Goal: Task Accomplishment & Management: Manage account settings

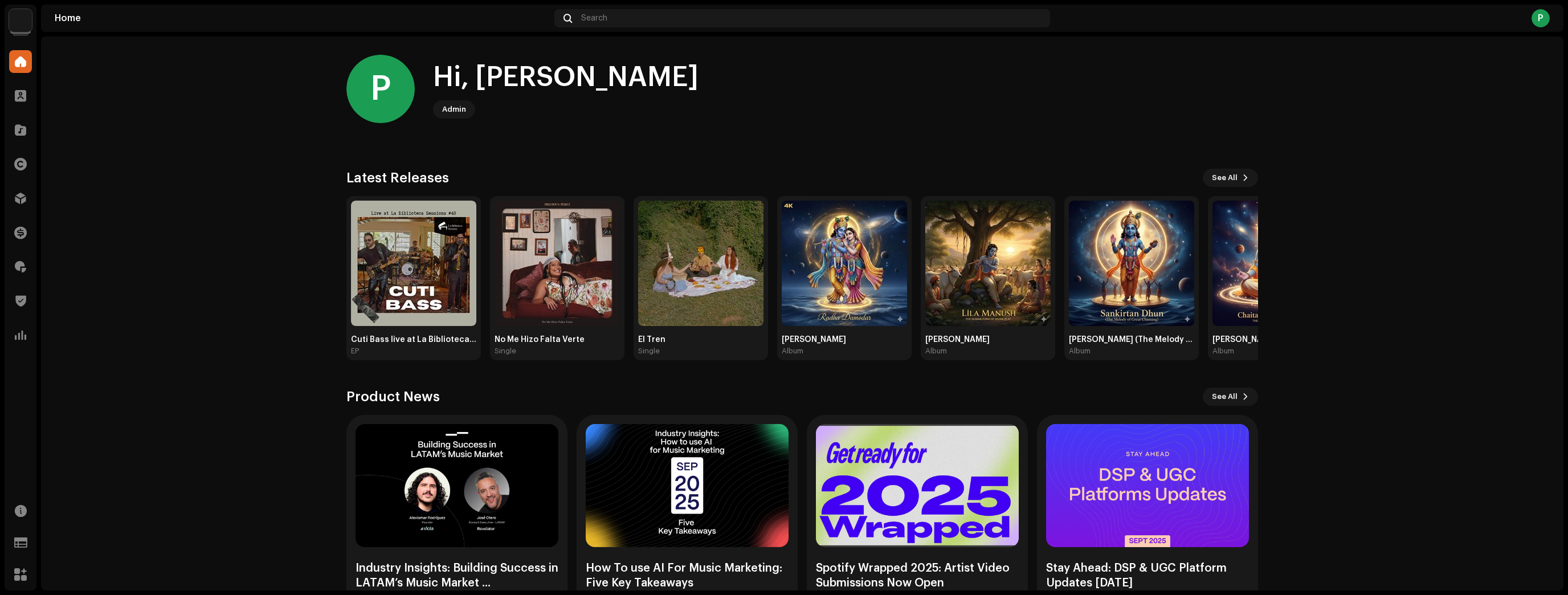
click at [7, 23] on navigation-account-switch "Puntilla" at bounding box center [21, 21] width 32 height 32
click at [17, 22] on img at bounding box center [20, 20] width 23 height 23
click at [27, 301] on div at bounding box center [20, 300] width 23 height 23
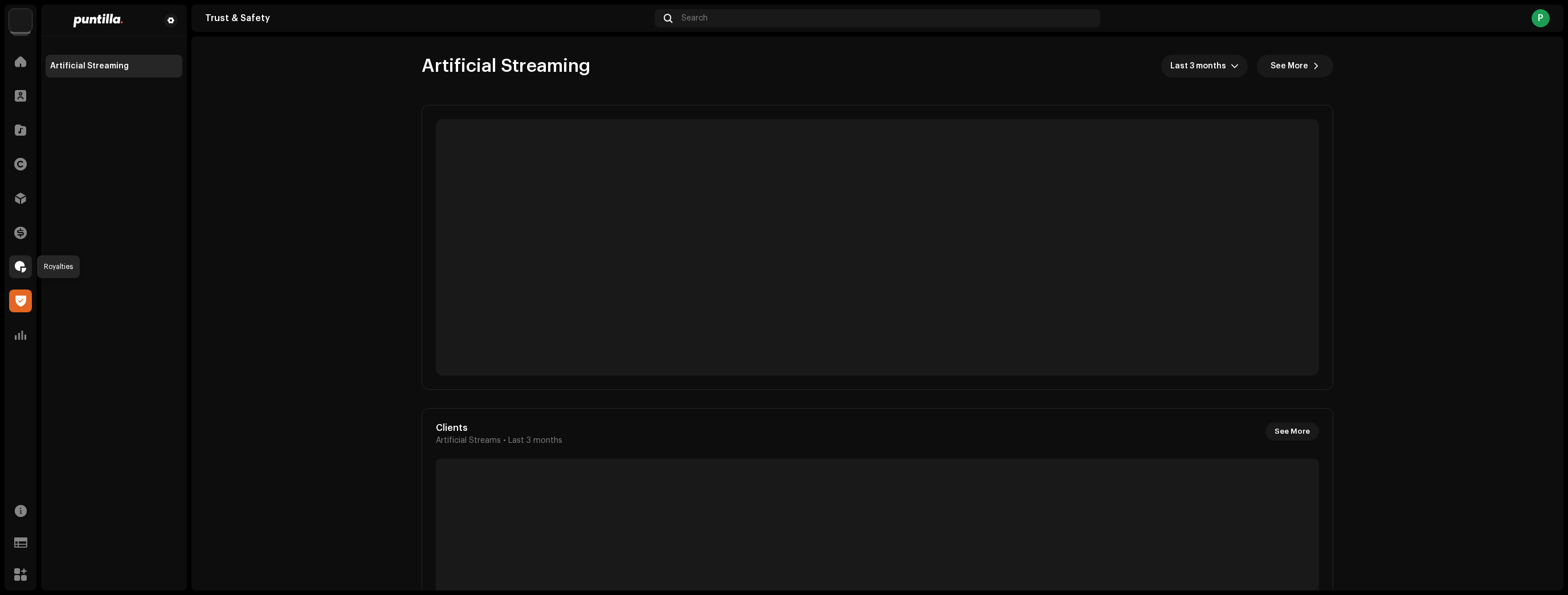
click at [21, 262] on span at bounding box center [21, 266] width 12 height 9
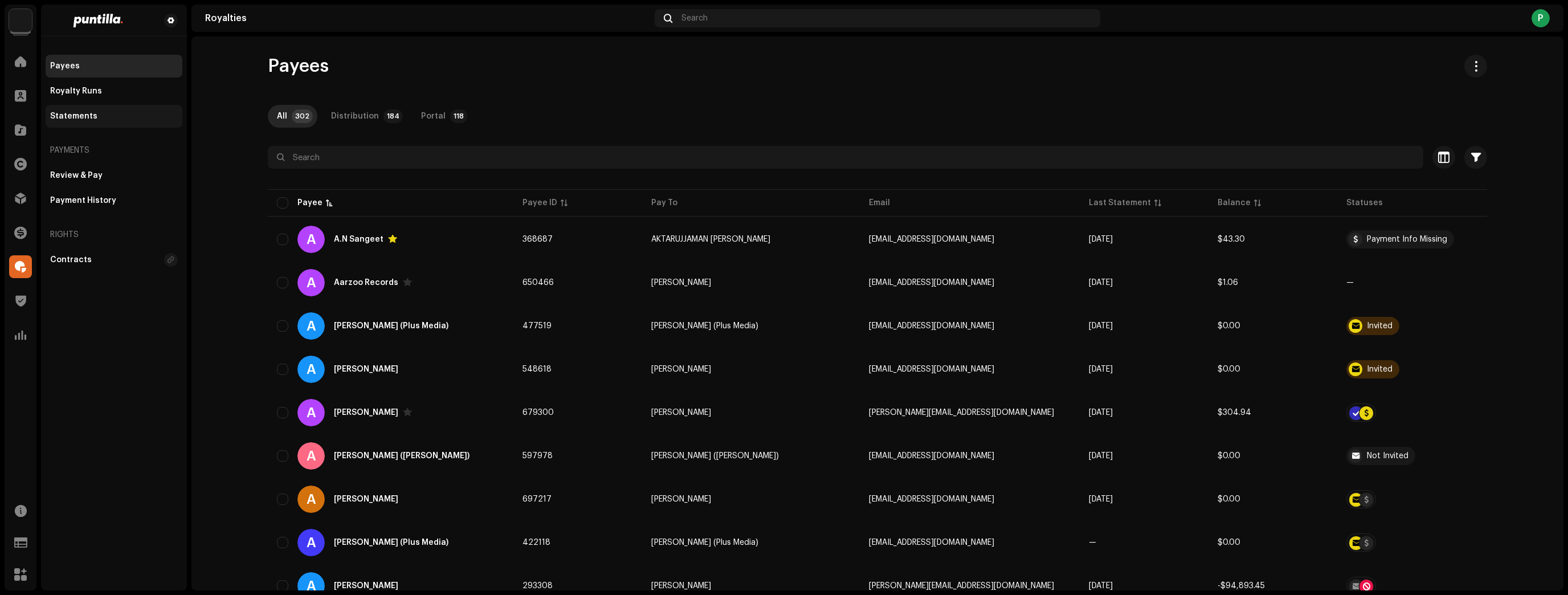
click at [87, 114] on div "Statements" at bounding box center [73, 116] width 47 height 9
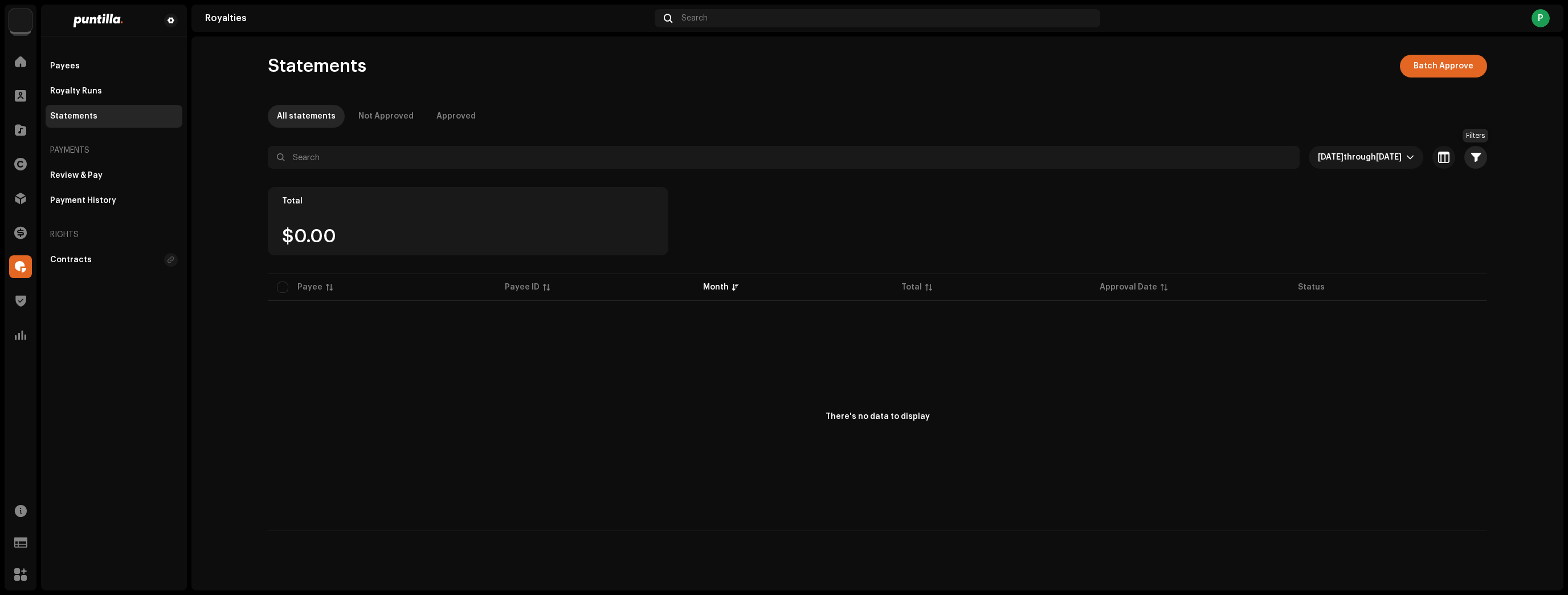
click at [1473, 155] on span "button" at bounding box center [1476, 157] width 10 height 9
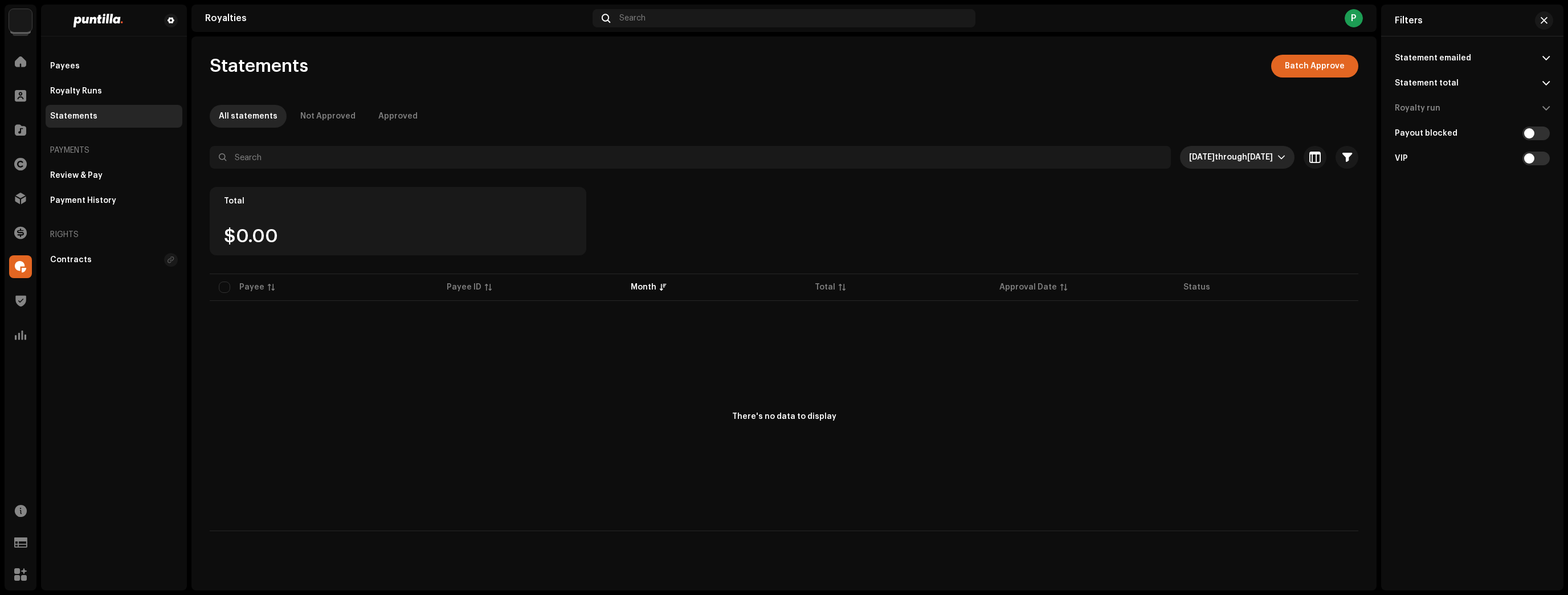
click at [1283, 155] on icon "dropdown trigger" at bounding box center [1281, 157] width 8 height 8
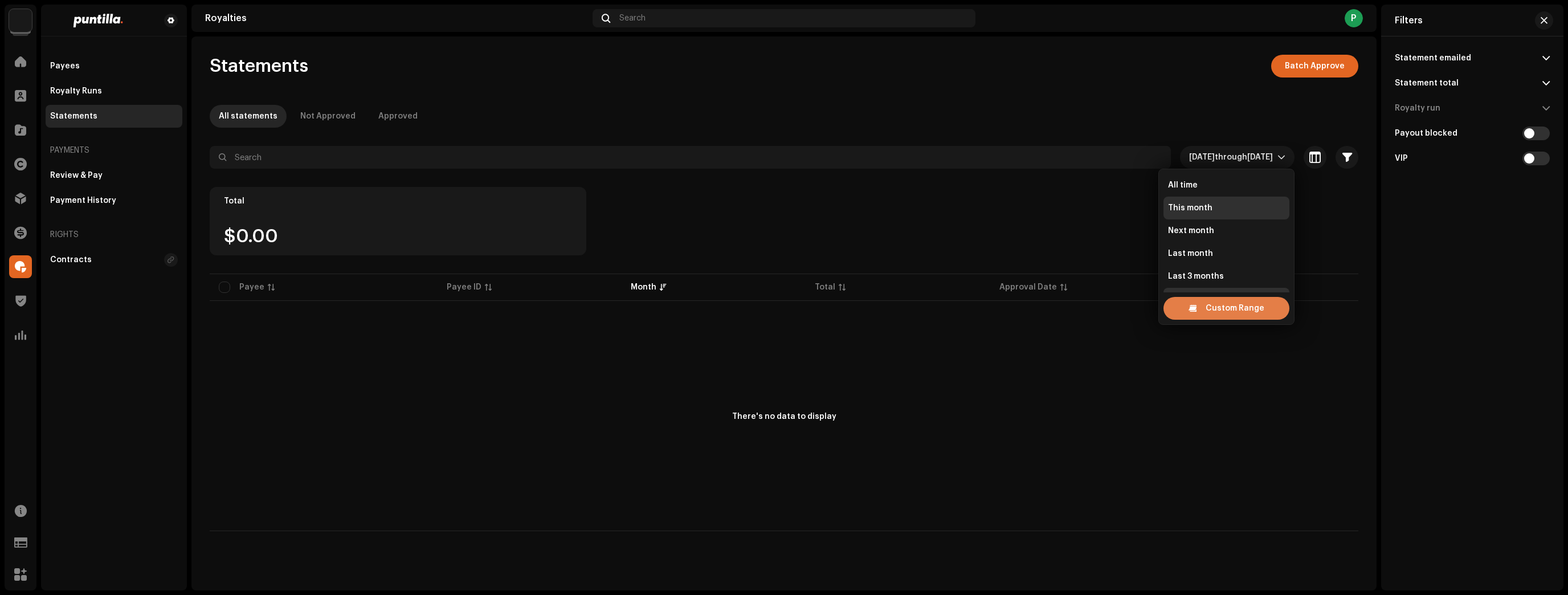
click at [1230, 306] on span "Custom Range" at bounding box center [1235, 308] width 59 height 23
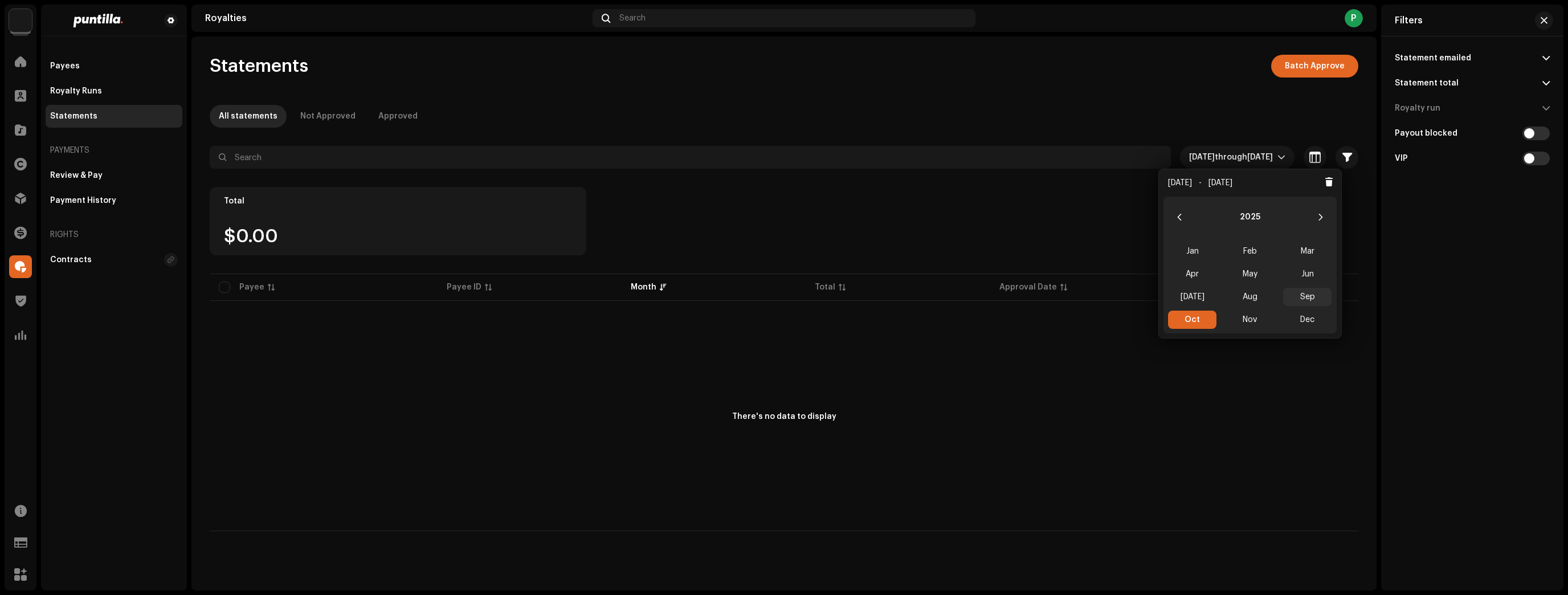
click at [1297, 295] on span "Sep" at bounding box center [1307, 297] width 49 height 18
click at [1210, 318] on span "Oct" at bounding box center [1192, 319] width 49 height 18
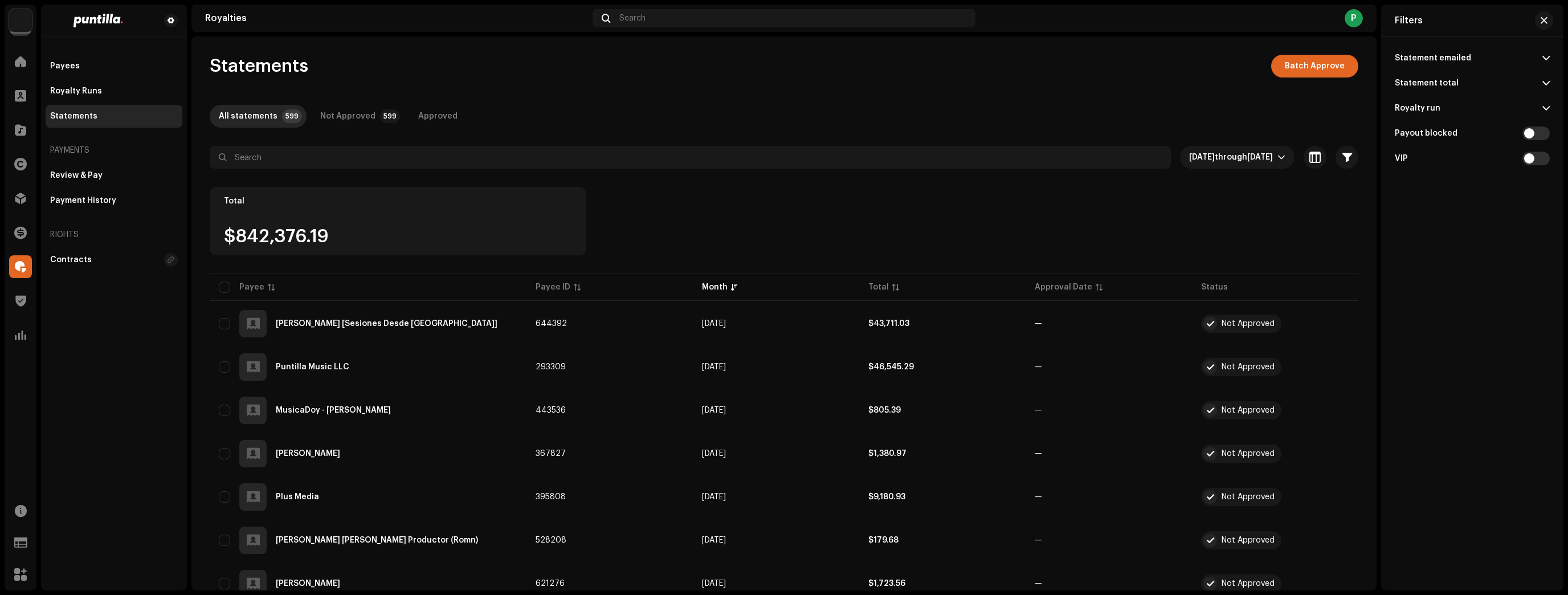
click at [1413, 103] on p-accordion-header "Royalty run" at bounding box center [1472, 108] width 155 height 25
click at [1503, 178] on div "Q3 September 2025 Puntilla Distribution Royalties 15818" at bounding box center [1472, 172] width 155 height 21
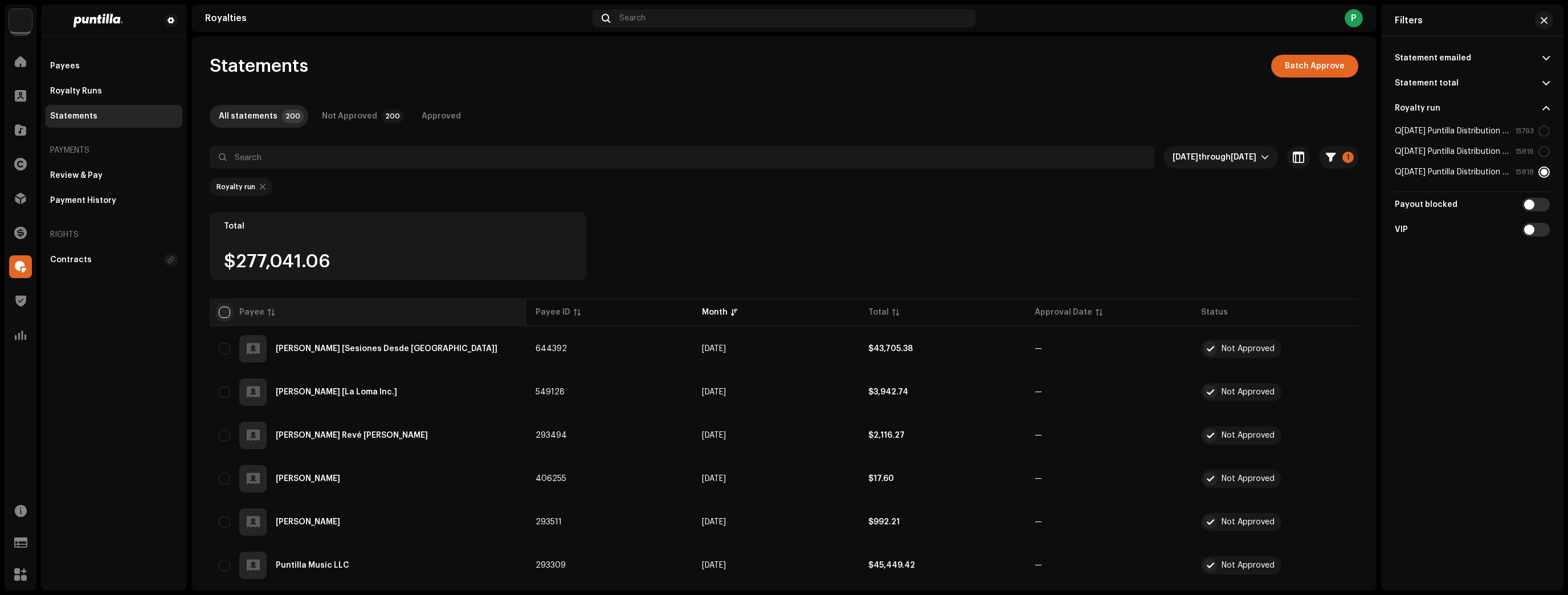
click at [226, 308] on input "checkbox" at bounding box center [224, 312] width 12 height 12
checkbox input "true"
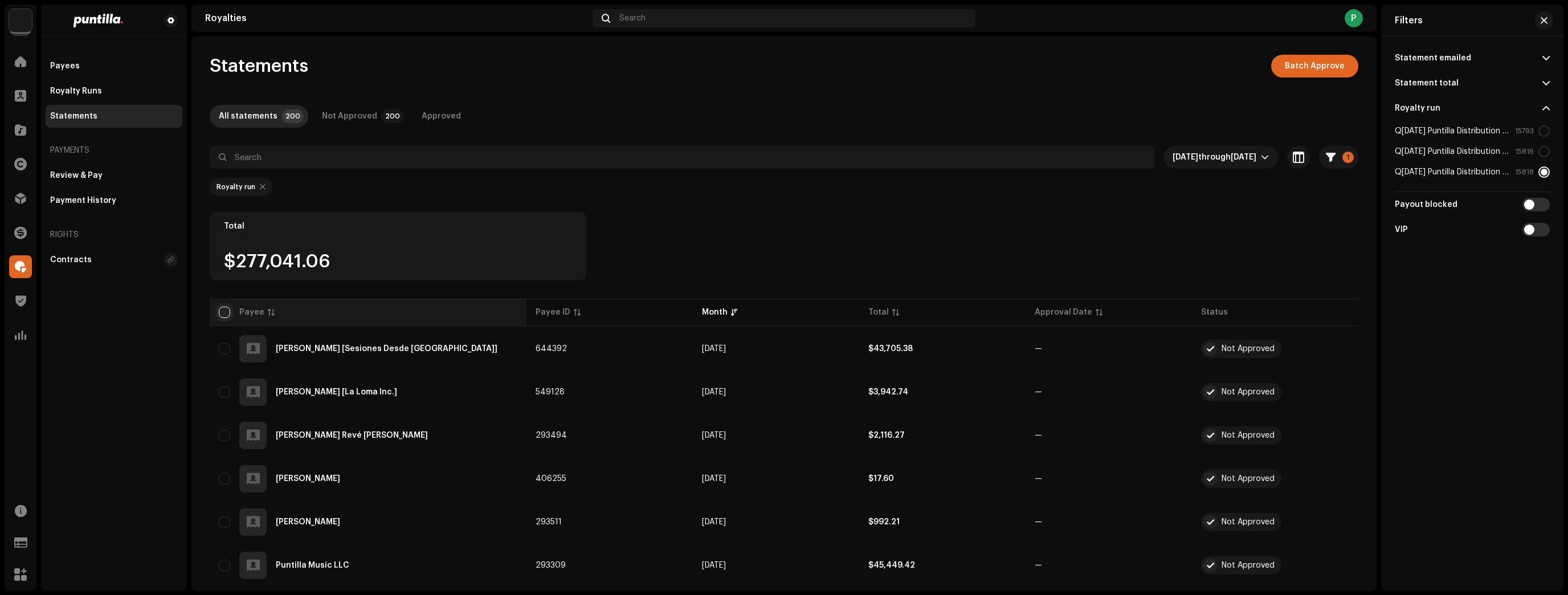
checkbox input "true"
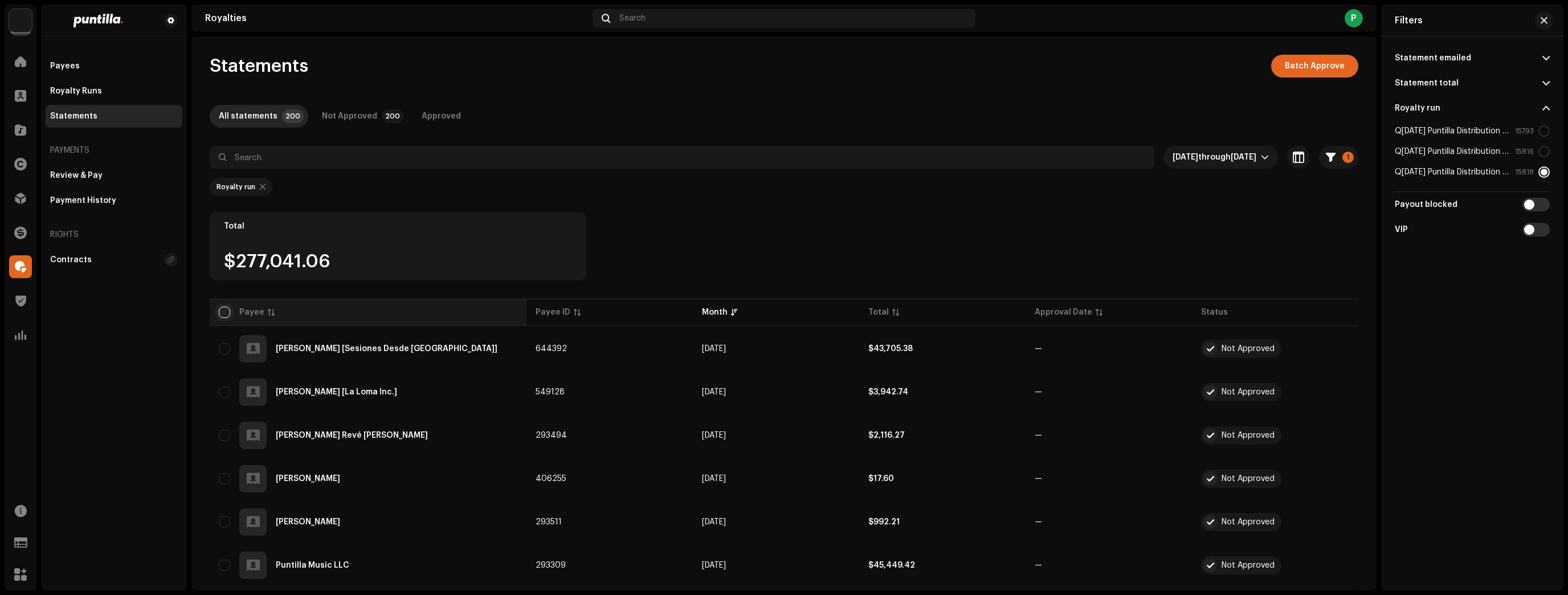
checkbox input "true"
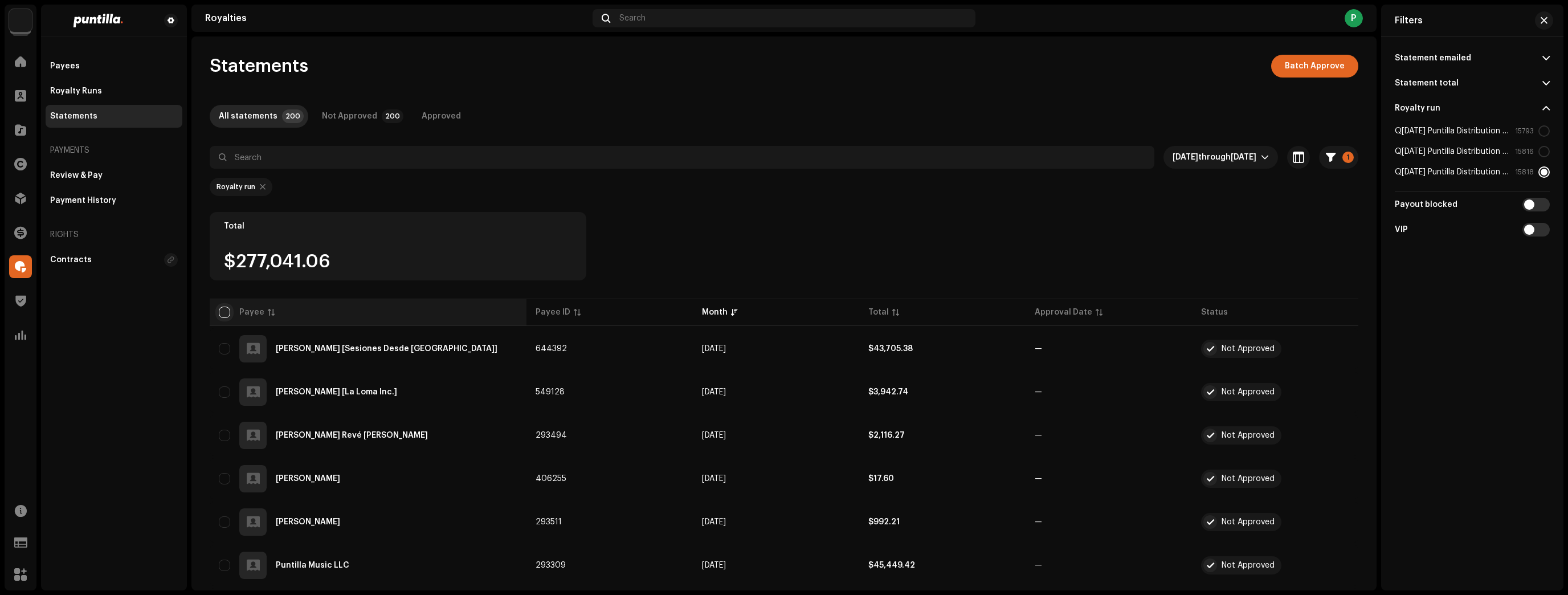
checkbox input "true"
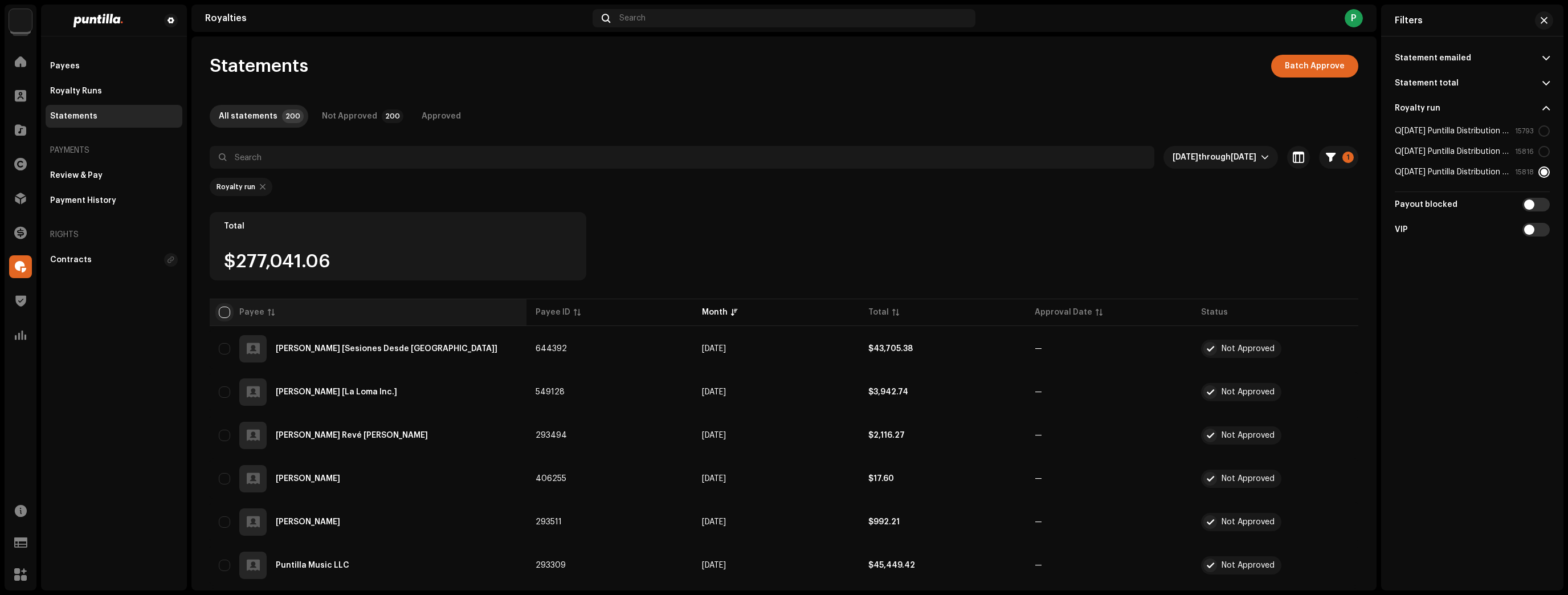
checkbox input "true"
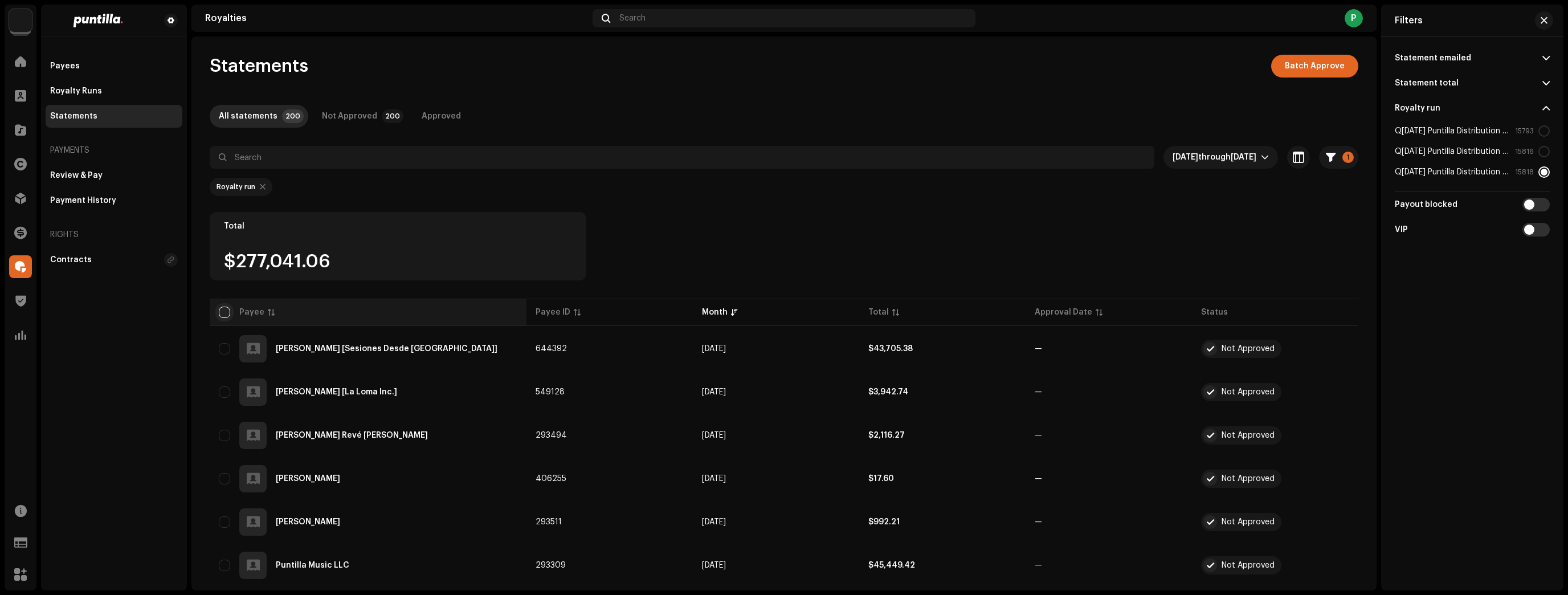
checkbox input "true"
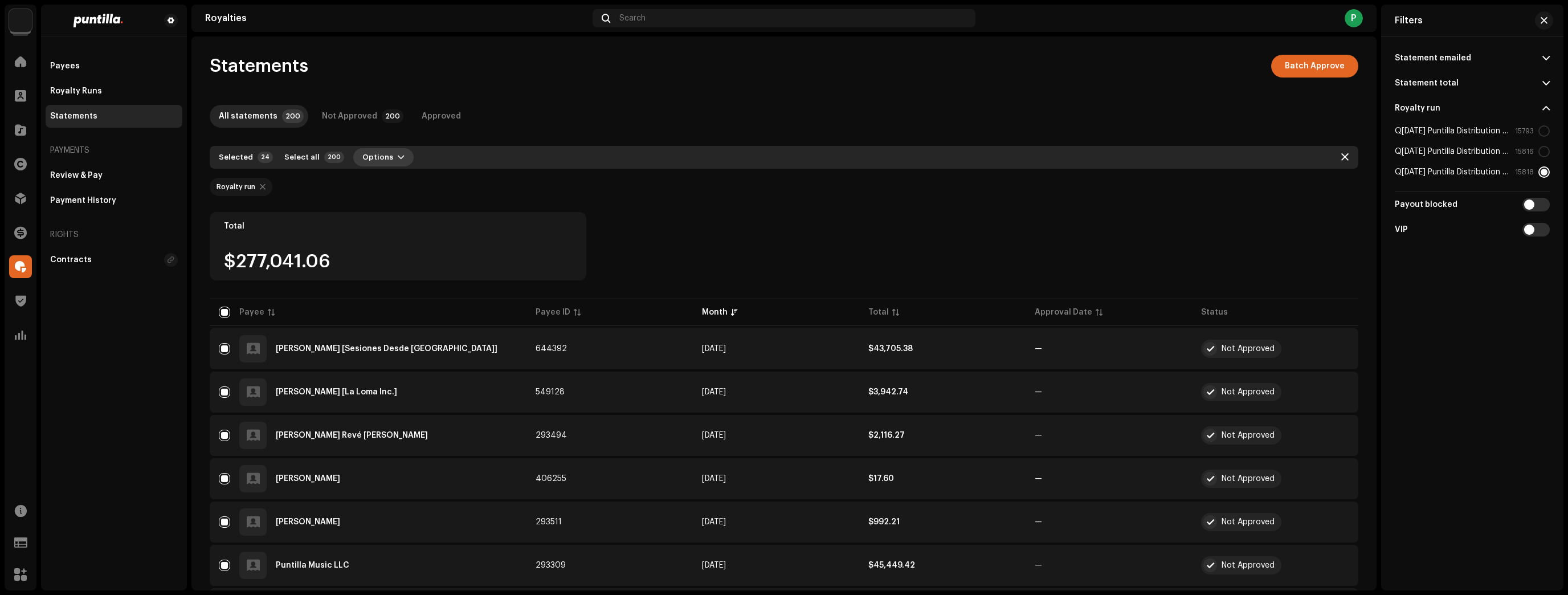
click at [362, 158] on span "Options" at bounding box center [377, 157] width 31 height 23
click at [310, 157] on span "Select all" at bounding box center [302, 157] width 36 height 23
click at [1333, 354] on button "button" at bounding box center [1333, 349] width 18 height 18
click at [1340, 390] on div "Approve" at bounding box center [1387, 397] width 115 height 23
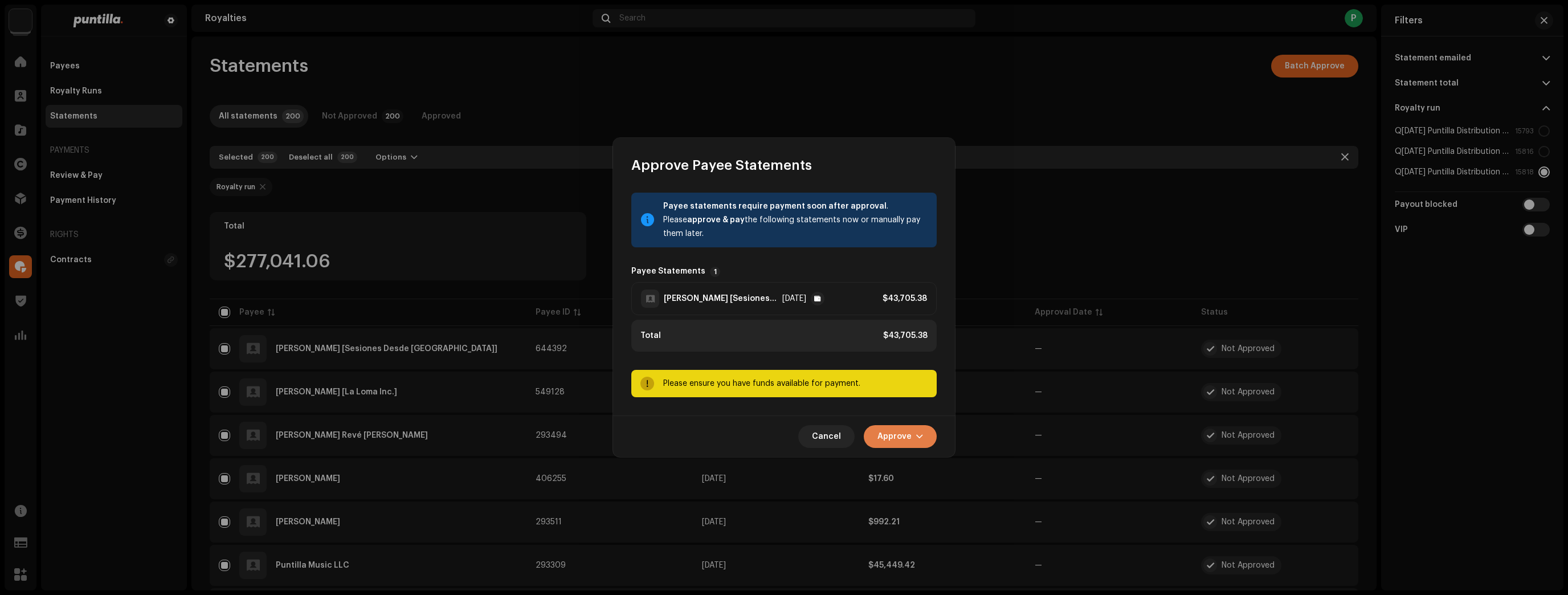
click at [927, 433] on button "Approve" at bounding box center [900, 436] width 73 height 23
click at [930, 462] on div "Approve Only" at bounding box center [929, 464] width 106 height 9
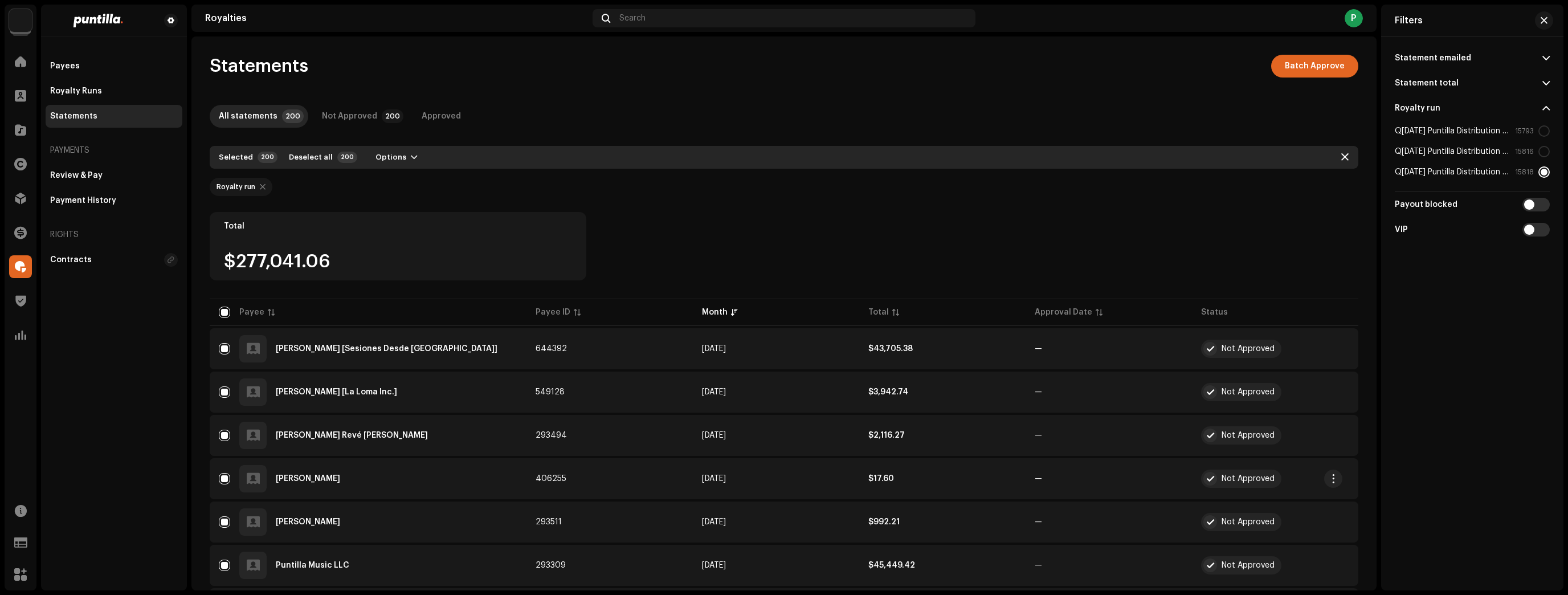
checkbox input "false"
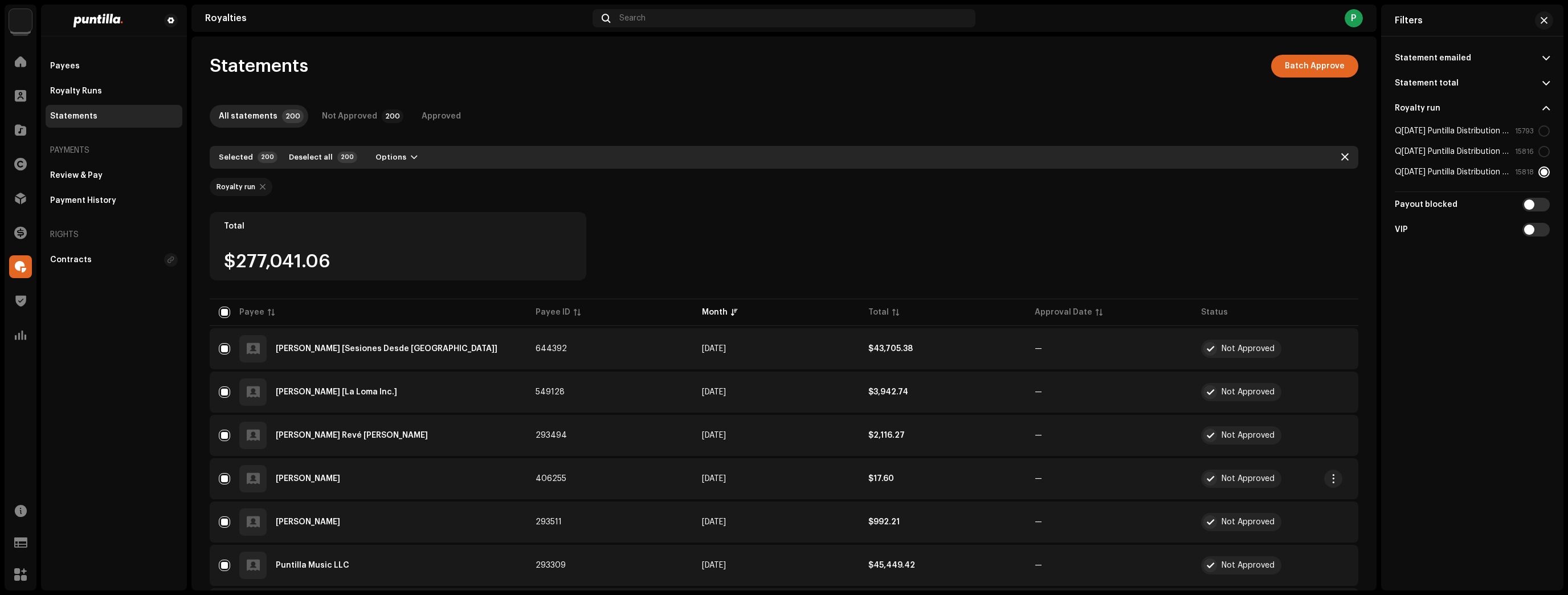
checkbox input "false"
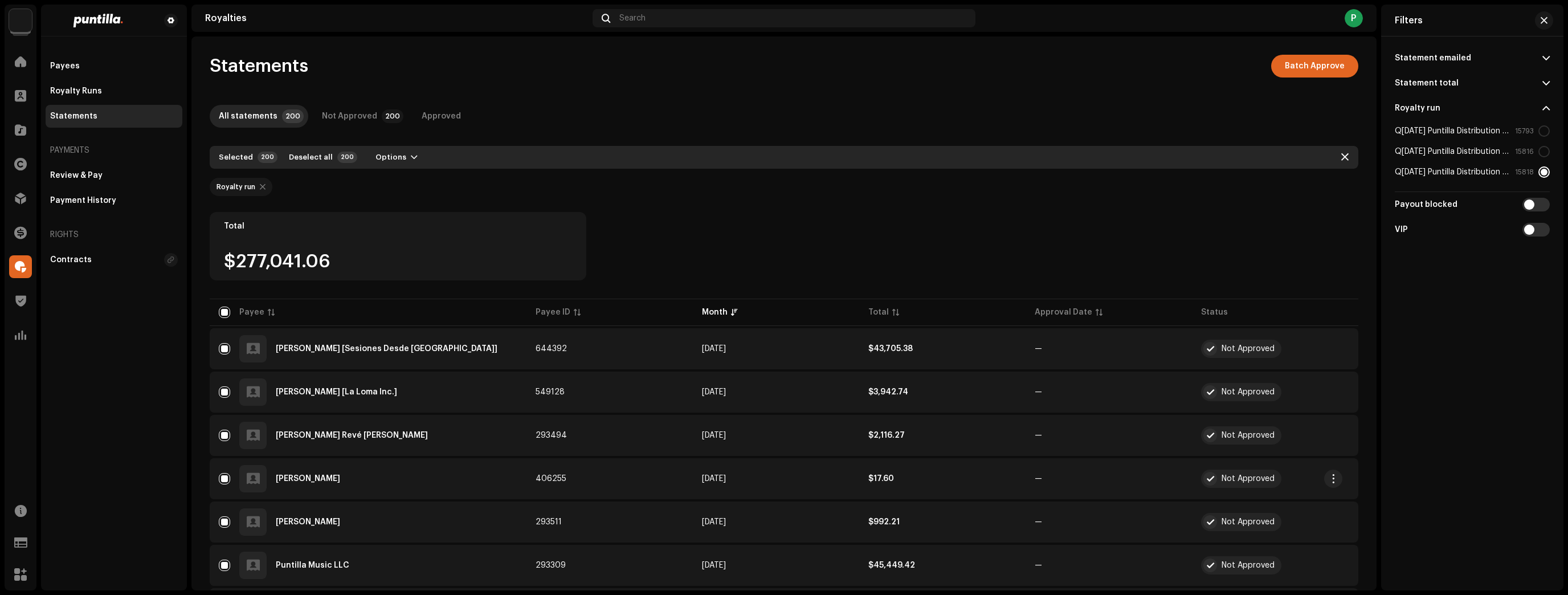
checkbox input "false"
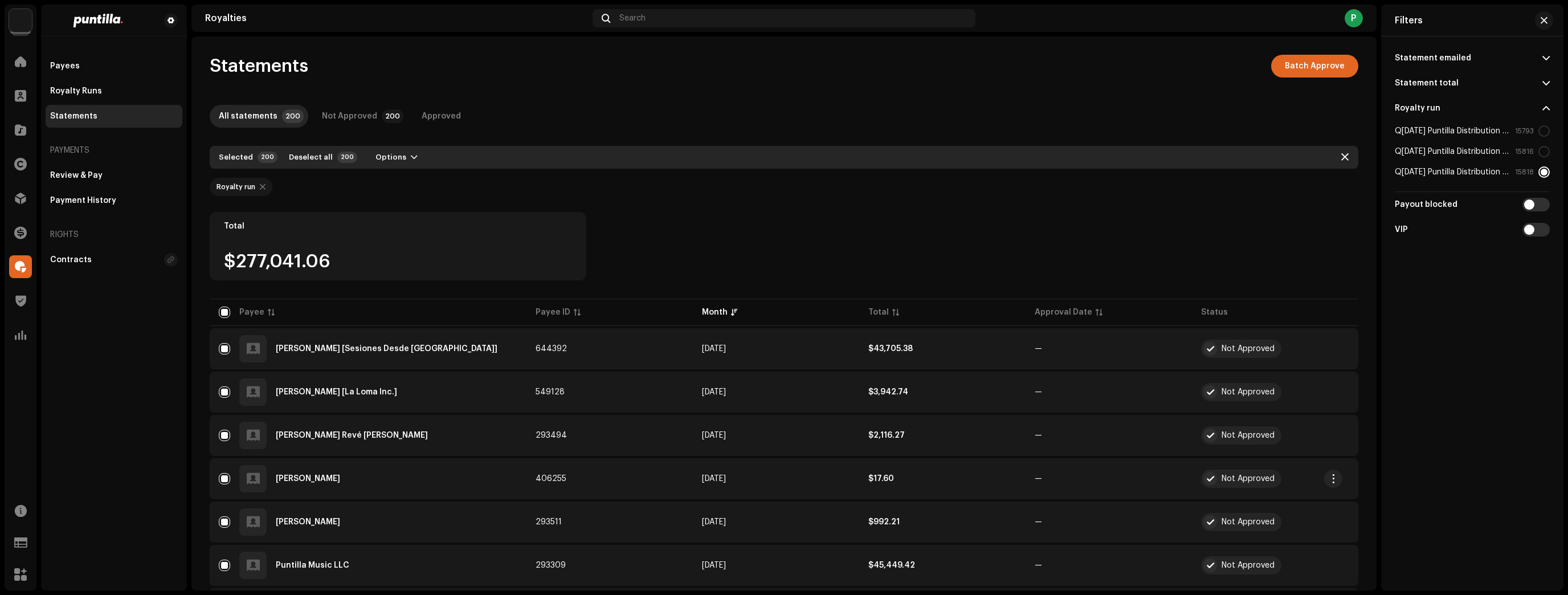
checkbox input "false"
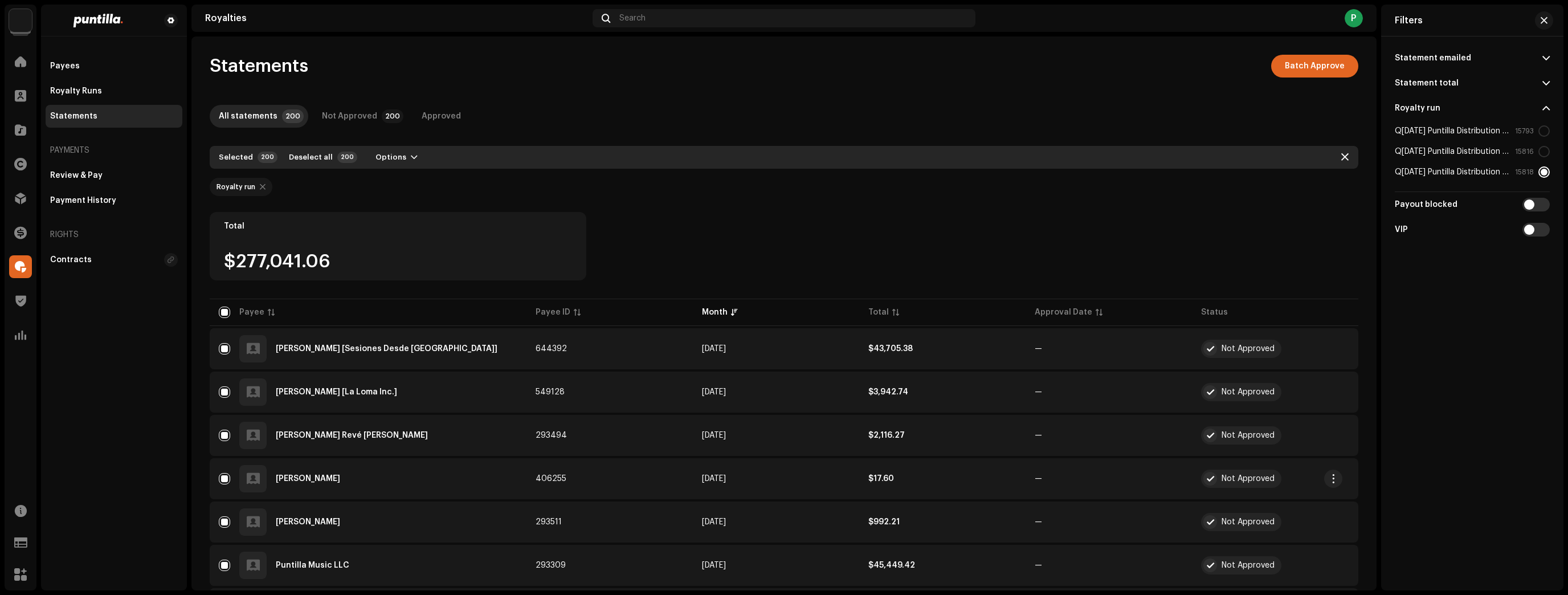
checkbox input "false"
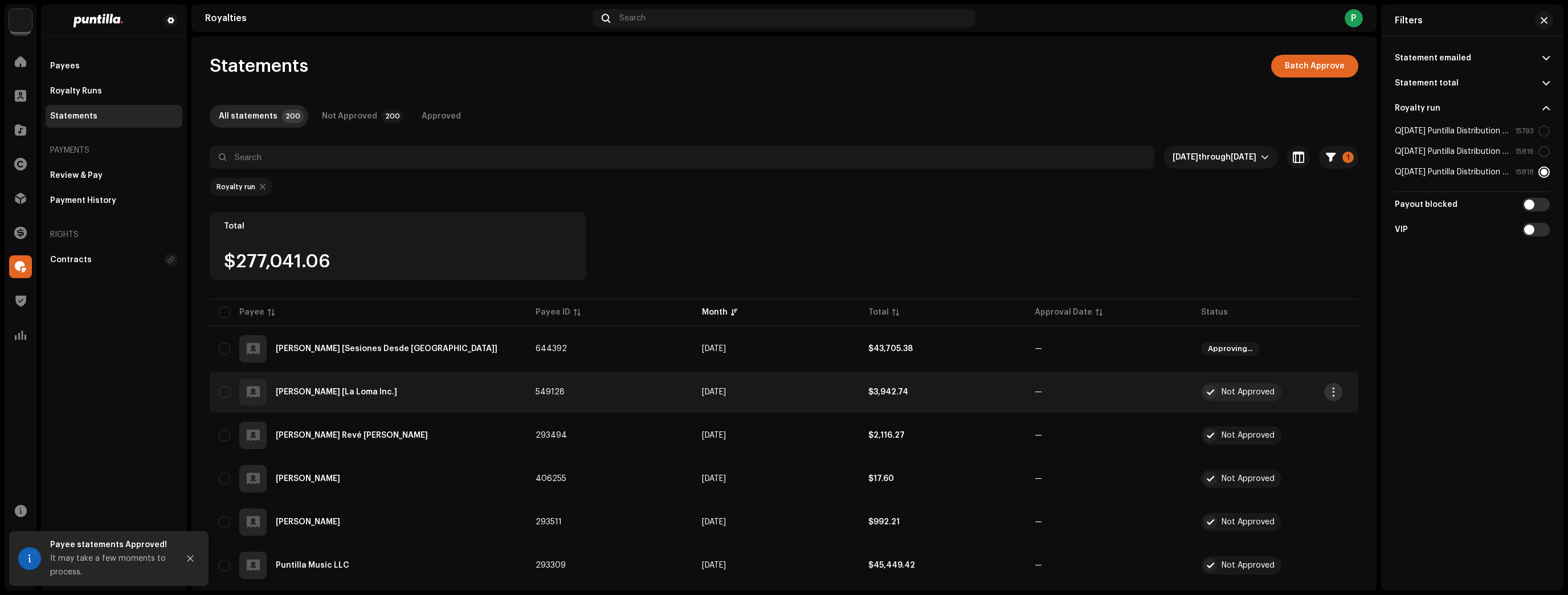
click at [1327, 390] on button "button" at bounding box center [1333, 392] width 18 height 18
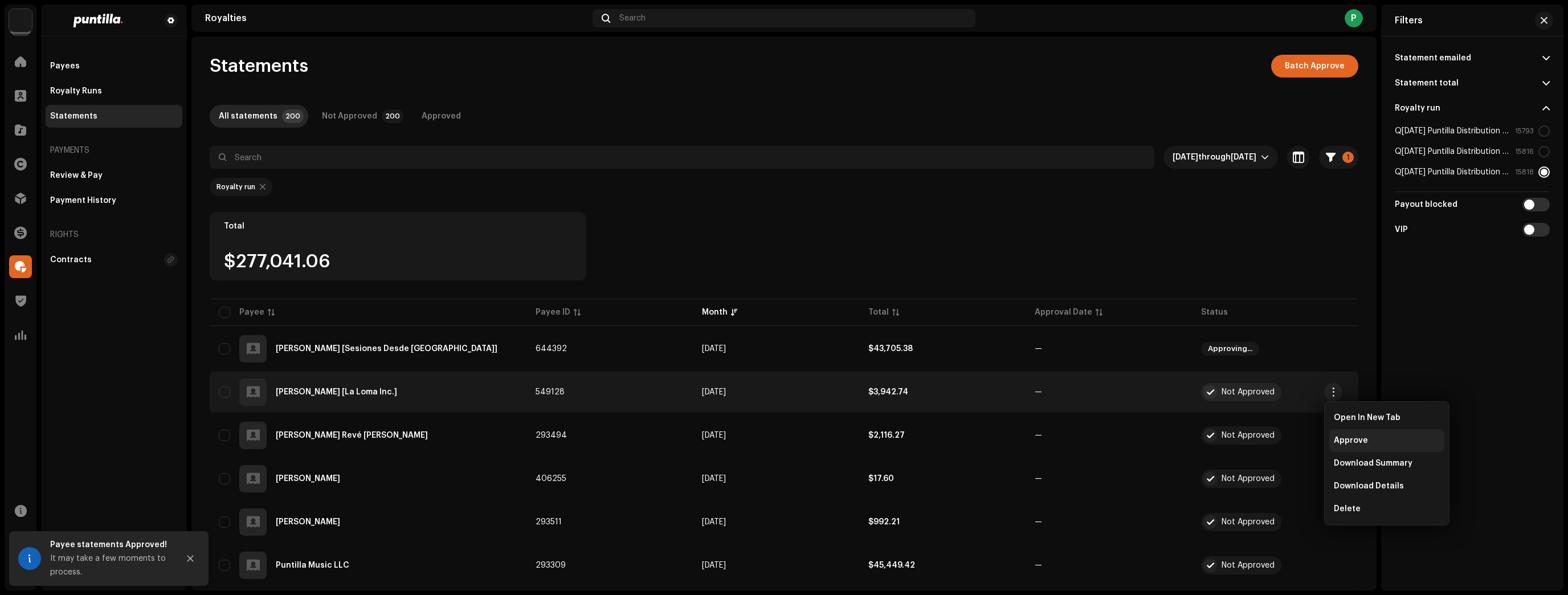
click at [1333, 438] on div "Approve" at bounding box center [1387, 440] width 115 height 23
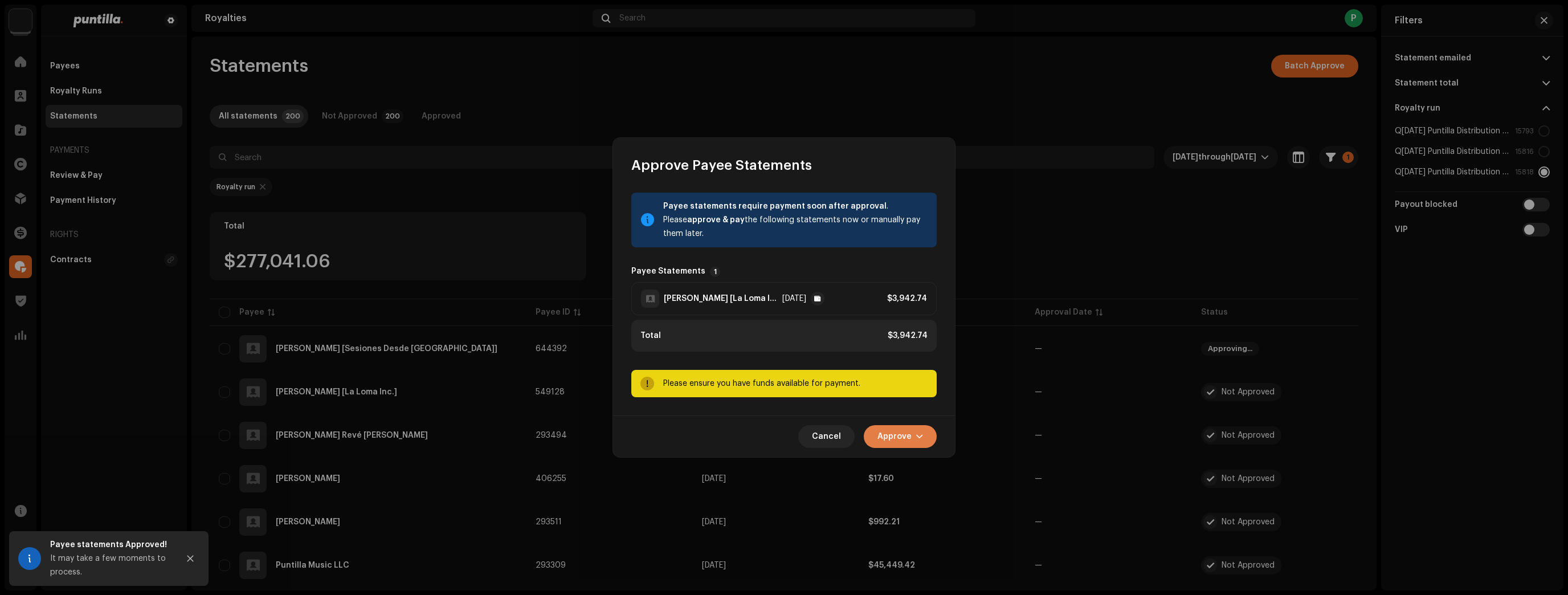
click at [907, 431] on span "Approve" at bounding box center [894, 436] width 34 height 23
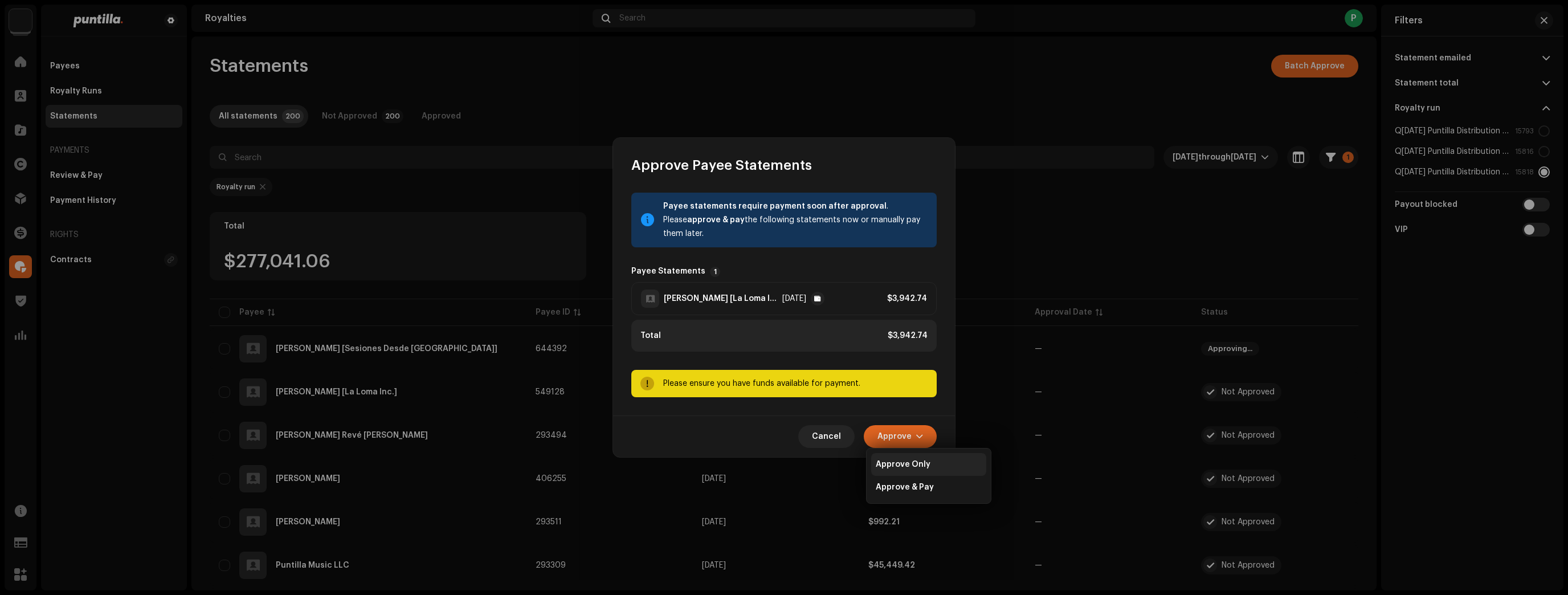
click at [896, 463] on span "Approve Only" at bounding box center [903, 464] width 55 height 9
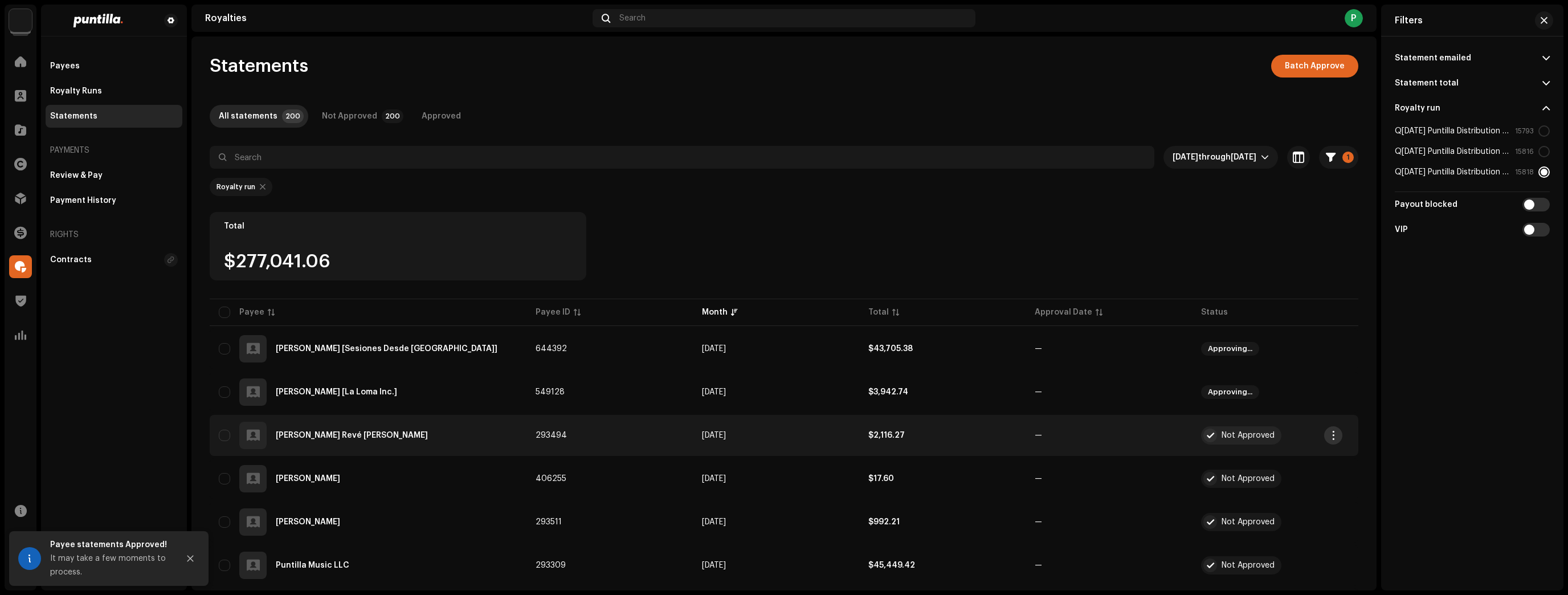
click at [1338, 432] on button "button" at bounding box center [1333, 435] width 18 height 18
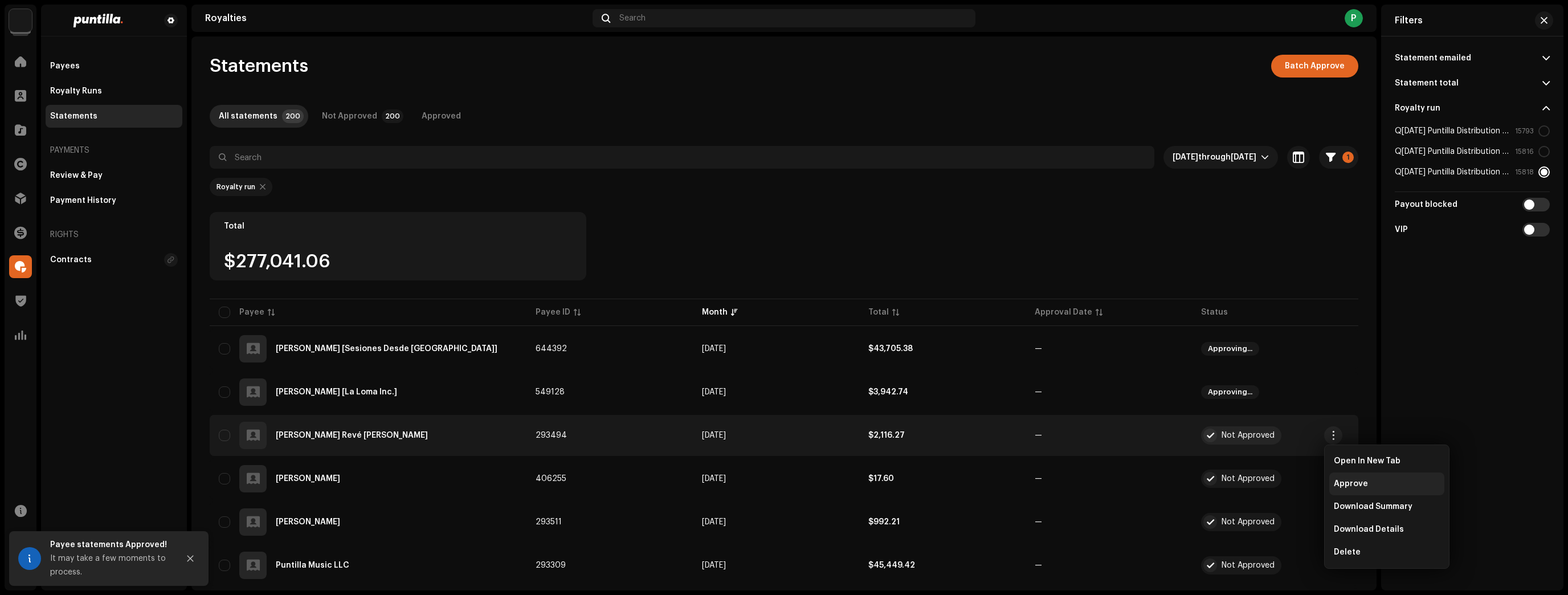
click at [1338, 488] on span "Approve" at bounding box center [1351, 484] width 34 height 9
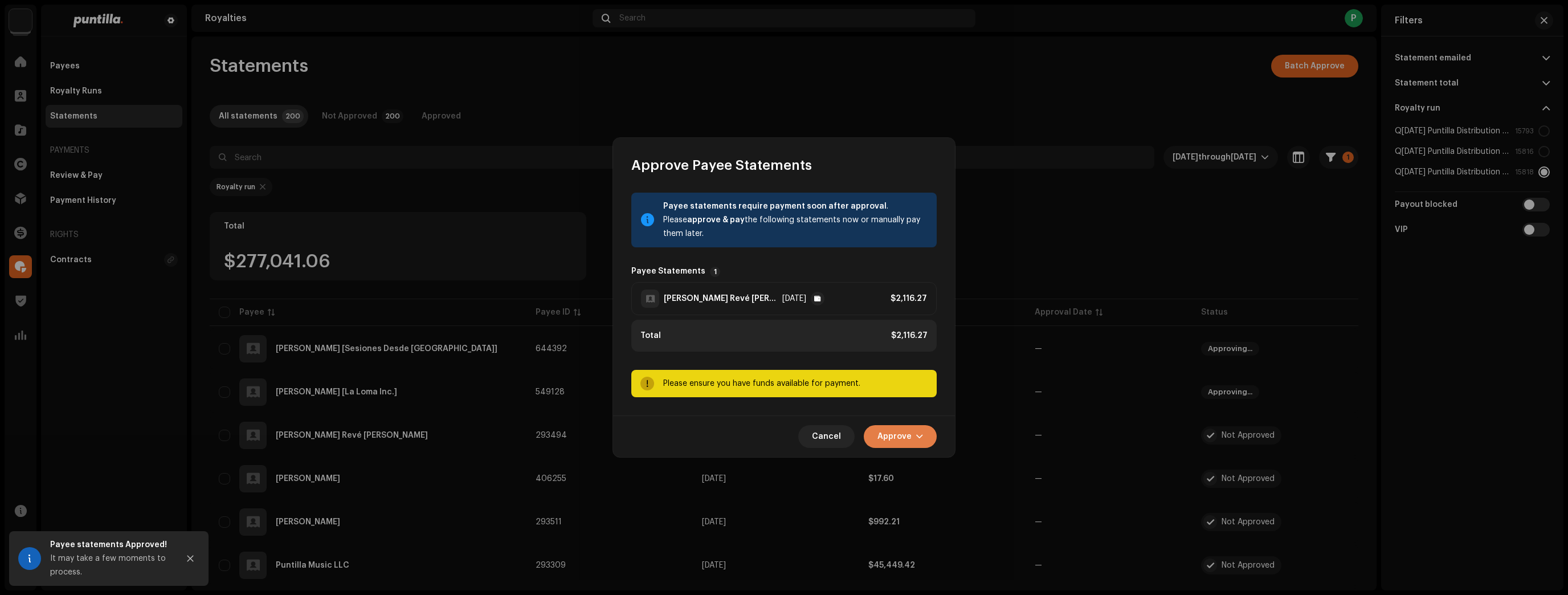
click at [907, 427] on span "Approve" at bounding box center [894, 436] width 34 height 23
click at [920, 466] on span "Approve Only" at bounding box center [903, 464] width 55 height 9
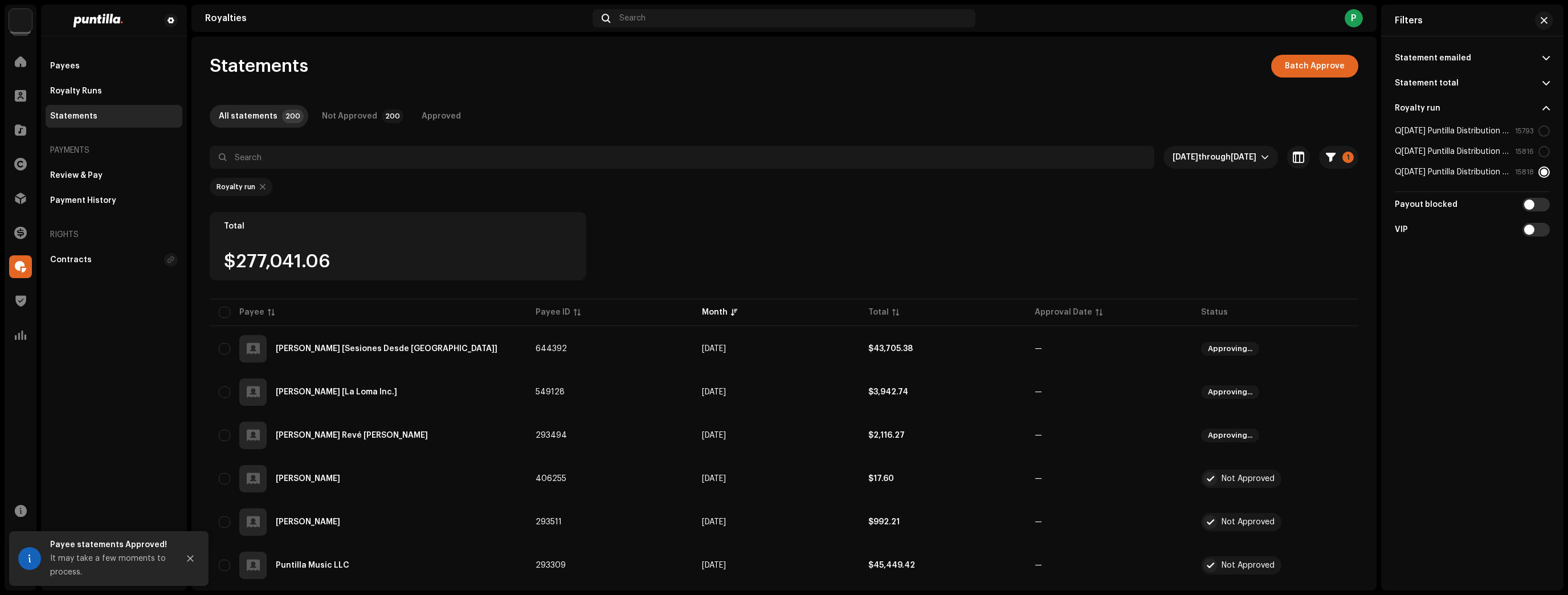
click at [1331, 477] on span "button" at bounding box center [1333, 478] width 8 height 9
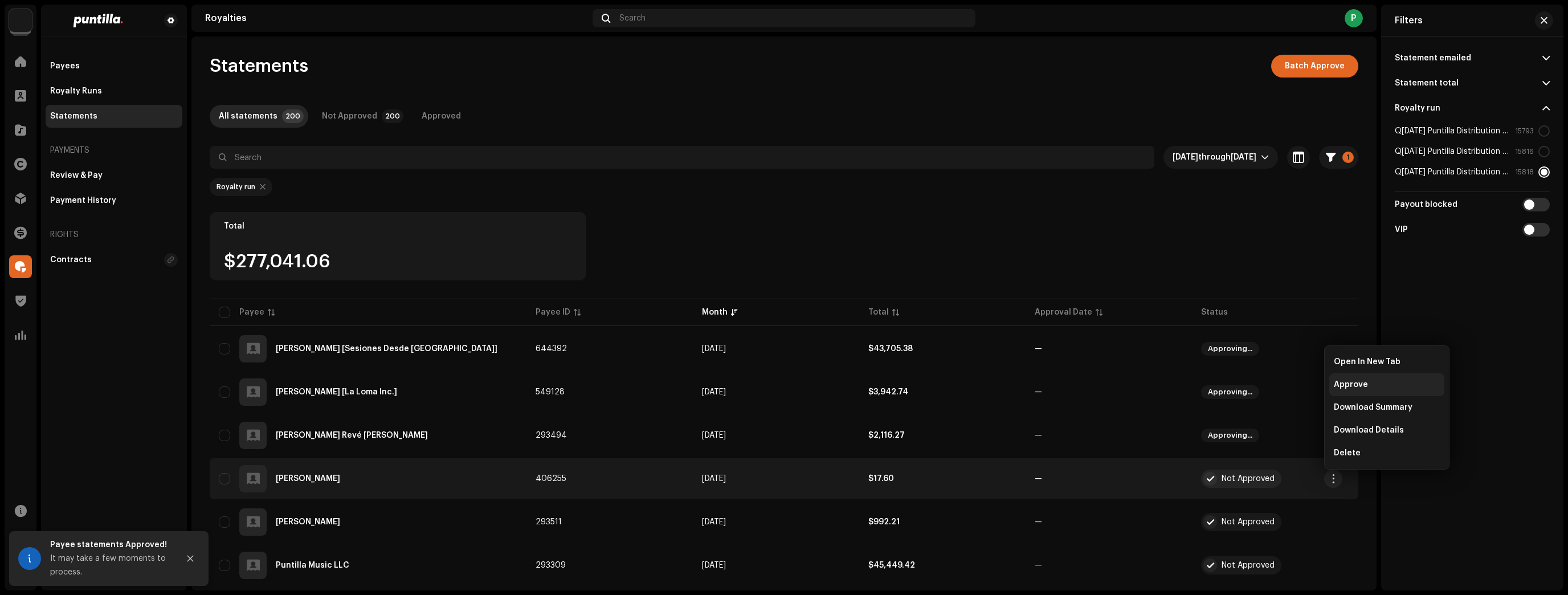
click at [1344, 382] on span "Approve" at bounding box center [1351, 384] width 34 height 9
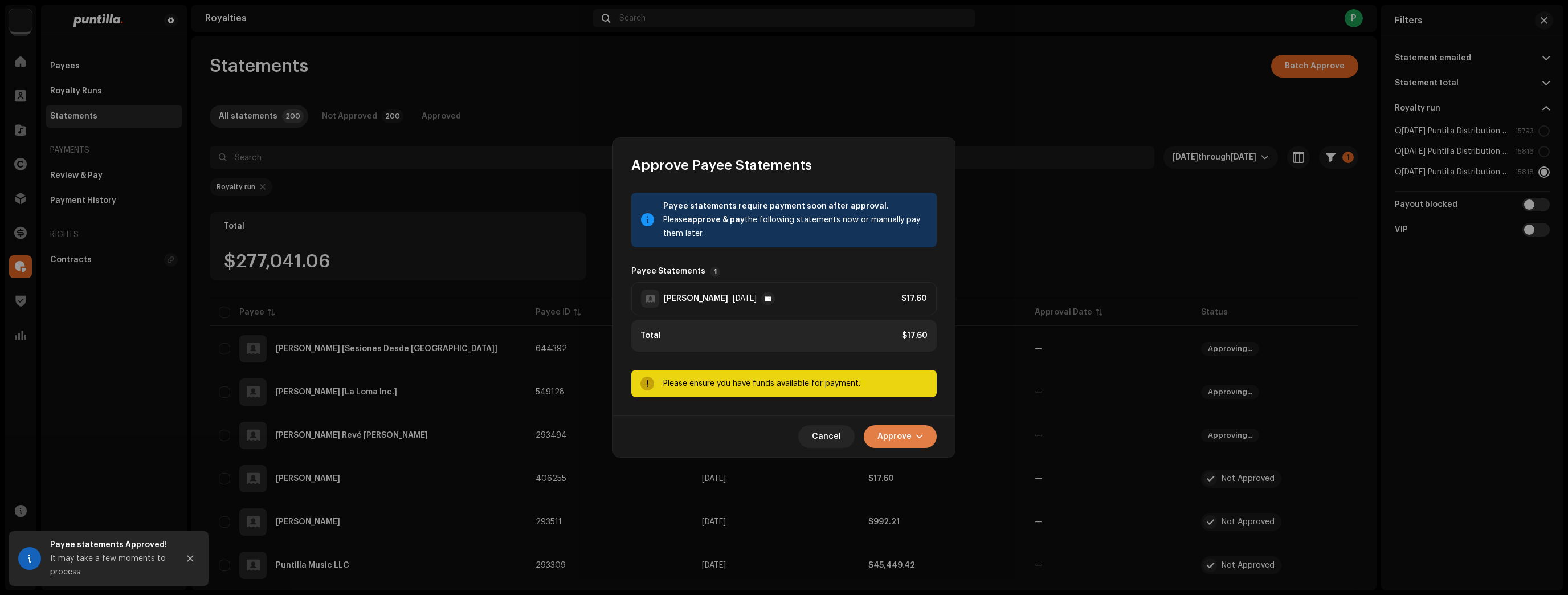
click at [925, 438] on button "Approve" at bounding box center [900, 436] width 73 height 23
click at [927, 458] on div "Approve Only" at bounding box center [929, 464] width 115 height 23
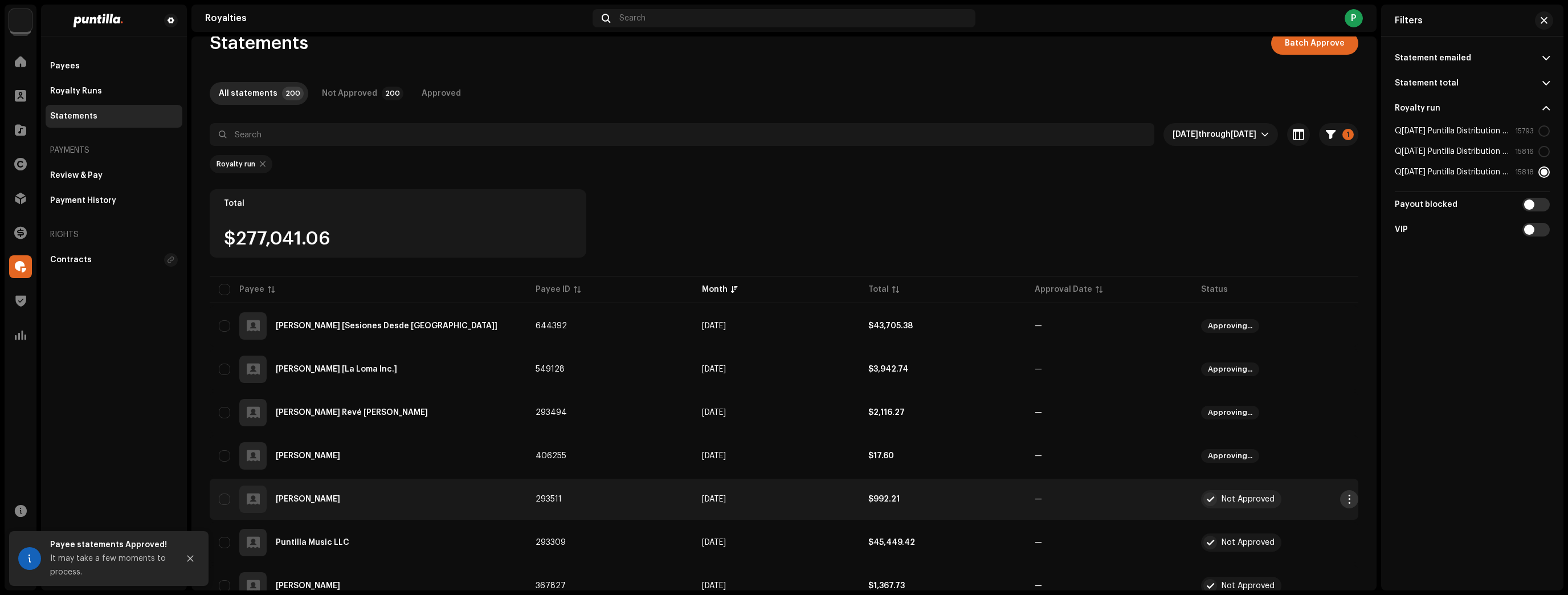
scroll to position [46, 0]
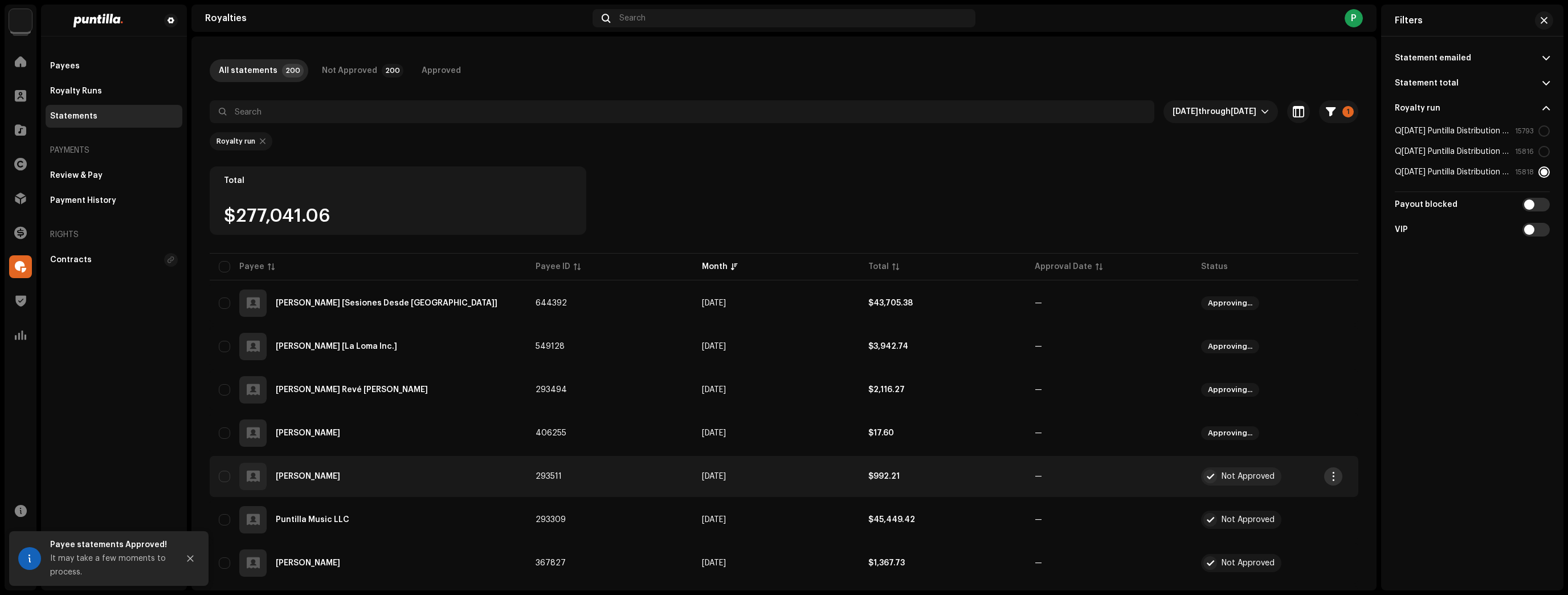
click at [1329, 479] on span "button" at bounding box center [1333, 476] width 8 height 9
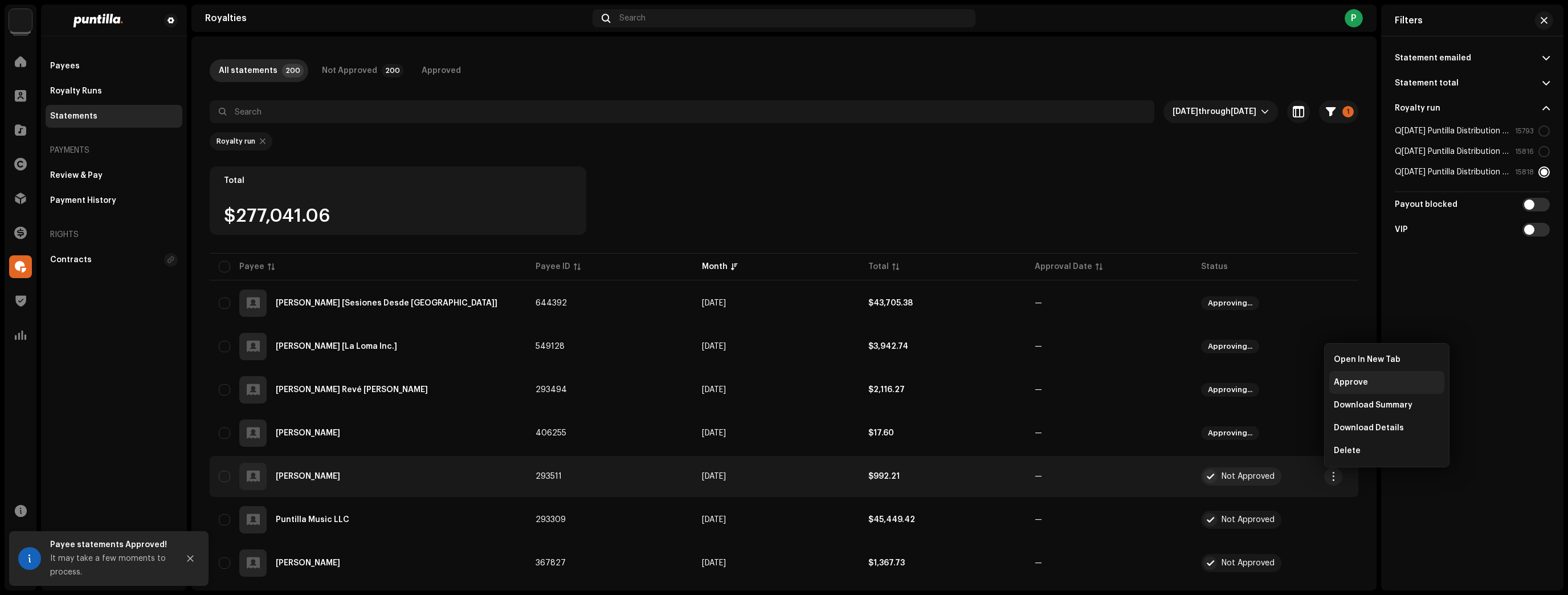
click at [1354, 384] on span "Approve" at bounding box center [1351, 382] width 34 height 9
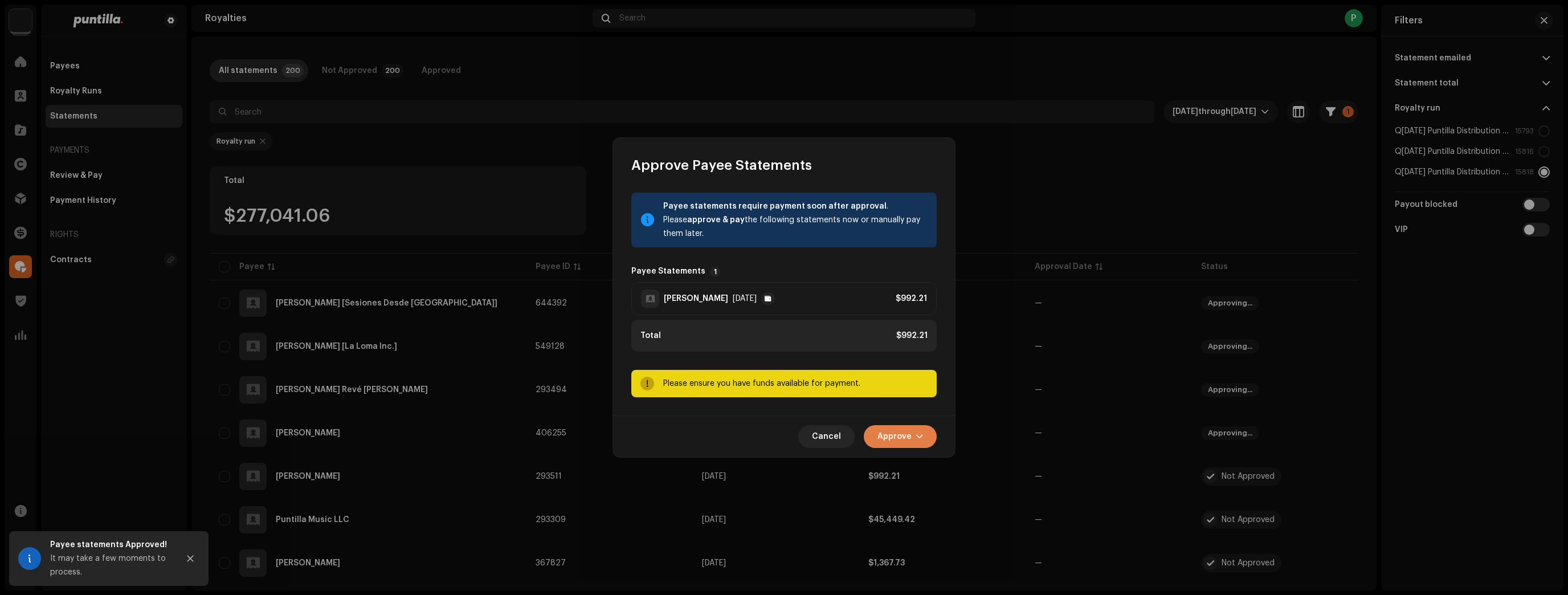
click at [933, 436] on button "Approve" at bounding box center [900, 436] width 73 height 23
click at [931, 461] on div "Approve Only" at bounding box center [929, 464] width 106 height 9
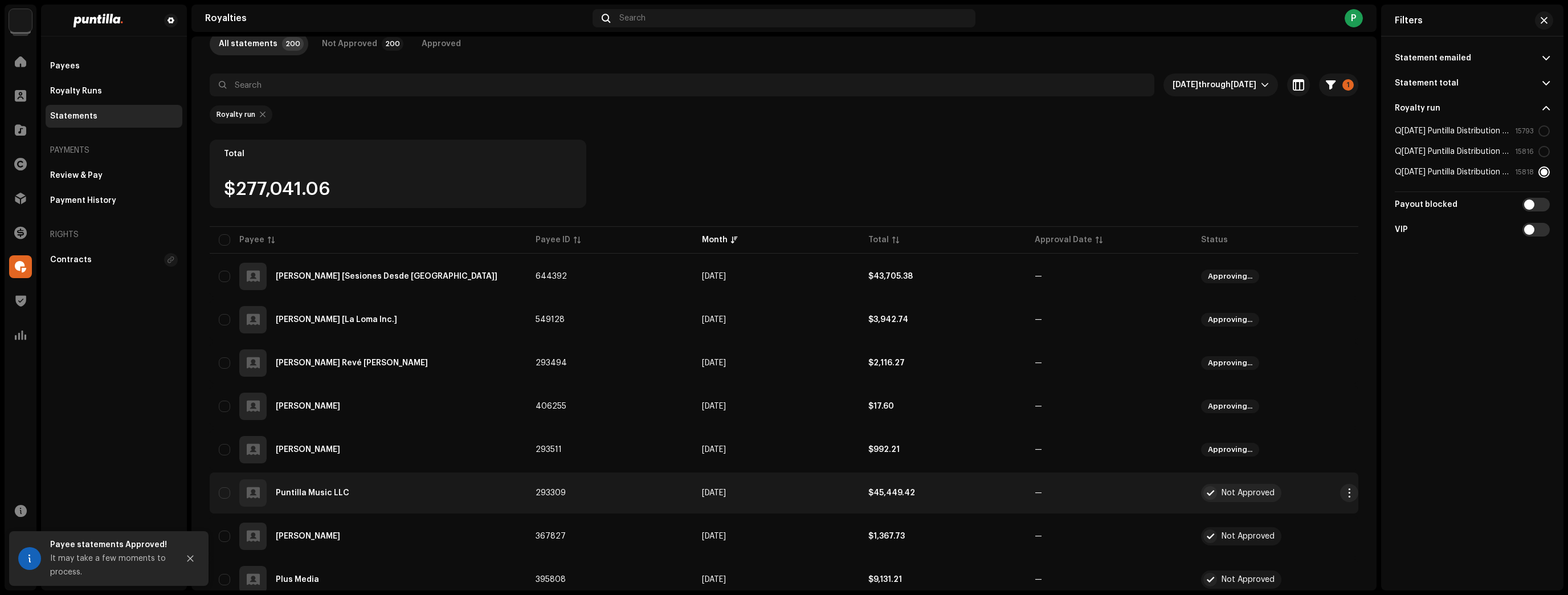
scroll to position [91, 0]
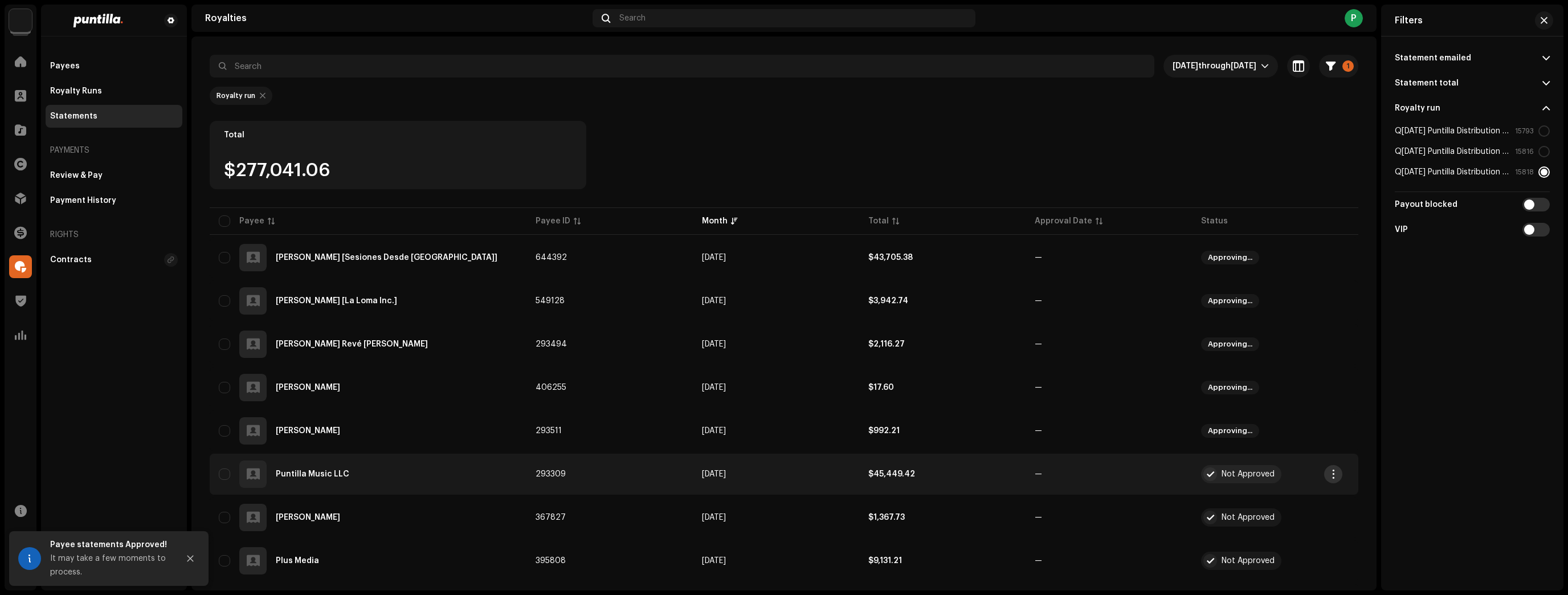
click at [1335, 477] on span "button" at bounding box center [1333, 474] width 8 height 9
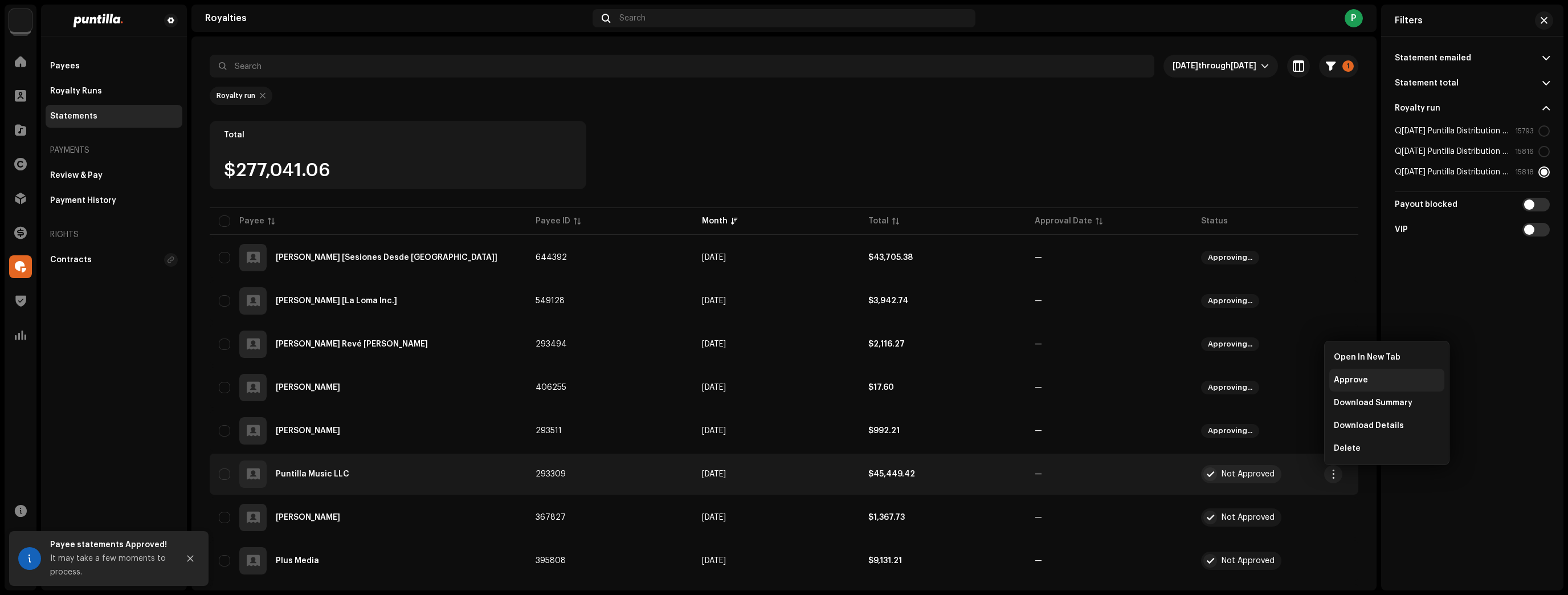
click at [1364, 383] on span "Approve" at bounding box center [1351, 380] width 34 height 9
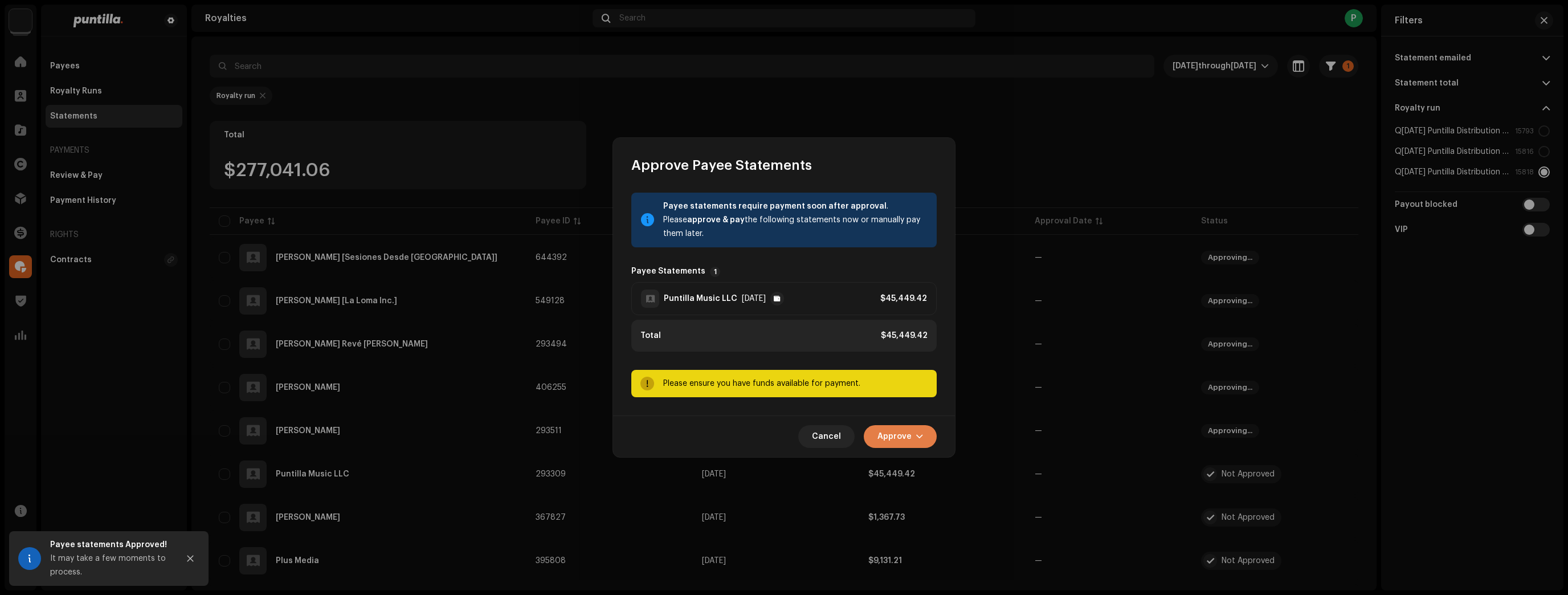
click at [900, 435] on span "Approve" at bounding box center [894, 436] width 34 height 23
click at [914, 458] on div "Approve Only" at bounding box center [929, 464] width 115 height 23
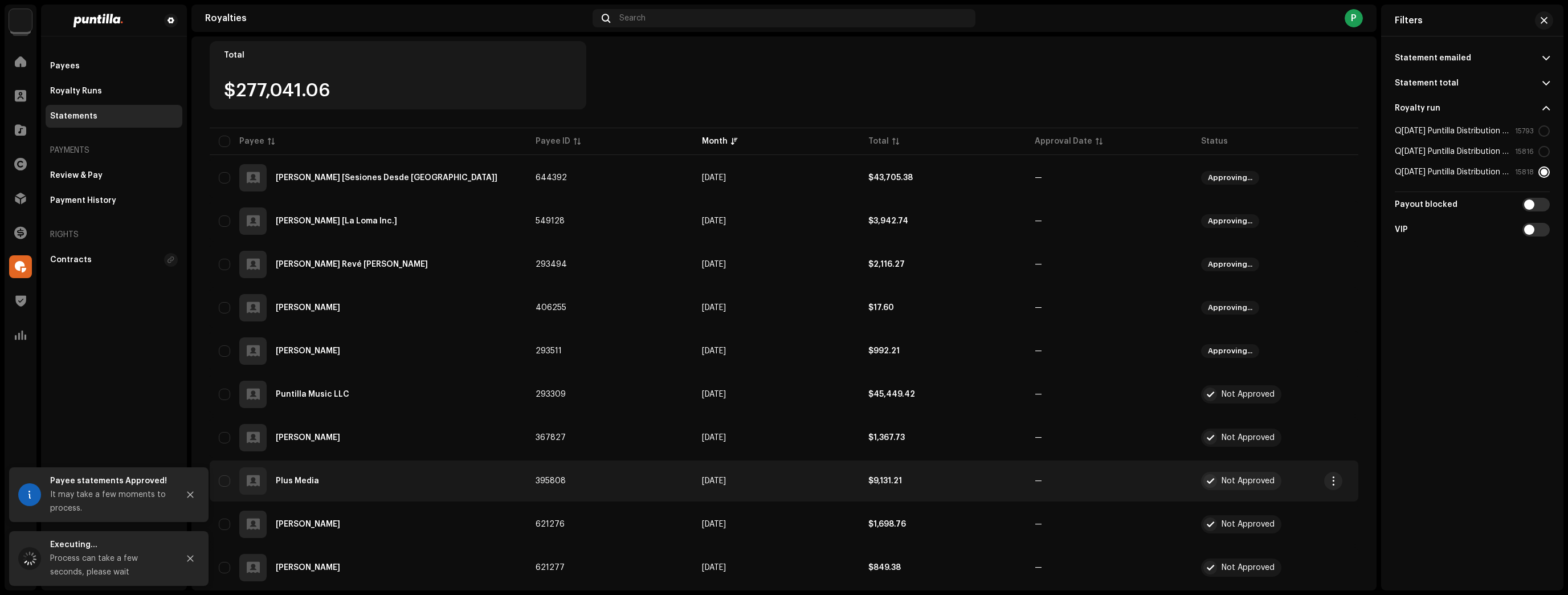
scroll to position [183, 0]
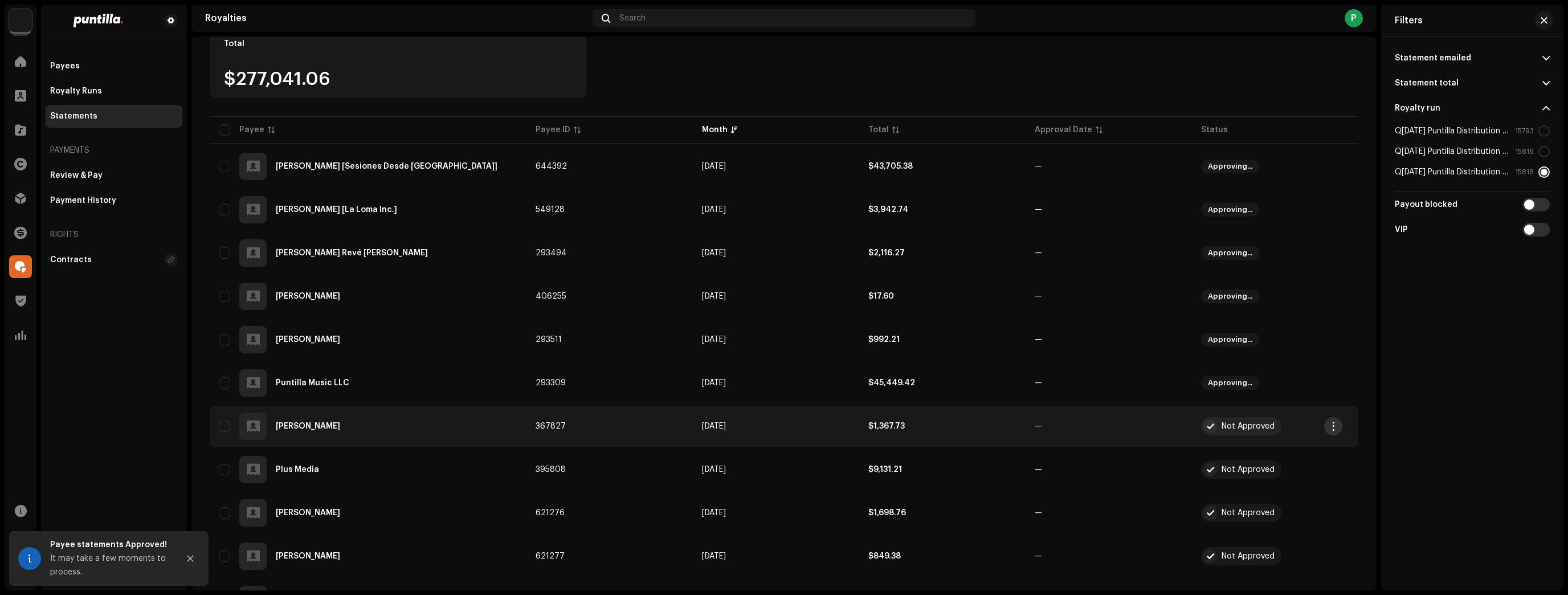
click at [1337, 425] on span "button" at bounding box center [1333, 426] width 8 height 9
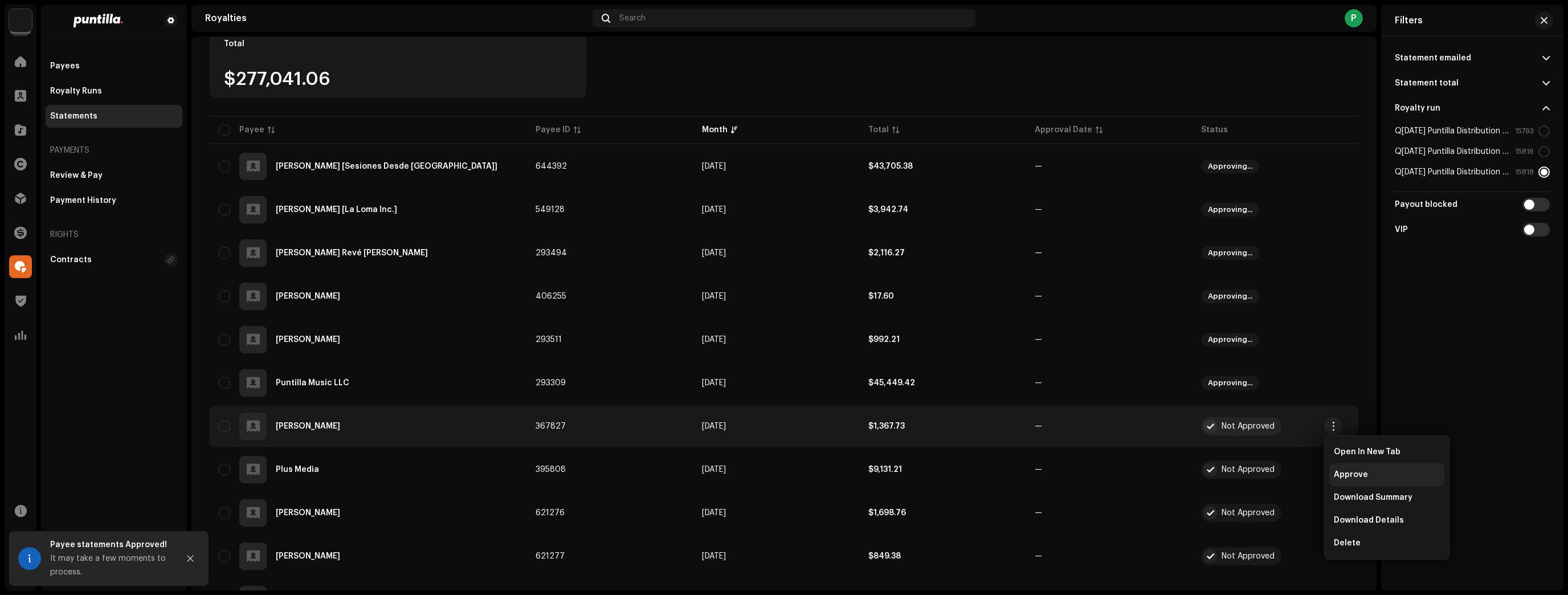
click at [1342, 474] on span "Approve" at bounding box center [1351, 474] width 34 height 9
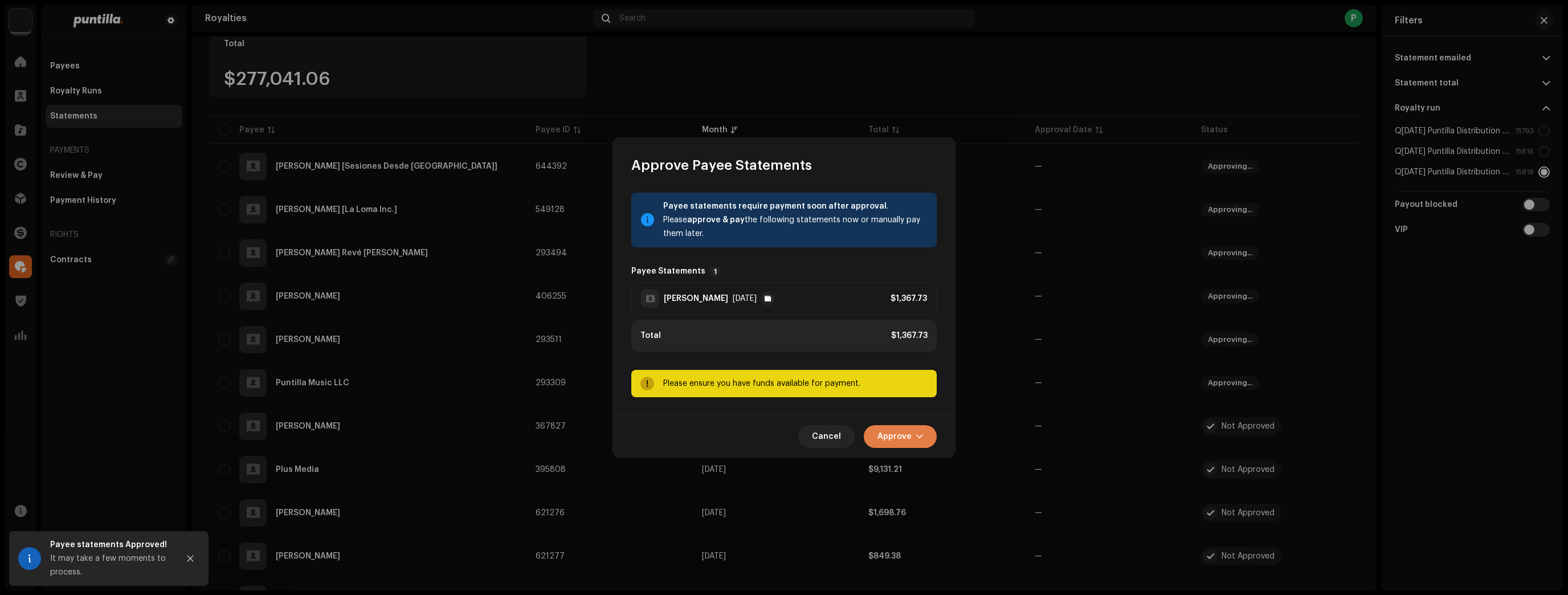
click at [927, 438] on button "Approve" at bounding box center [900, 436] width 73 height 23
click at [933, 458] on div "Approve Only" at bounding box center [929, 464] width 115 height 23
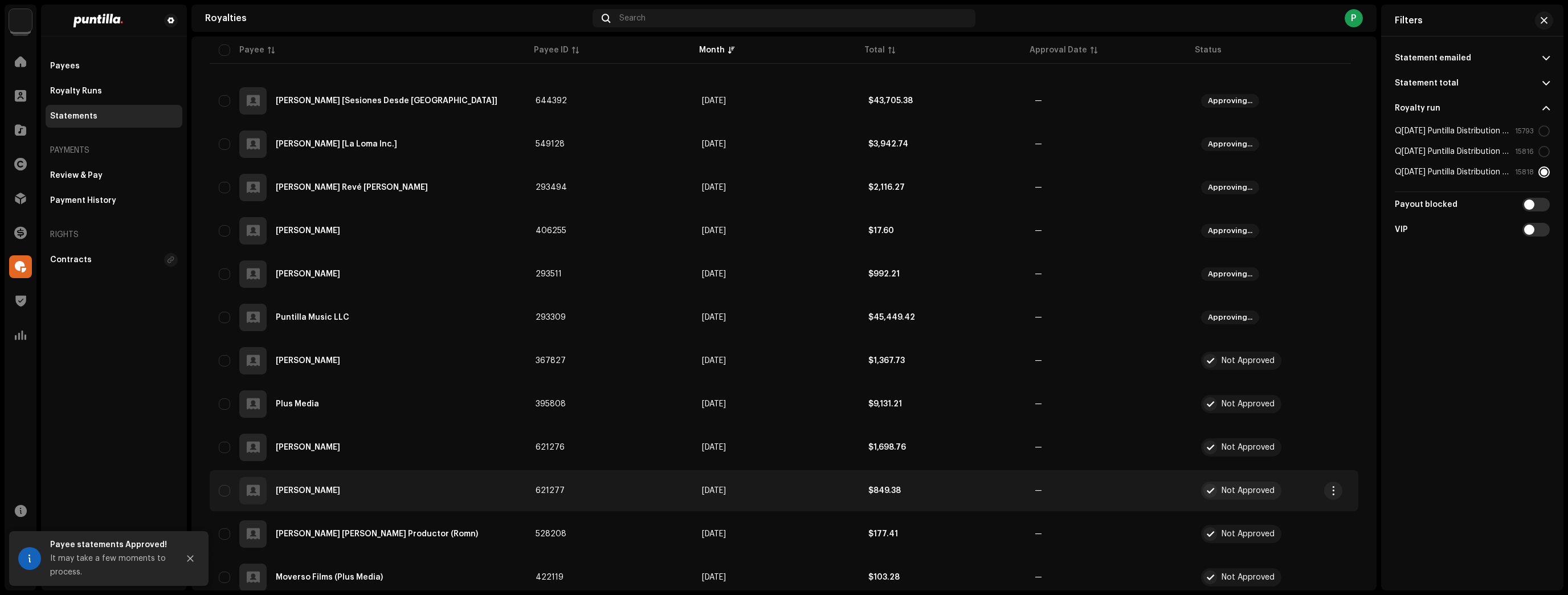
scroll to position [274, 0]
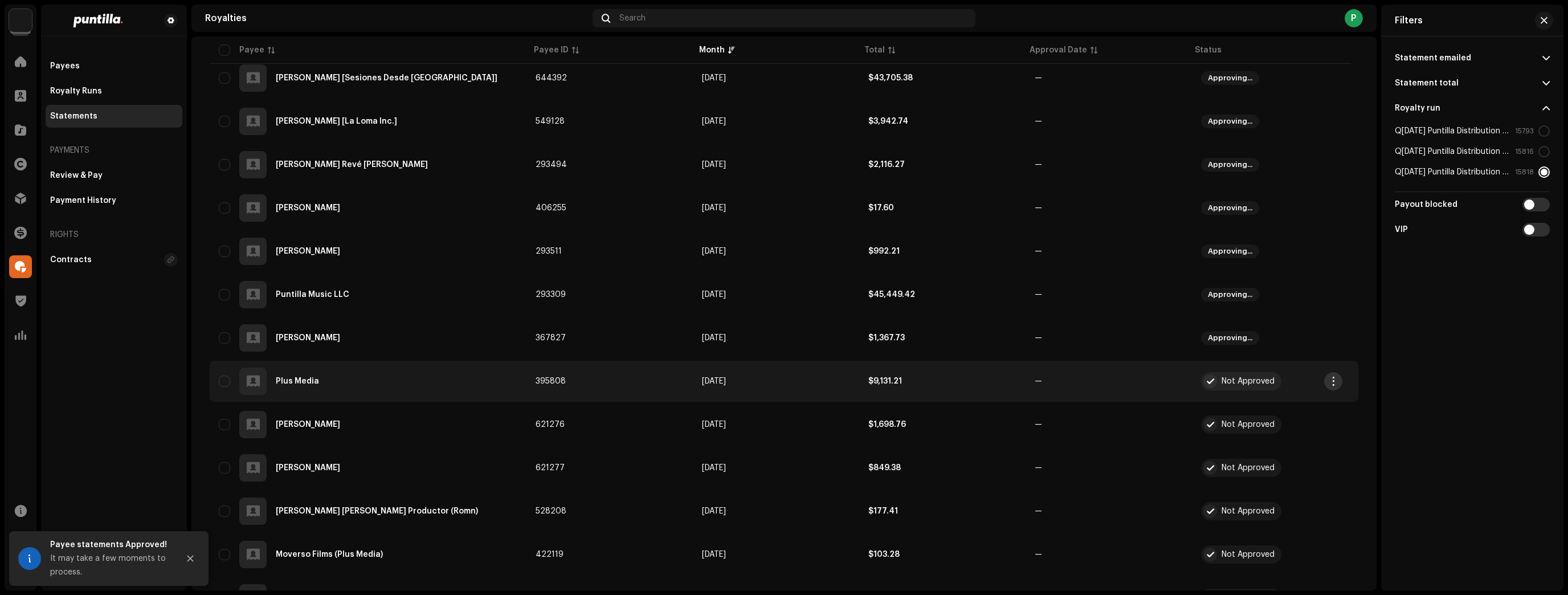
click at [1329, 382] on span "button" at bounding box center [1333, 381] width 8 height 9
click at [1349, 431] on span "Approve" at bounding box center [1351, 429] width 34 height 9
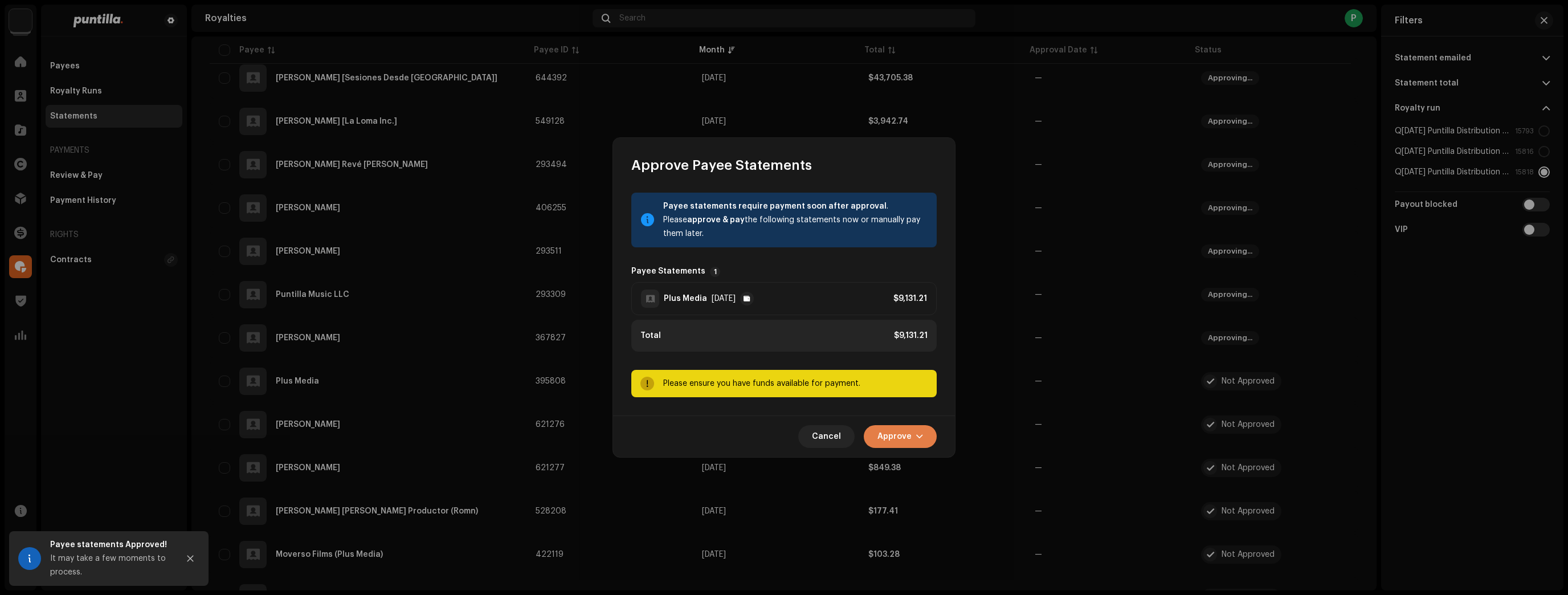
click at [917, 436] on span "button" at bounding box center [920, 436] width 7 height 9
click at [930, 460] on div "Approve Only" at bounding box center [929, 464] width 106 height 9
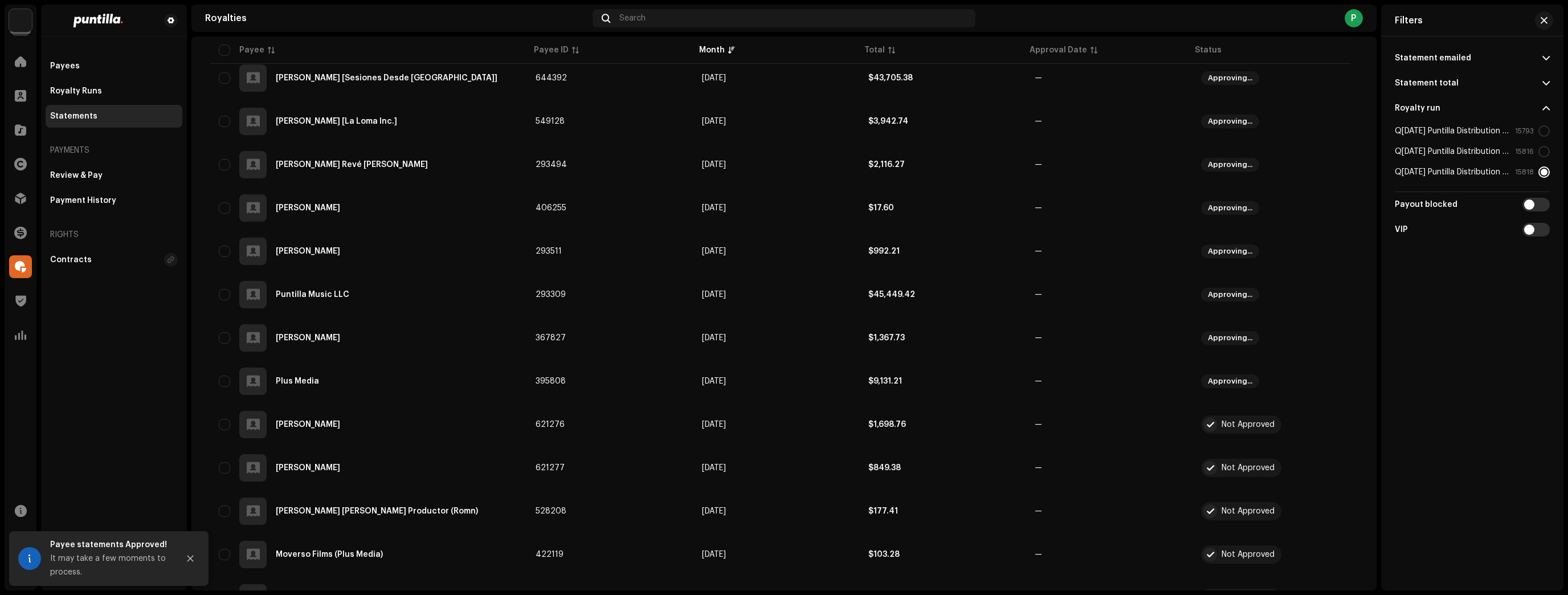
click at [1335, 424] on span "button" at bounding box center [1333, 424] width 8 height 9
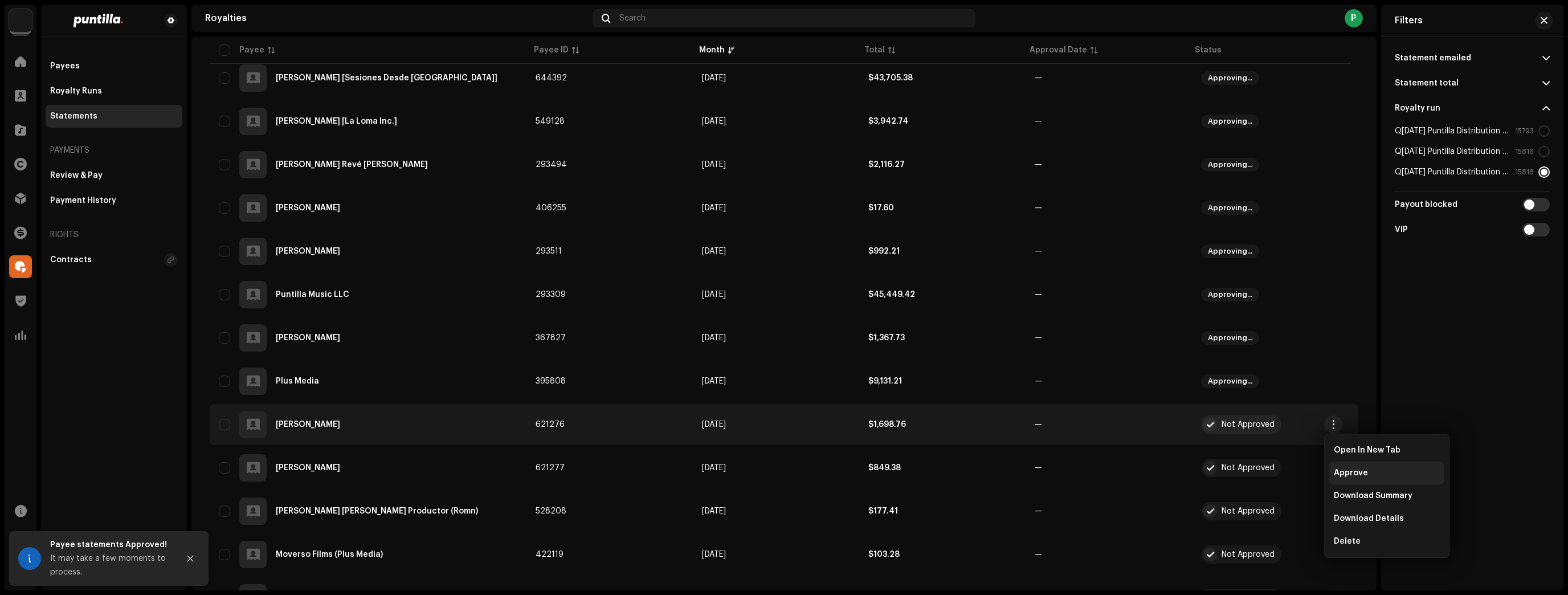
click at [1347, 468] on span "Approve" at bounding box center [1351, 473] width 34 height 9
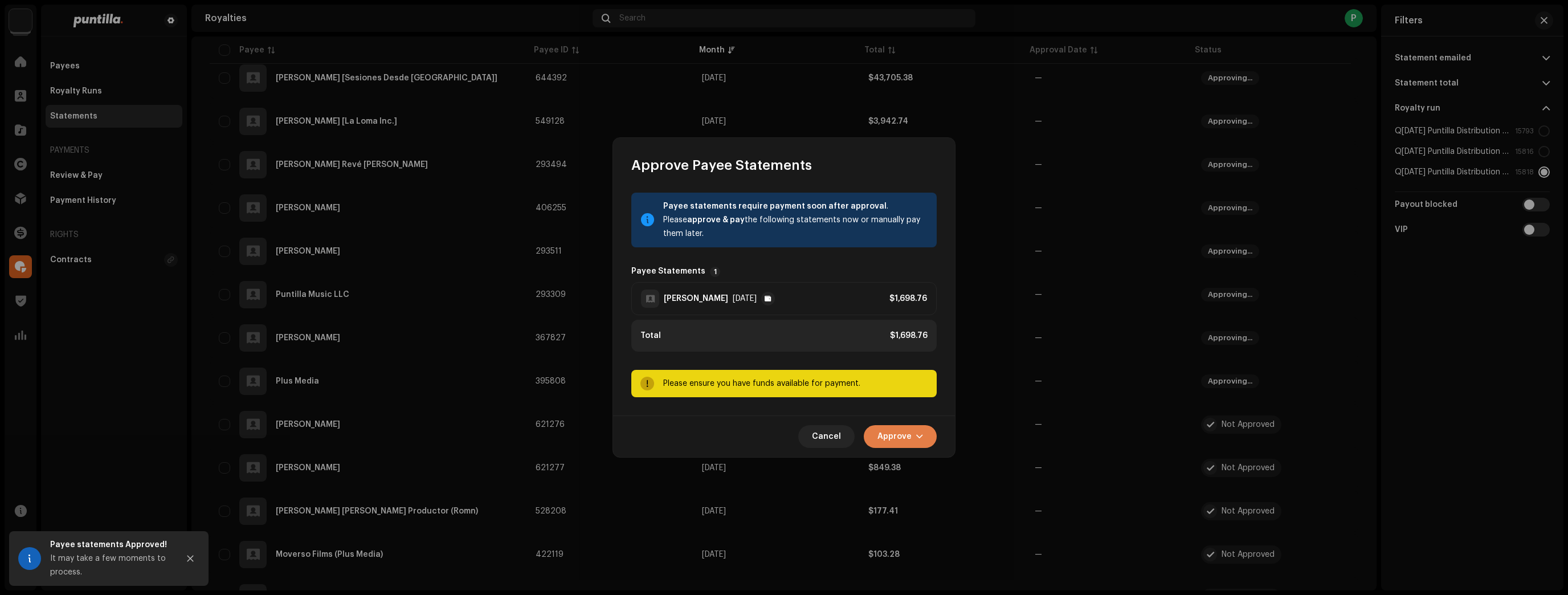
click at [901, 437] on span "Approve" at bounding box center [894, 436] width 34 height 23
click at [920, 455] on div "Approve Only" at bounding box center [929, 464] width 115 height 23
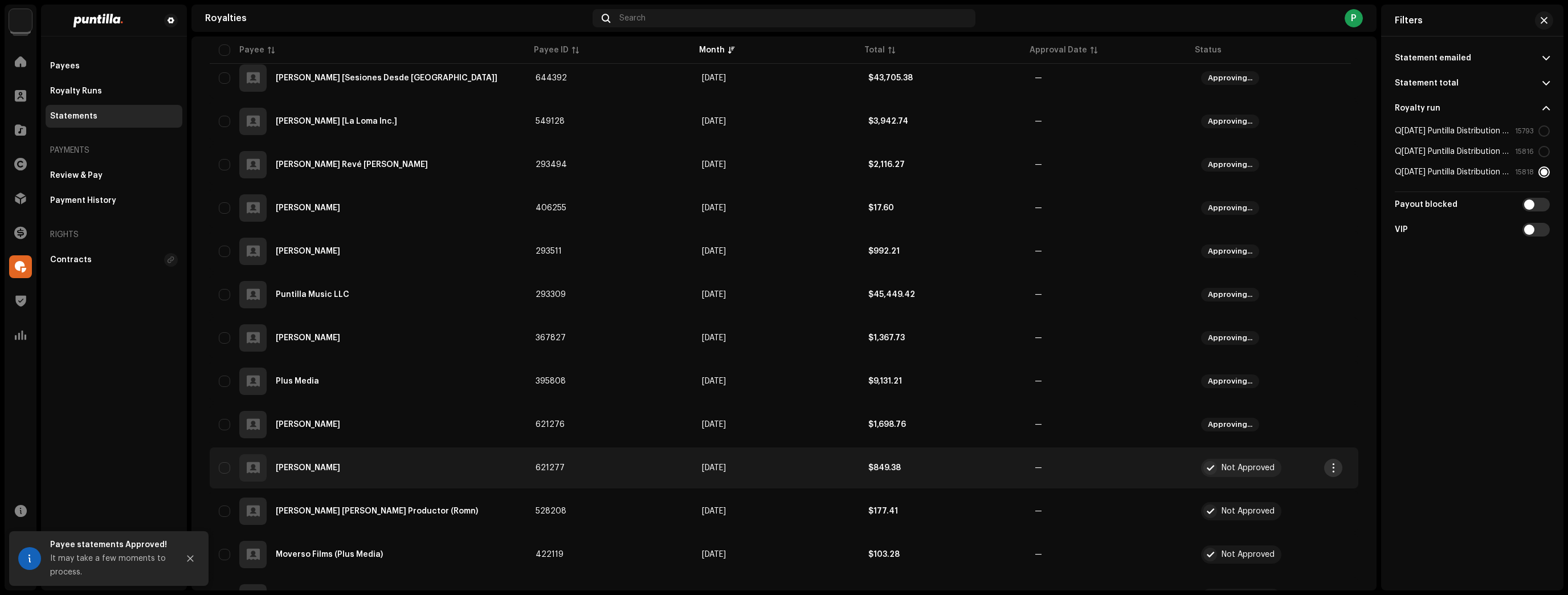
click at [1327, 466] on button "button" at bounding box center [1333, 468] width 18 height 18
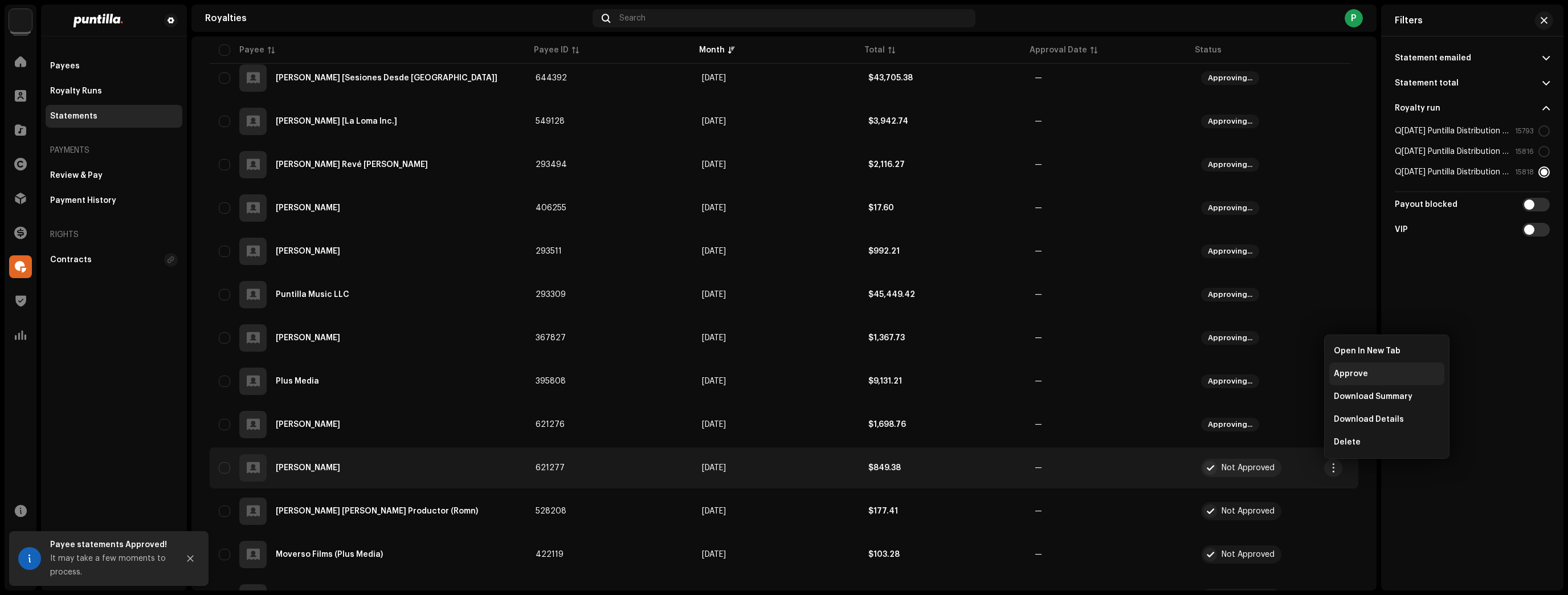
click at [1357, 374] on span "Approve" at bounding box center [1351, 373] width 34 height 9
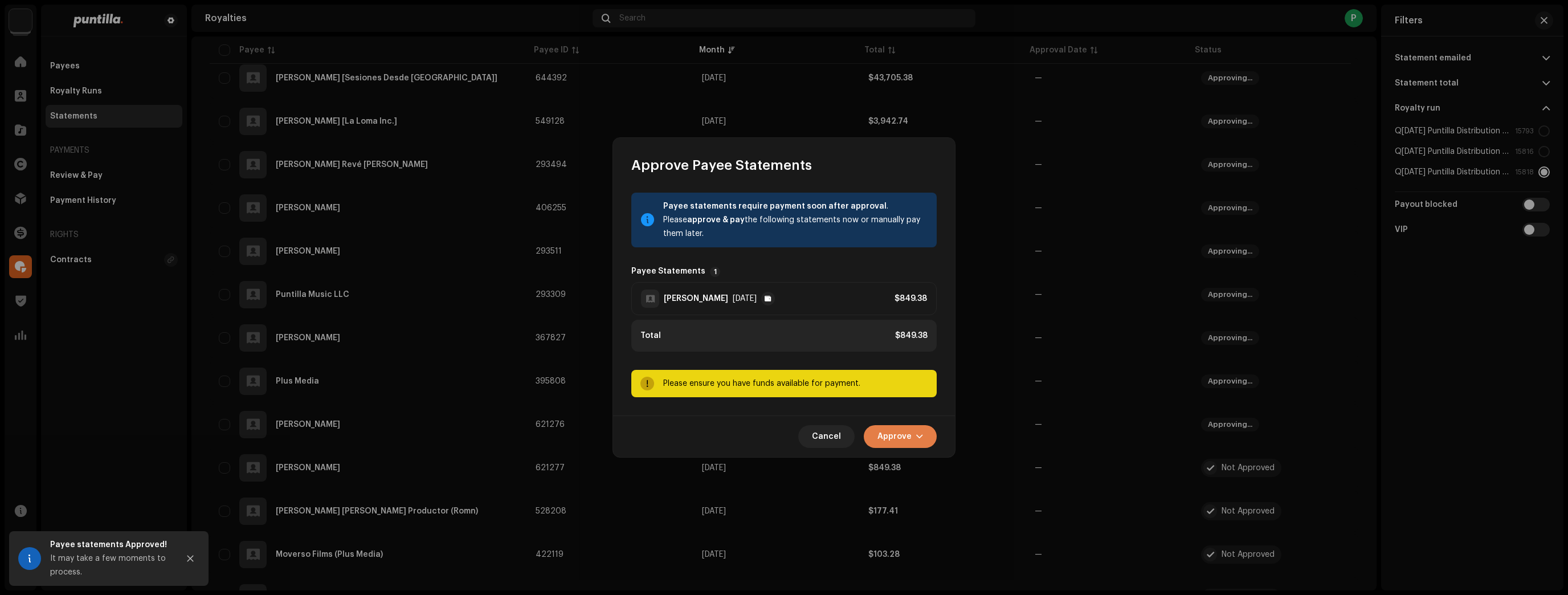
click at [921, 431] on button "Approve" at bounding box center [900, 436] width 73 height 23
click at [916, 465] on span "Approve Only" at bounding box center [903, 464] width 55 height 9
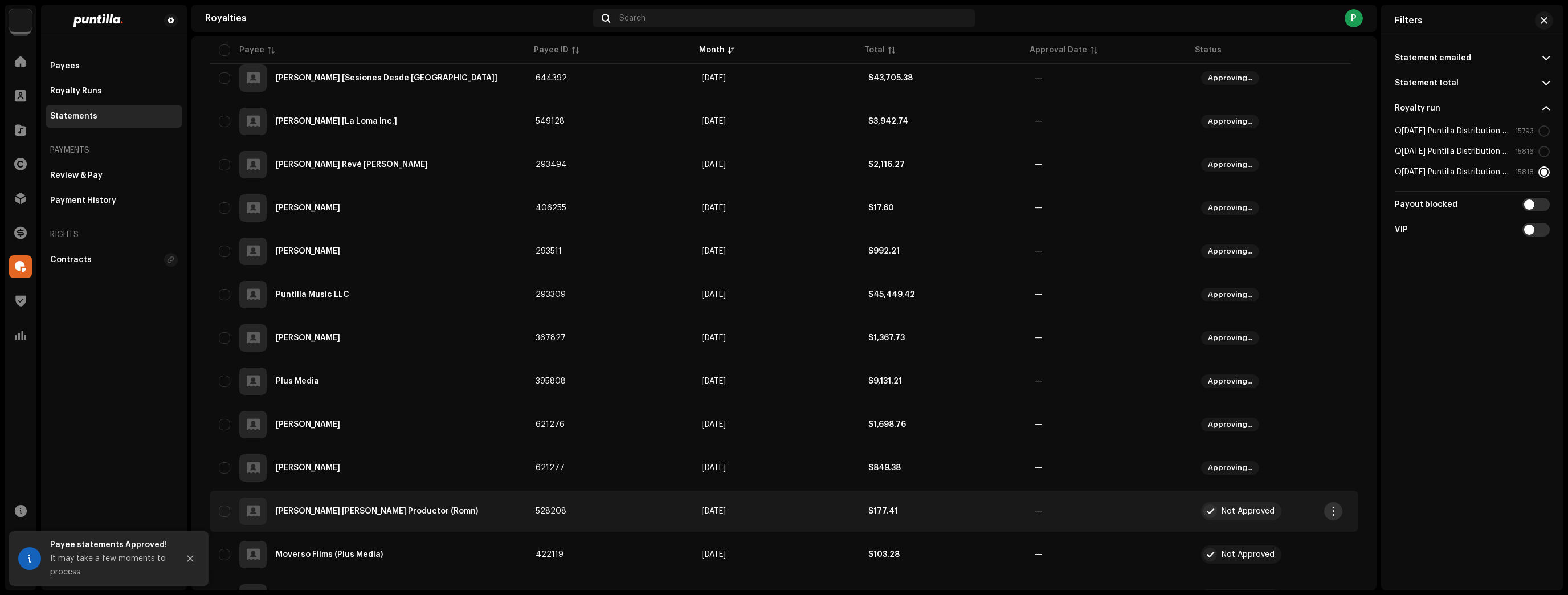
click at [1330, 510] on span "button" at bounding box center [1333, 511] width 8 height 9
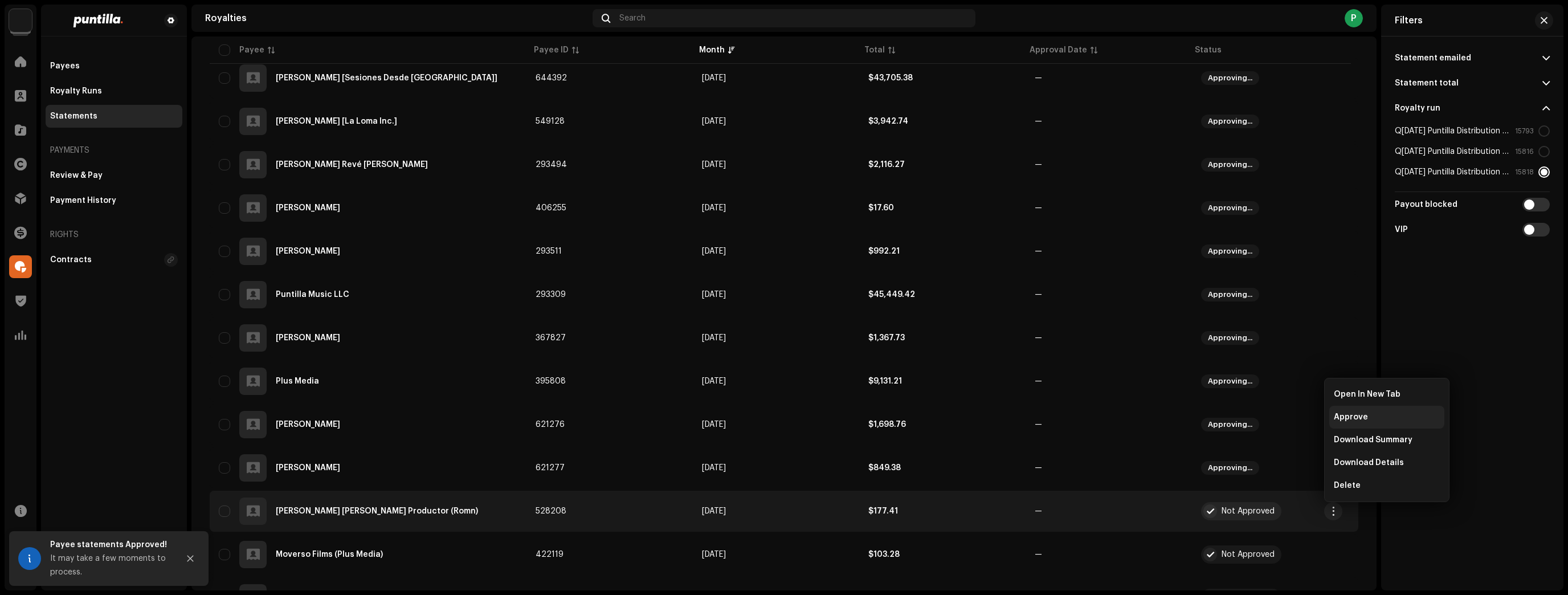
click at [1368, 422] on div "Approve" at bounding box center [1387, 416] width 115 height 23
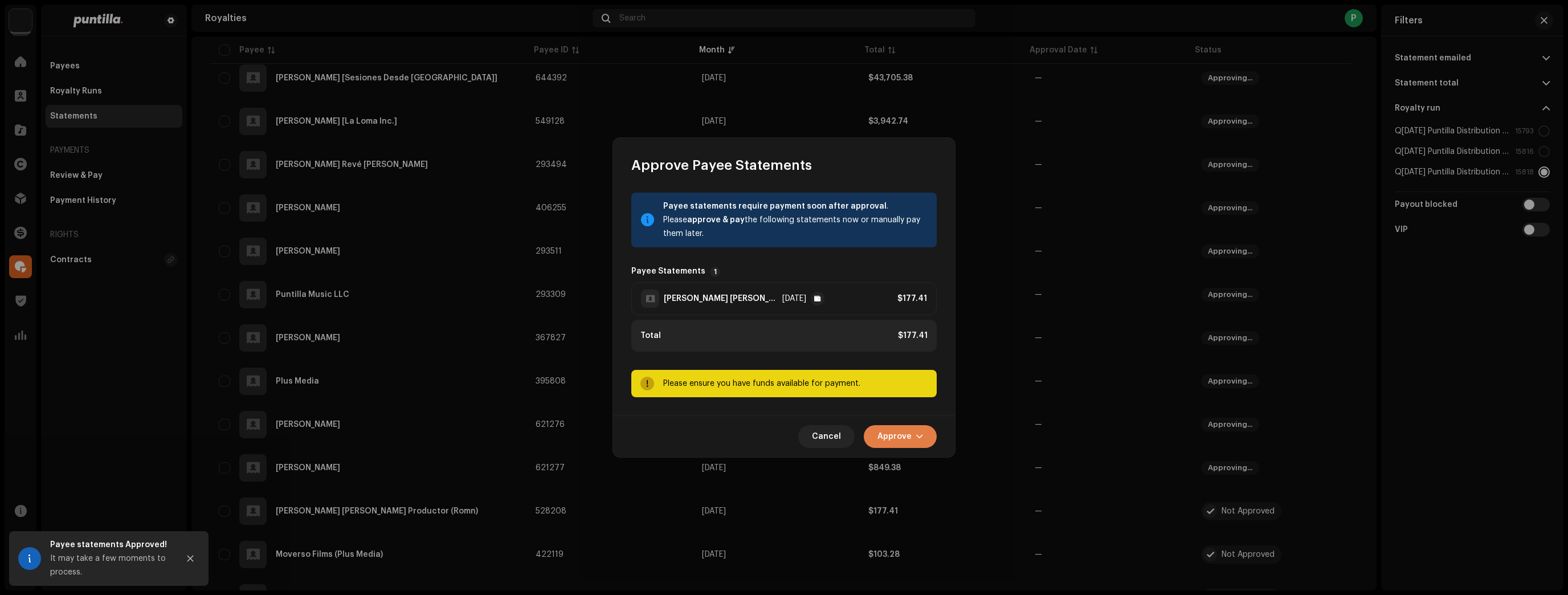
click at [918, 441] on button "Approve" at bounding box center [900, 436] width 73 height 23
click at [921, 463] on span "Approve Only" at bounding box center [903, 464] width 55 height 9
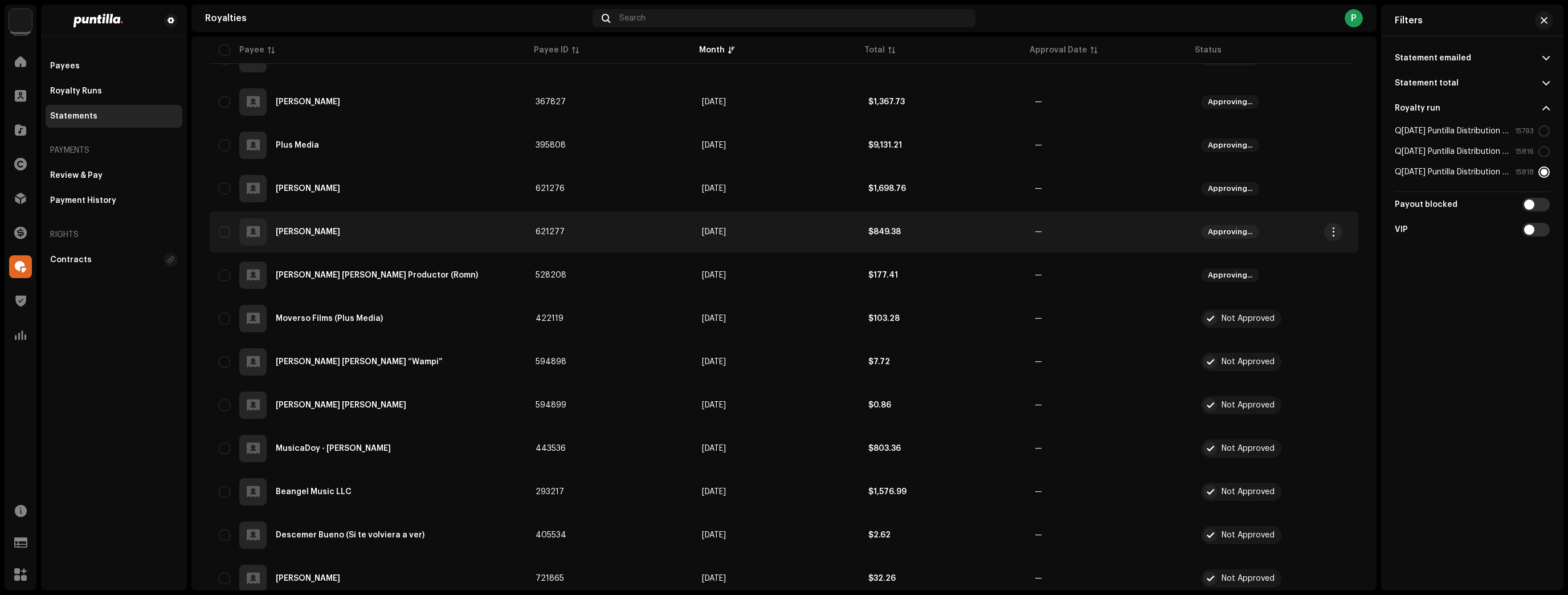
scroll to position [547, 0]
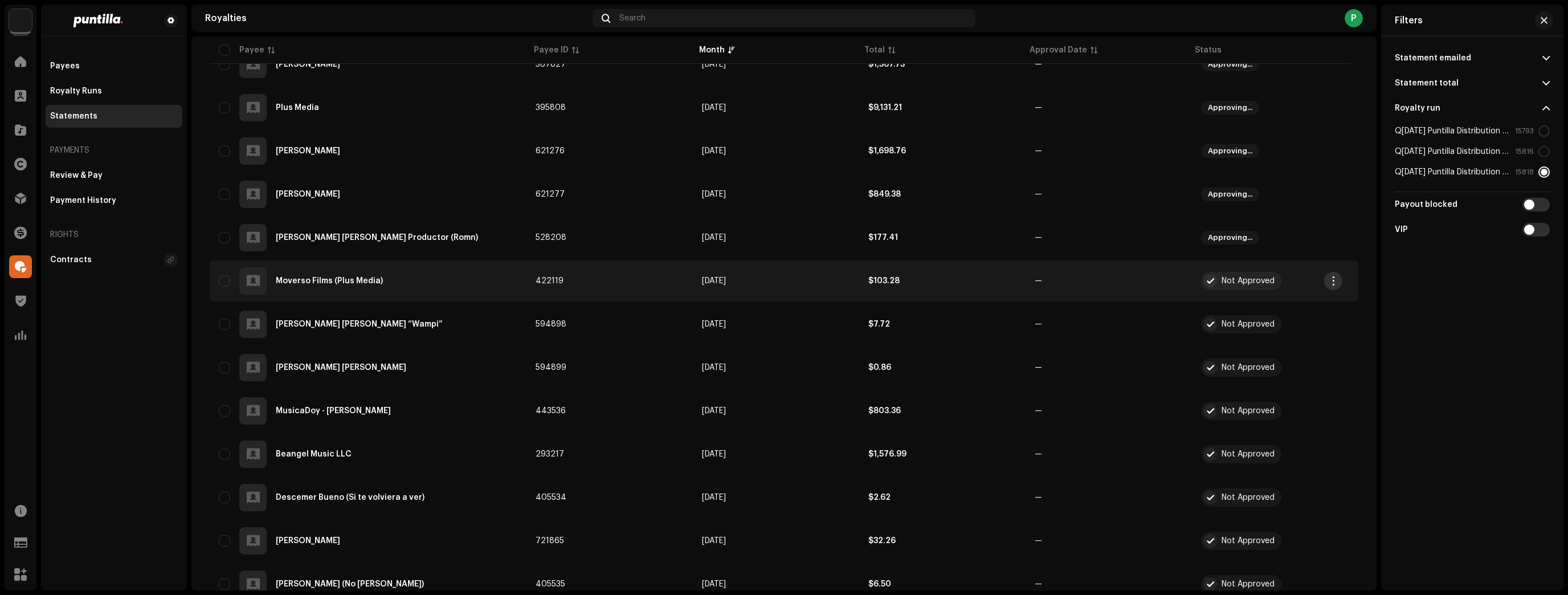
click at [1329, 280] on span "button" at bounding box center [1333, 280] width 8 height 9
click at [1333, 332] on span "Approve" at bounding box center [1351, 329] width 34 height 9
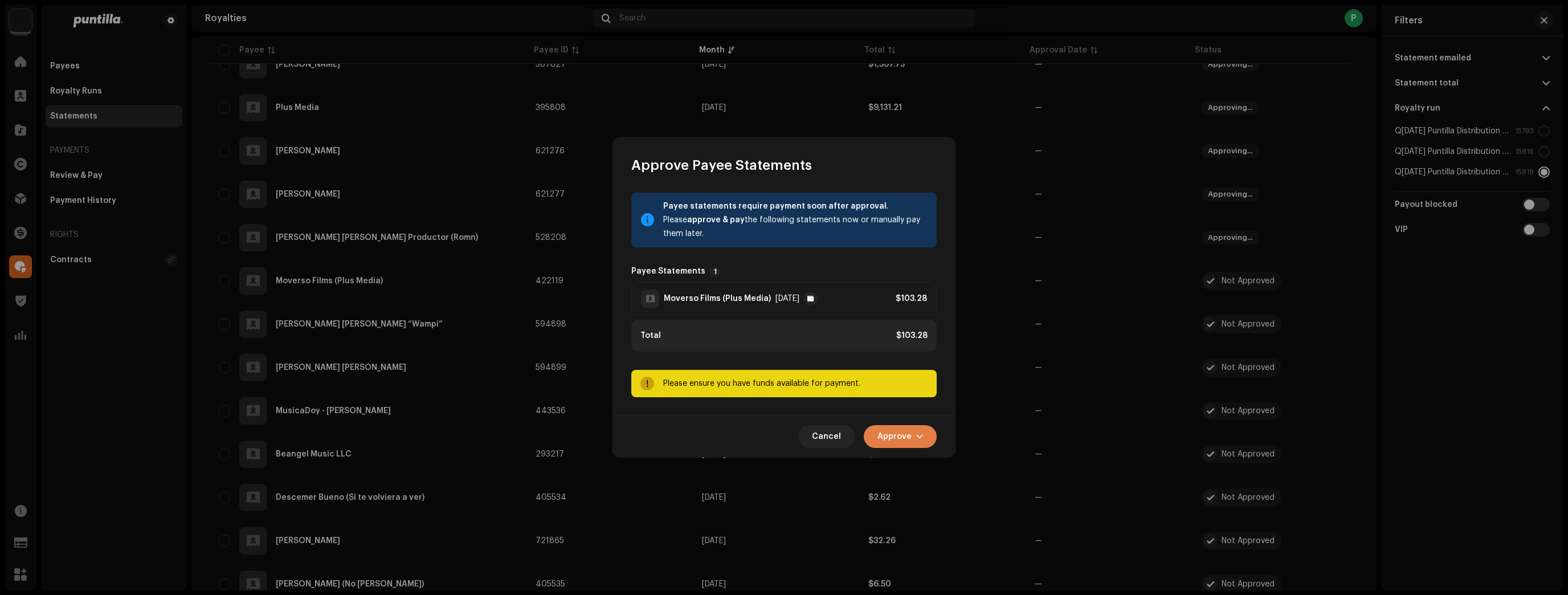
click at [927, 445] on button "Approve" at bounding box center [900, 436] width 73 height 23
click at [927, 462] on span "Approve Only" at bounding box center [903, 464] width 55 height 9
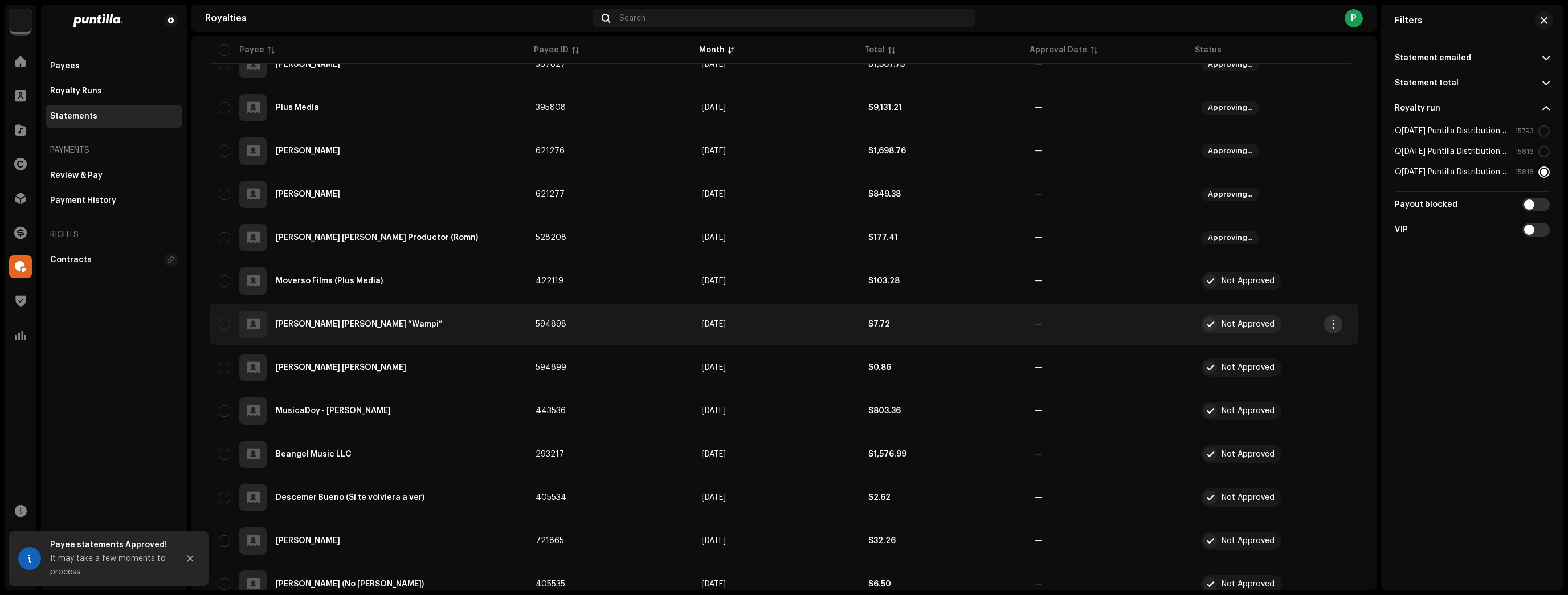
click at [1327, 321] on button "button" at bounding box center [1333, 324] width 18 height 18
click at [1329, 328] on button "button" at bounding box center [1333, 324] width 18 height 18
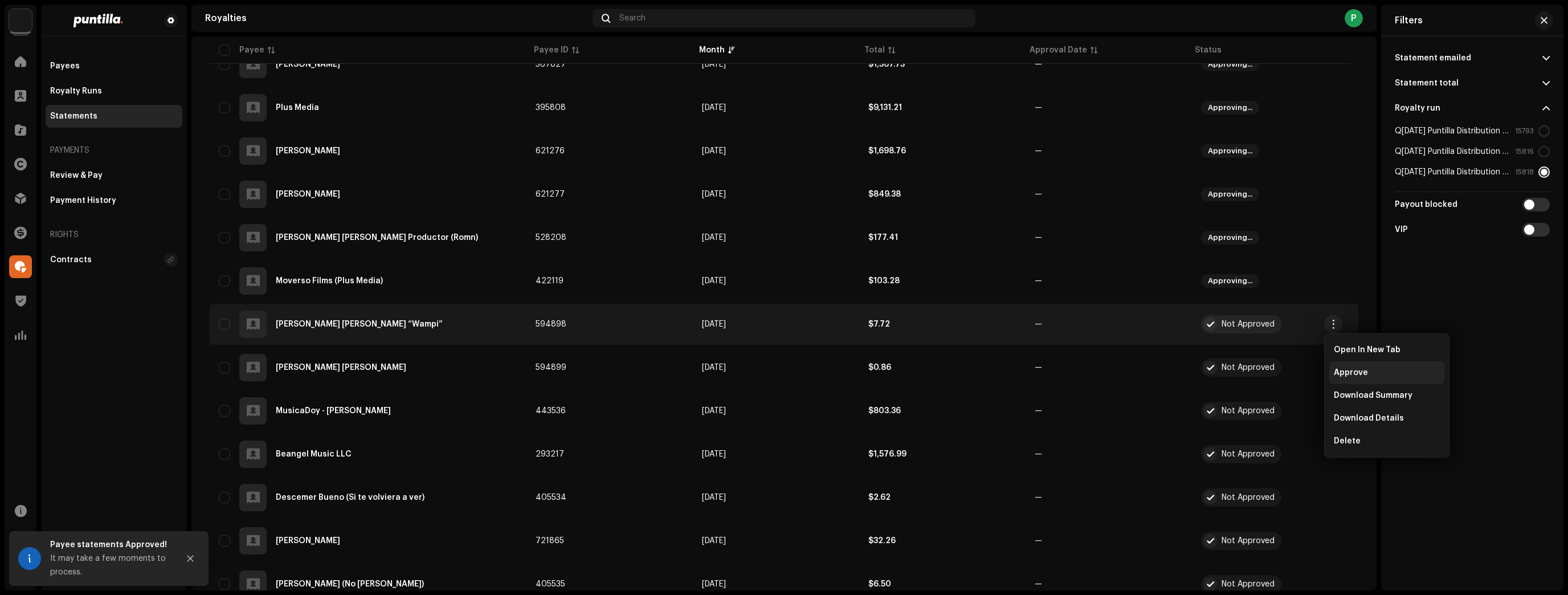
click at [1340, 375] on span "Approve" at bounding box center [1351, 372] width 34 height 9
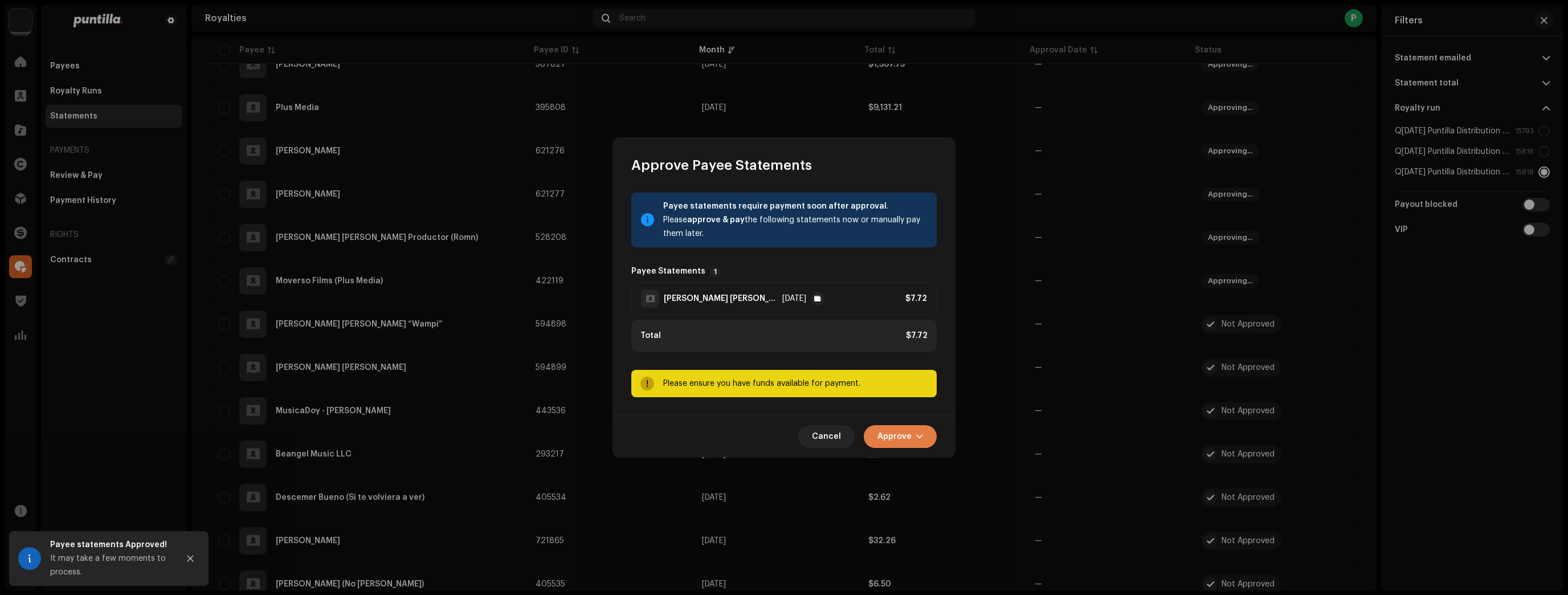
click at [914, 438] on button "Approve" at bounding box center [900, 436] width 73 height 23
click at [925, 454] on div "Approve Only" at bounding box center [929, 464] width 115 height 23
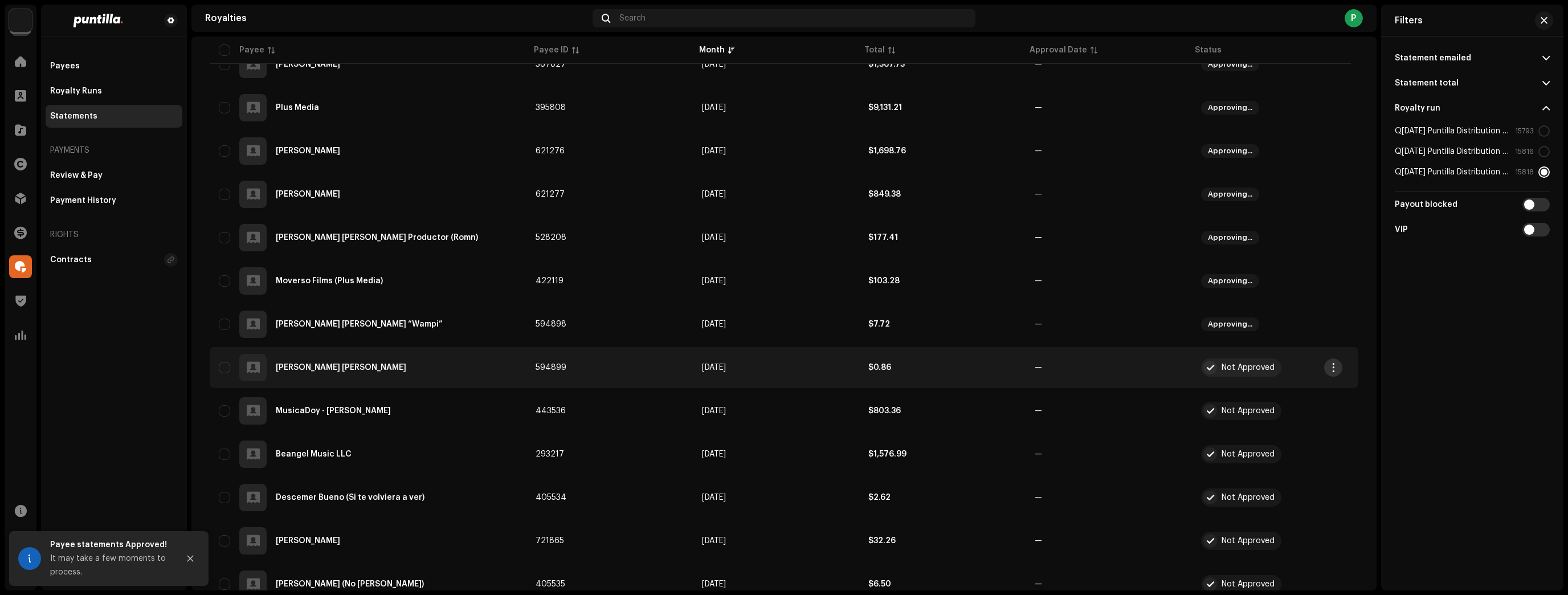
click at [1327, 366] on button "button" at bounding box center [1333, 367] width 18 height 18
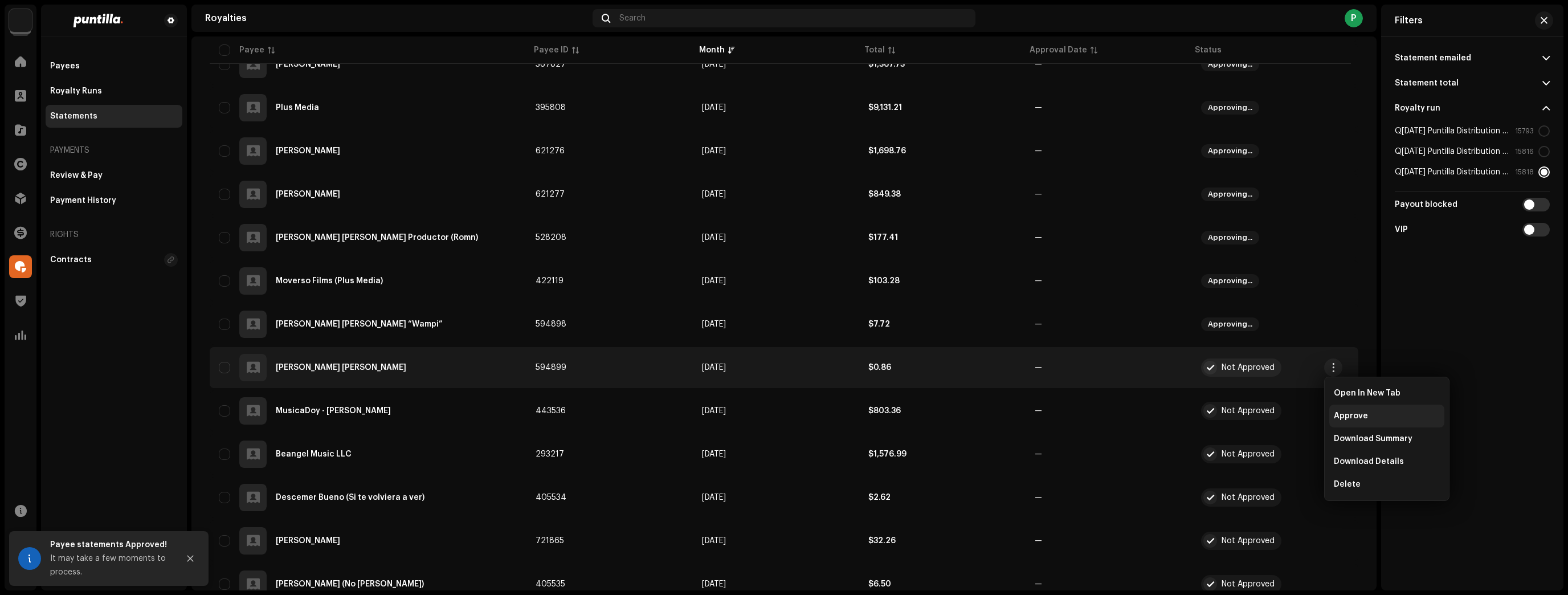
click at [1342, 419] on span "Approve" at bounding box center [1351, 416] width 34 height 9
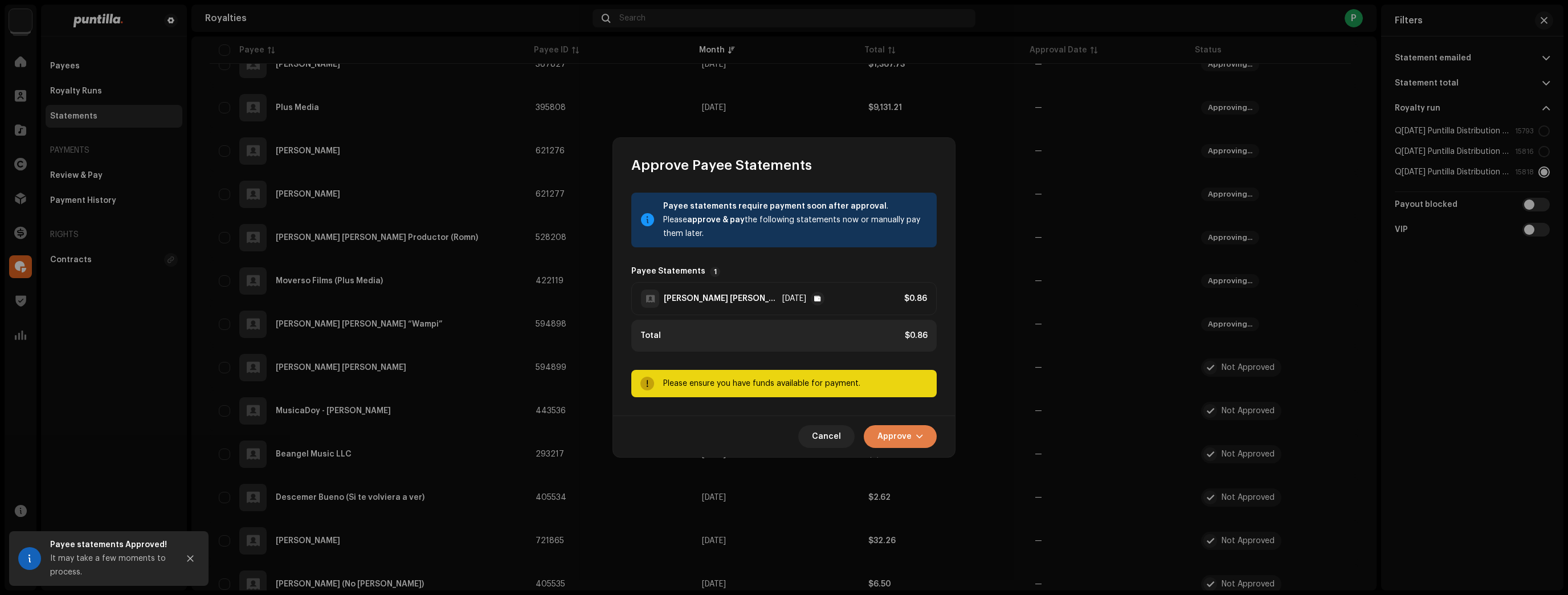
click at [916, 436] on span "button" at bounding box center [920, 436] width 7 height 9
click at [925, 462] on span "Approve Only" at bounding box center [903, 464] width 55 height 9
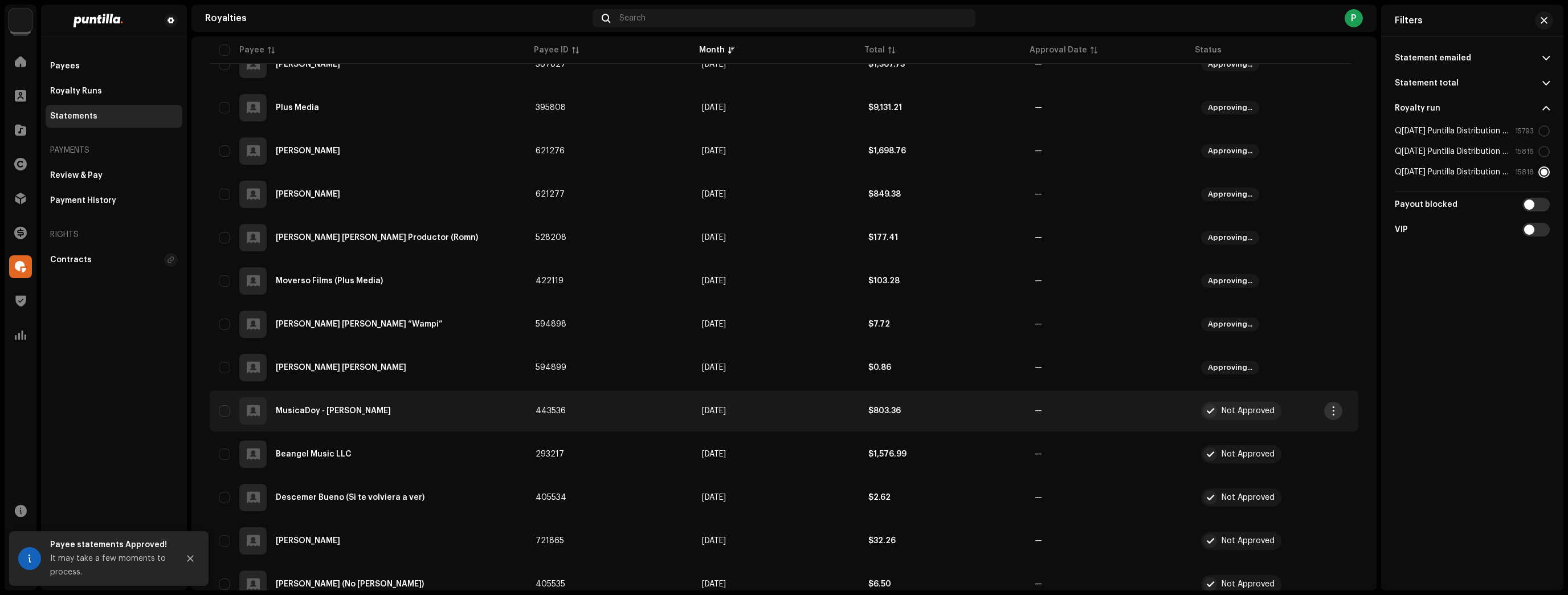
click at [1334, 407] on span "button" at bounding box center [1333, 410] width 8 height 9
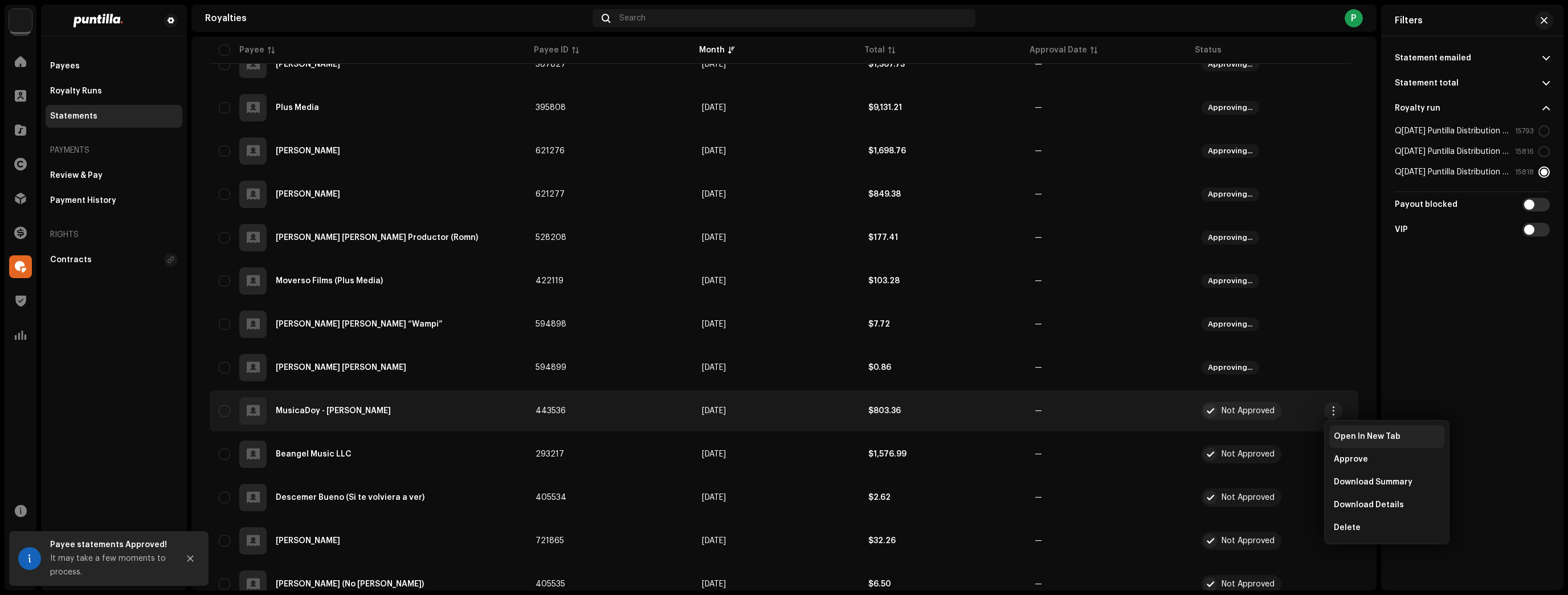
click at [1344, 436] on span "Open In New Tab" at bounding box center [1366, 436] width 66 height 9
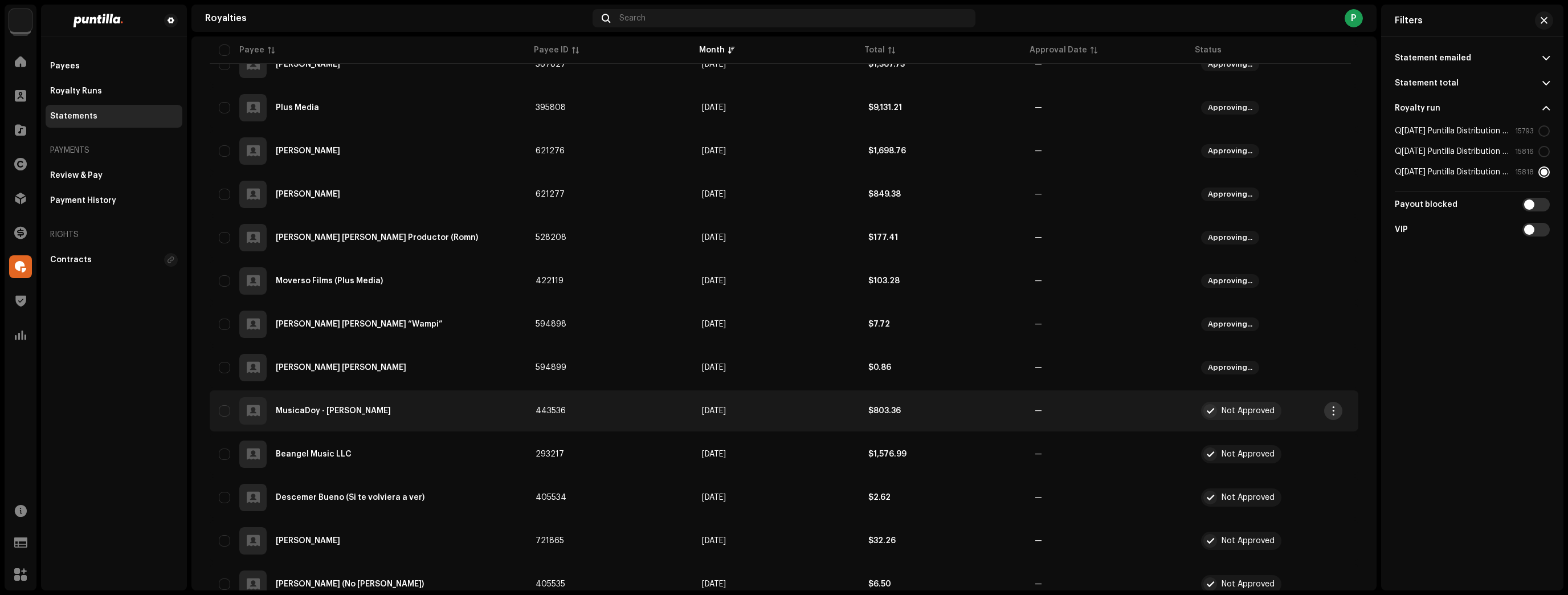
click at [1340, 410] on button "button" at bounding box center [1333, 410] width 18 height 18
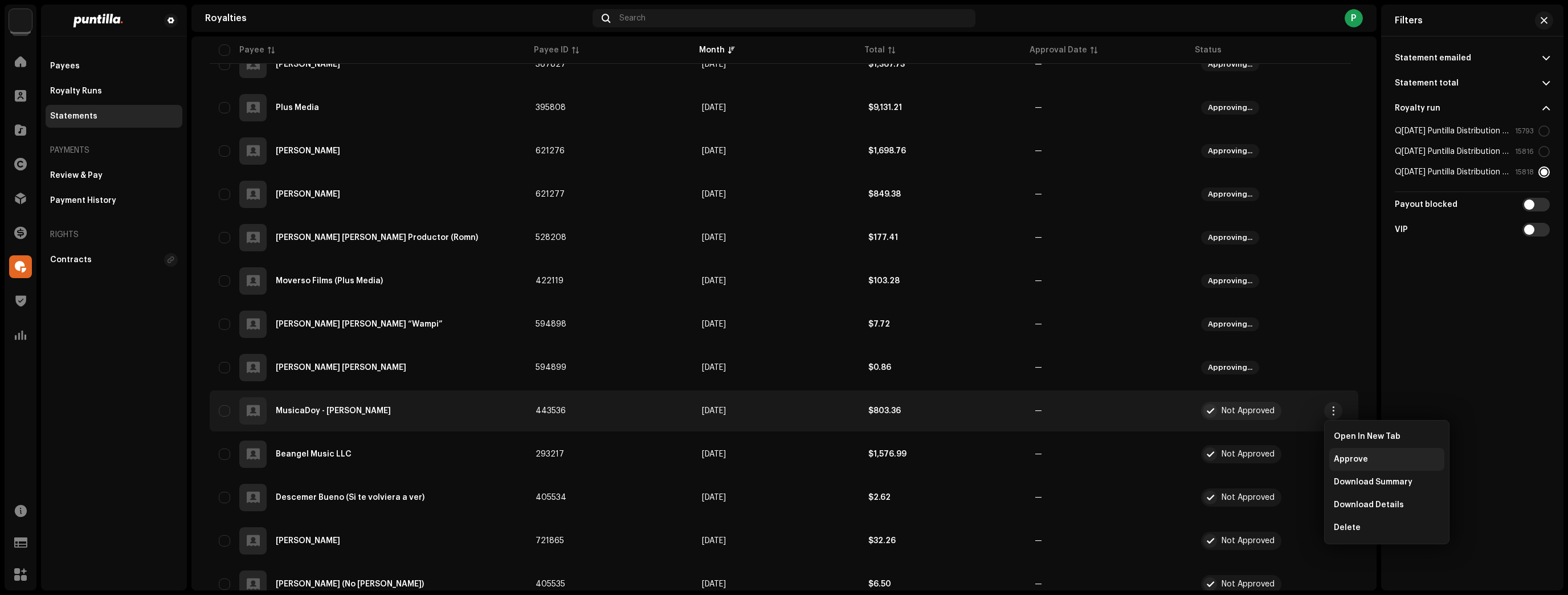
click at [1337, 468] on div "Approve" at bounding box center [1387, 459] width 115 height 23
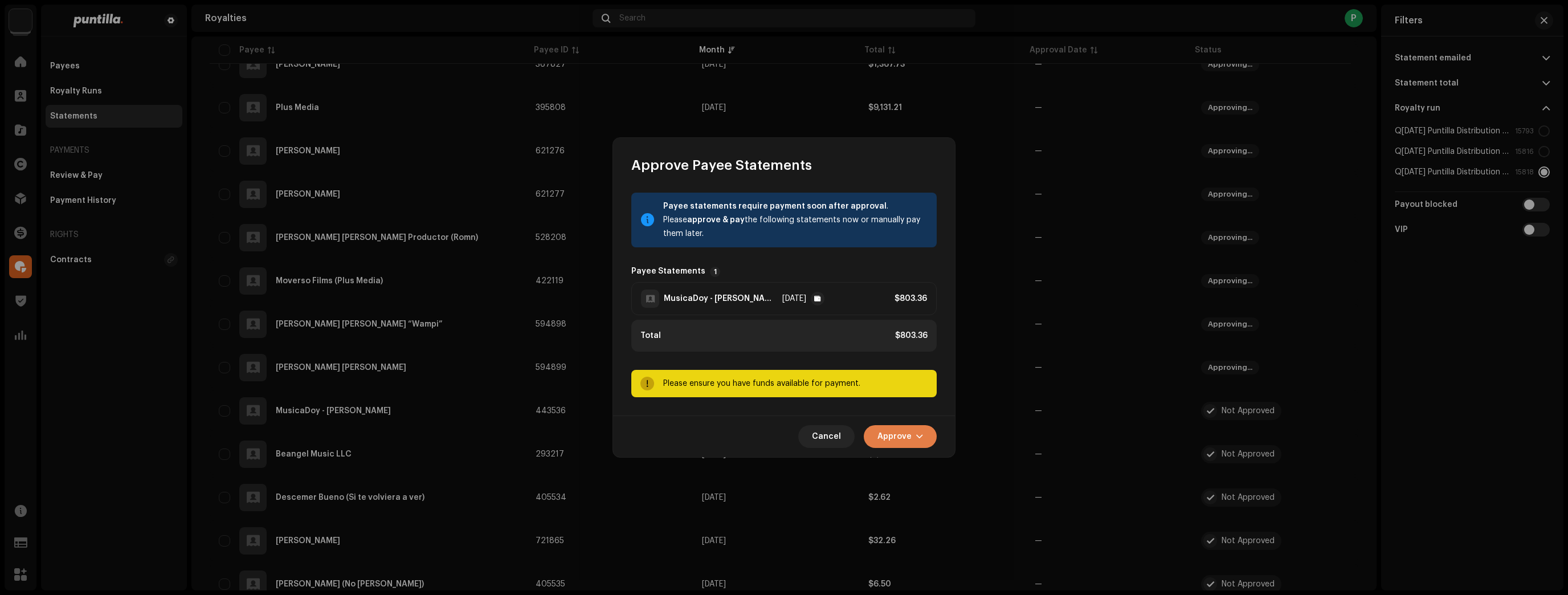
click at [909, 439] on span "Approve" at bounding box center [894, 436] width 34 height 23
click at [922, 463] on span "Approve Only" at bounding box center [903, 464] width 55 height 9
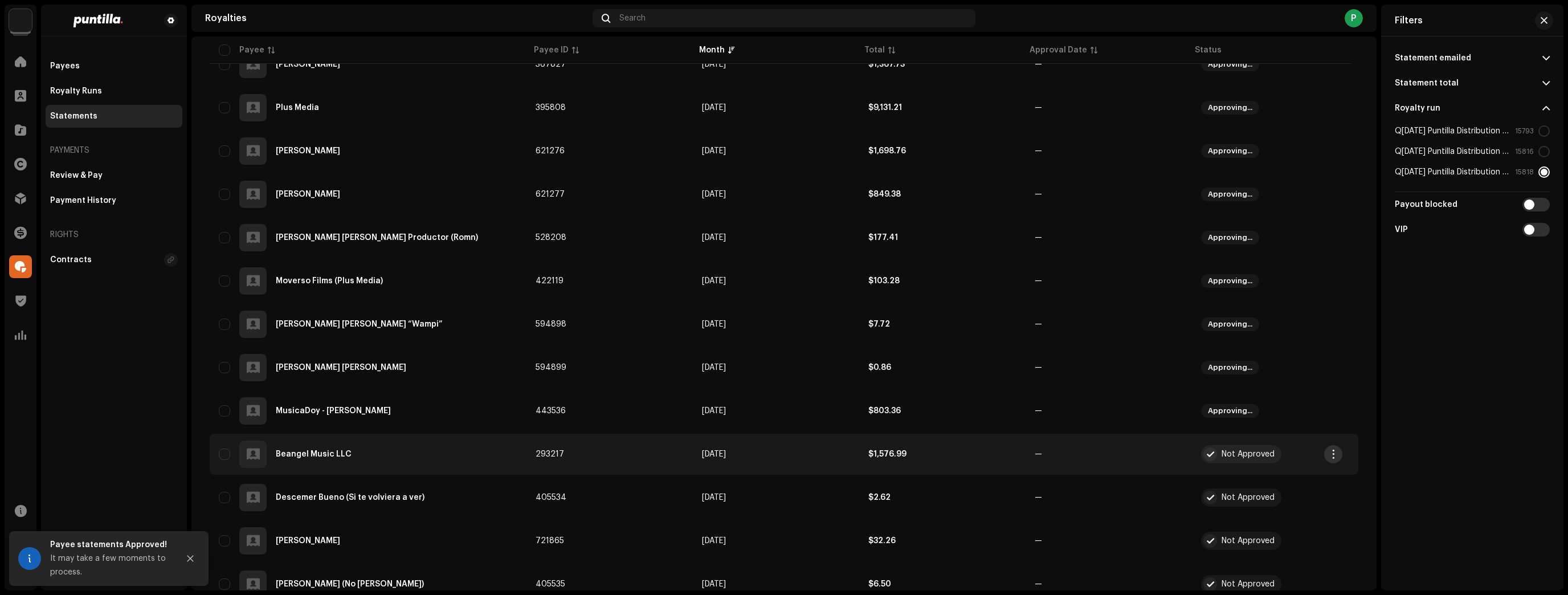
click at [1330, 453] on span "button" at bounding box center [1333, 453] width 8 height 9
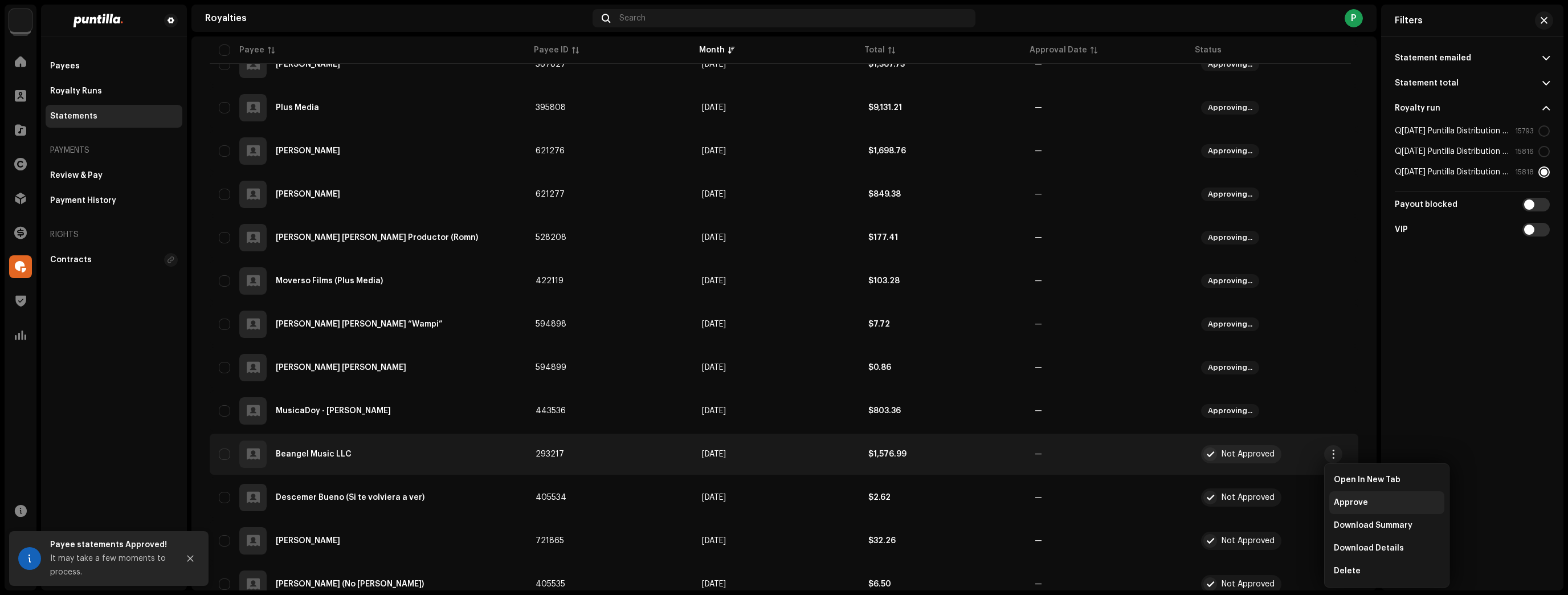
click at [1348, 495] on div "Approve" at bounding box center [1387, 502] width 115 height 23
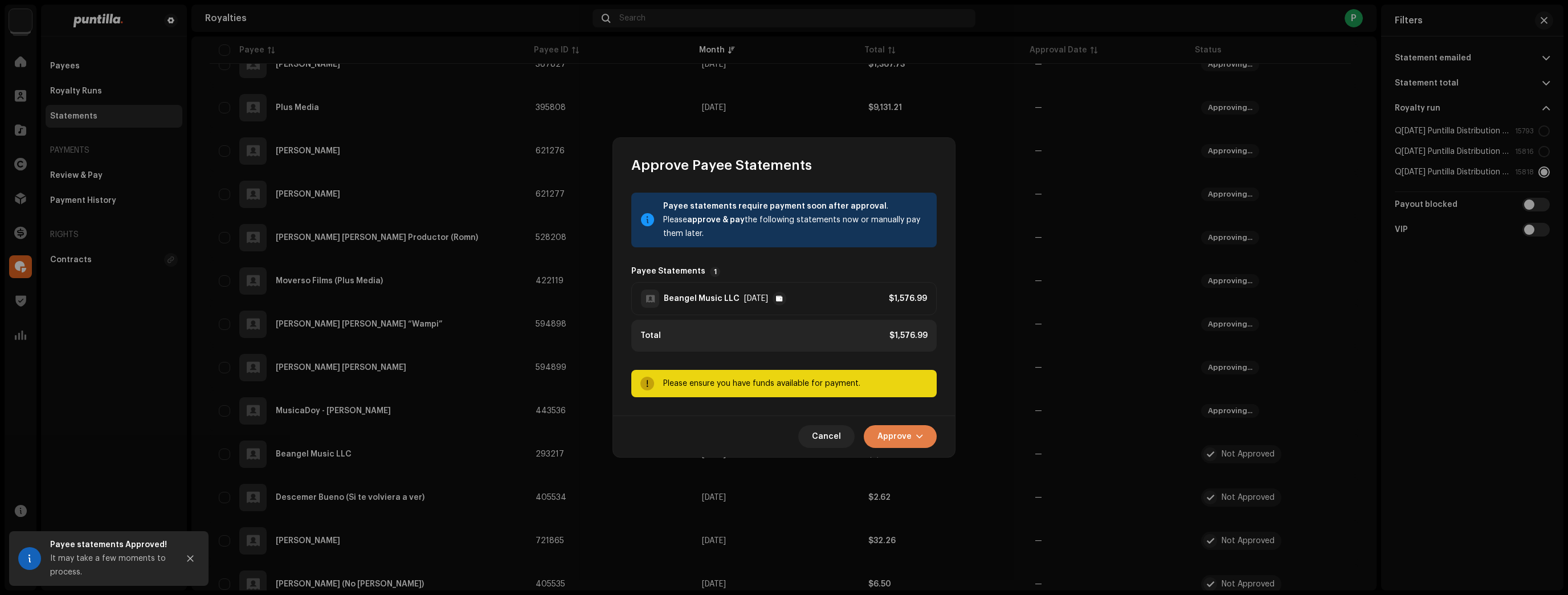
click at [924, 442] on button "Approve" at bounding box center [900, 436] width 73 height 23
click at [934, 466] on div "Approve Only" at bounding box center [929, 464] width 106 height 9
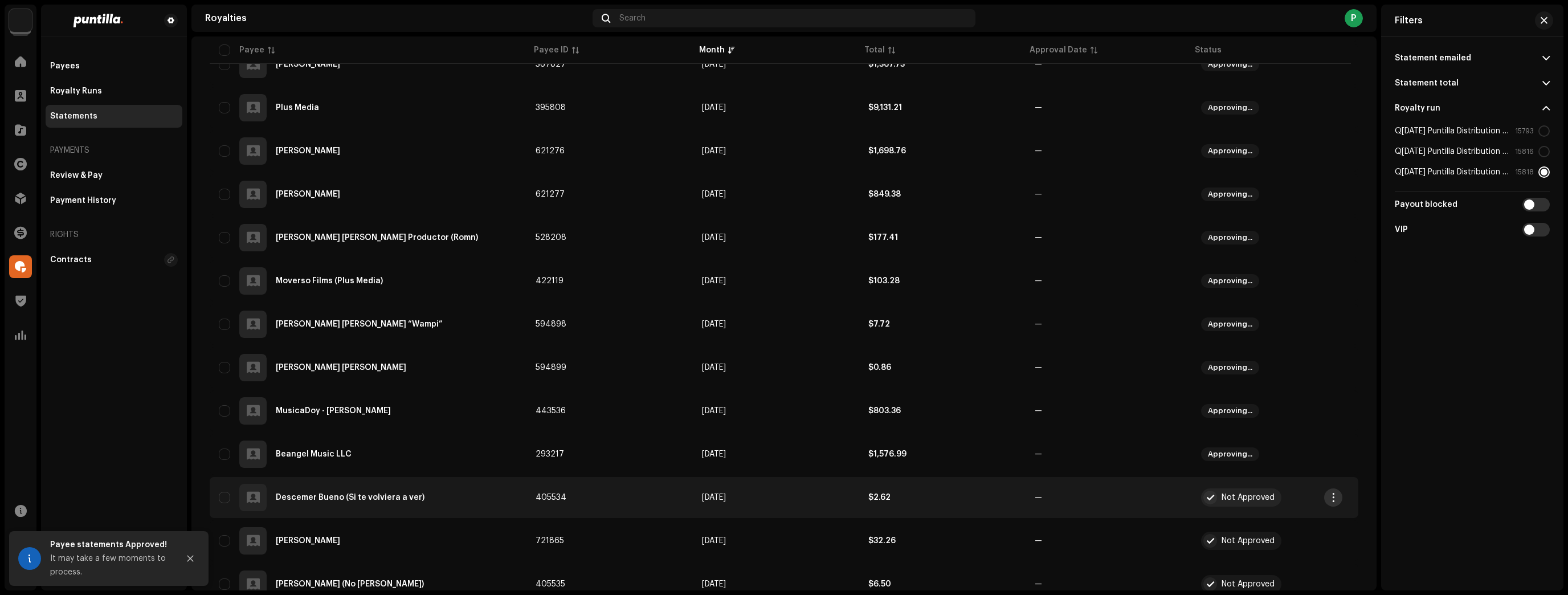
click at [1329, 499] on span "button" at bounding box center [1333, 497] width 8 height 9
click at [1352, 395] on div "Approve" at bounding box center [1387, 403] width 115 height 23
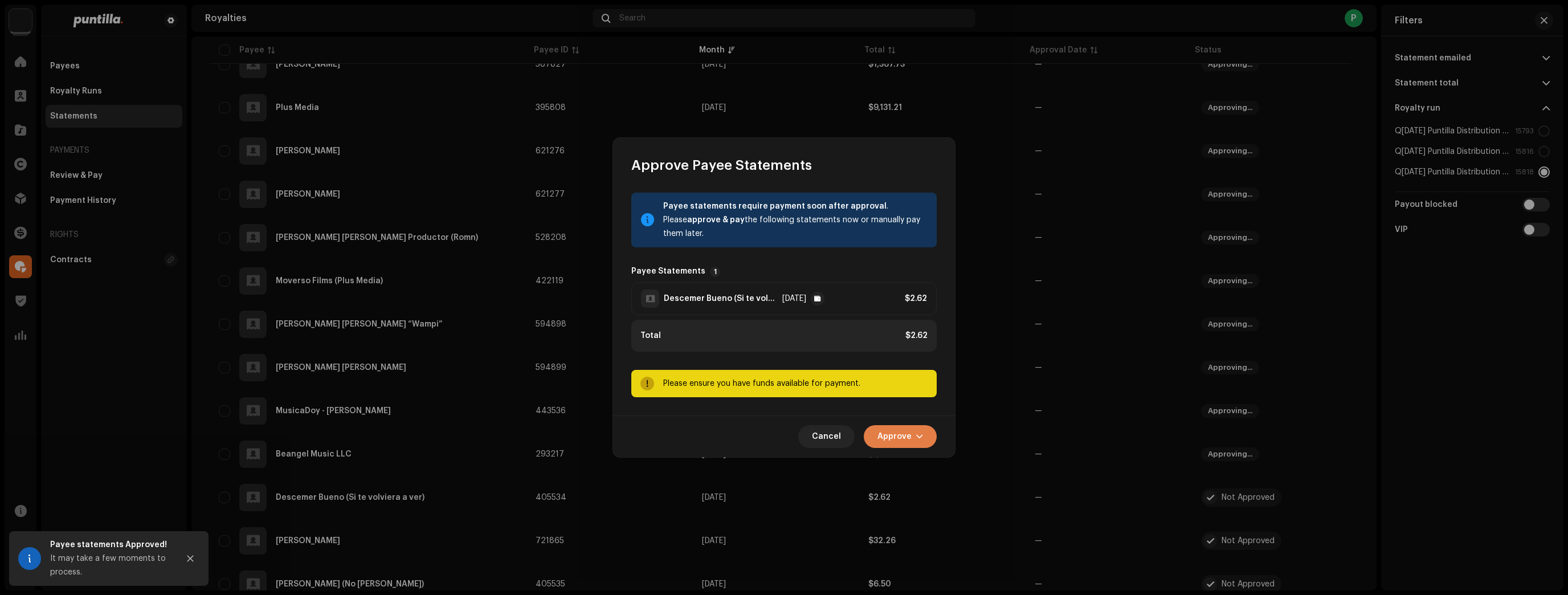
click at [899, 442] on span "Approve" at bounding box center [894, 436] width 34 height 23
click at [923, 463] on span "Approve Only" at bounding box center [903, 464] width 55 height 9
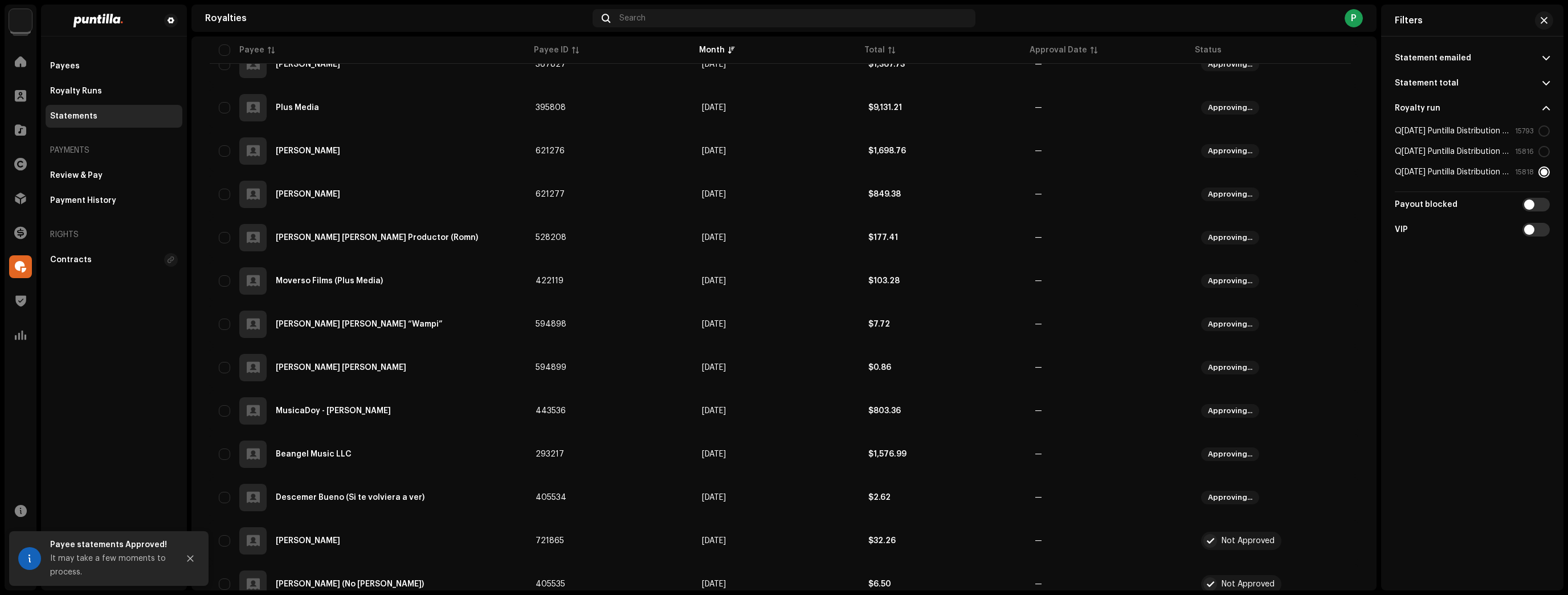
click at [1333, 538] on span "button" at bounding box center [1333, 540] width 8 height 9
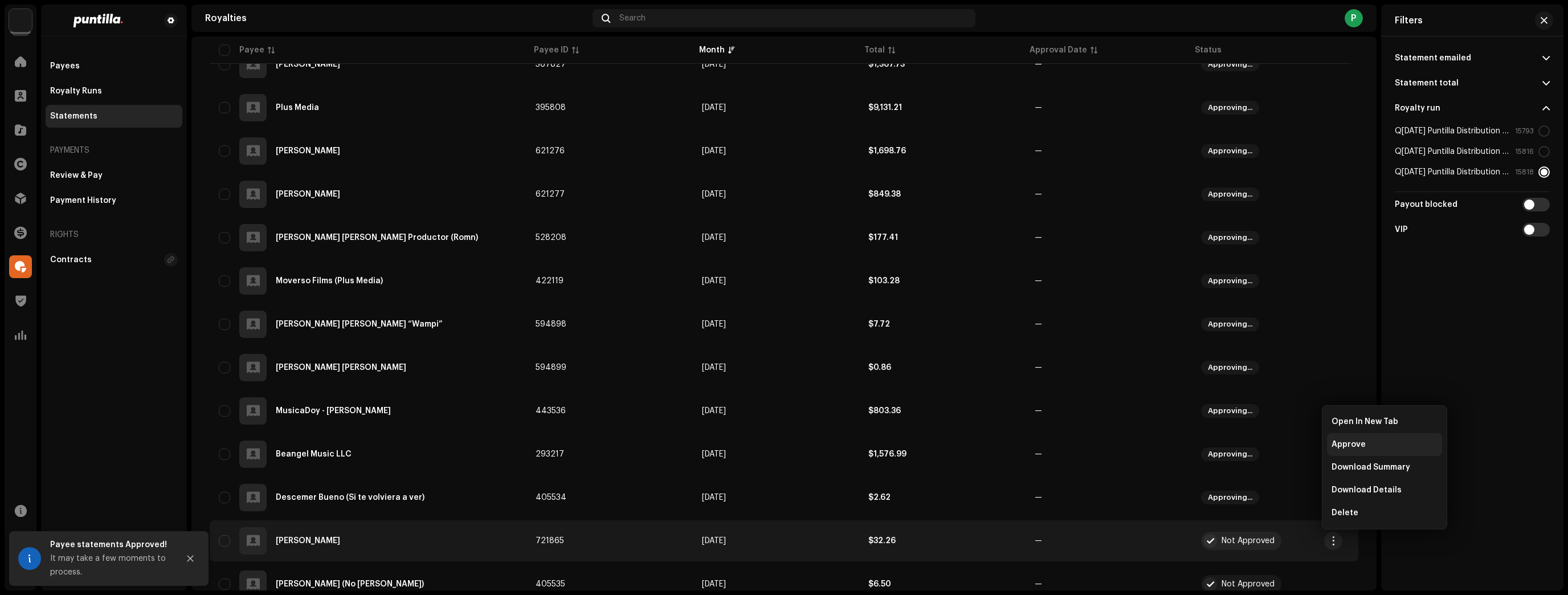
click at [1344, 449] on div "Approve" at bounding box center [1384, 444] width 115 height 23
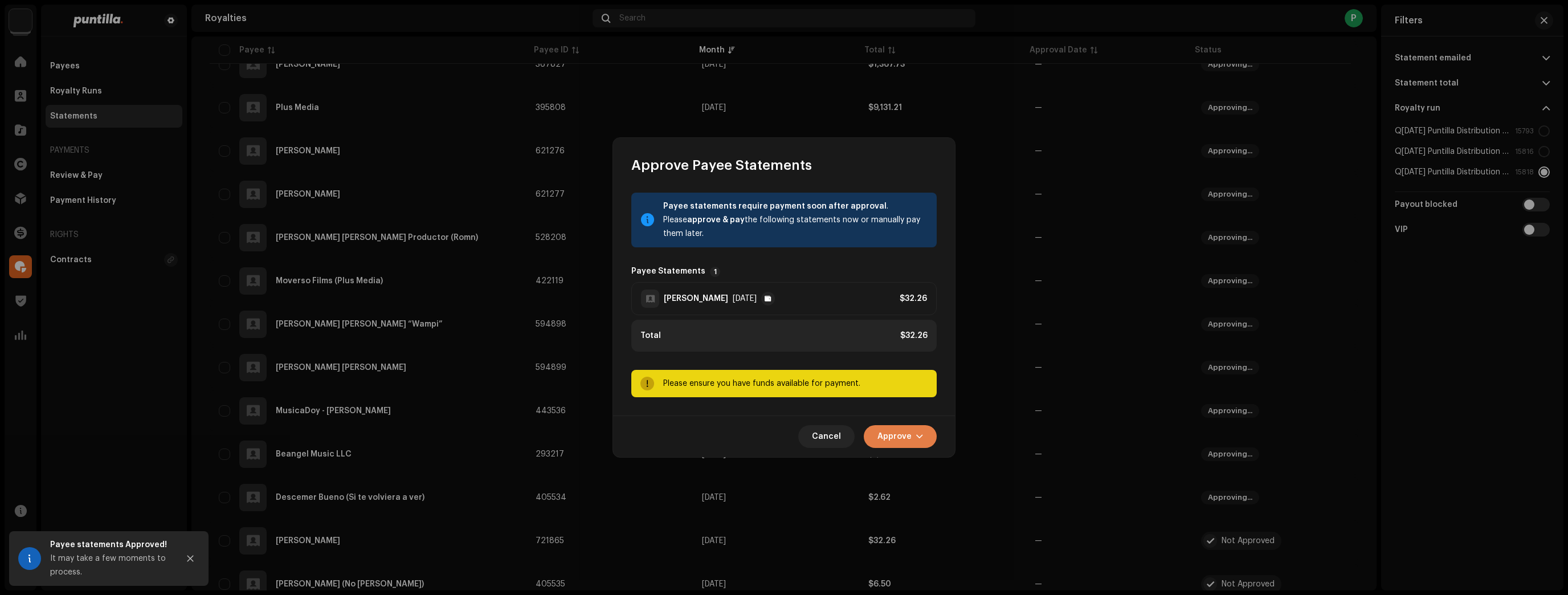
click at [910, 430] on span "Approve" at bounding box center [894, 436] width 34 height 23
click at [920, 461] on span "Approve Only" at bounding box center [903, 464] width 55 height 9
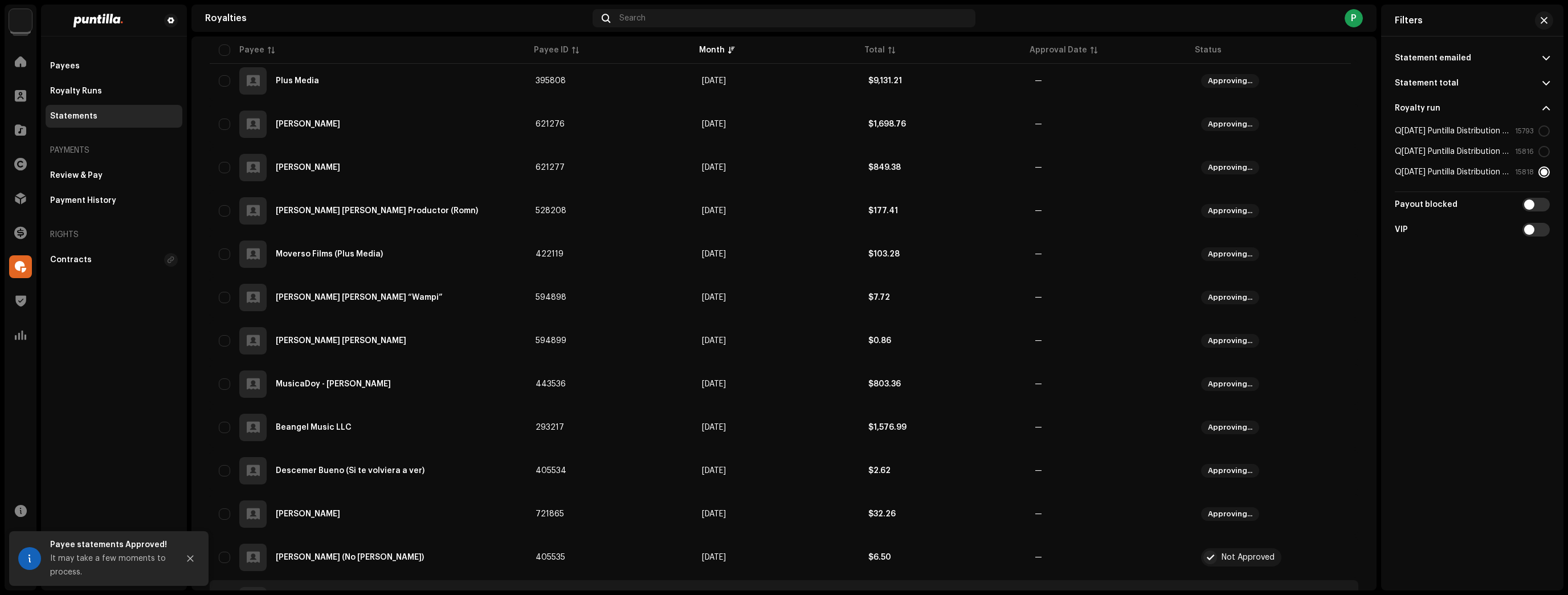
scroll to position [638, 0]
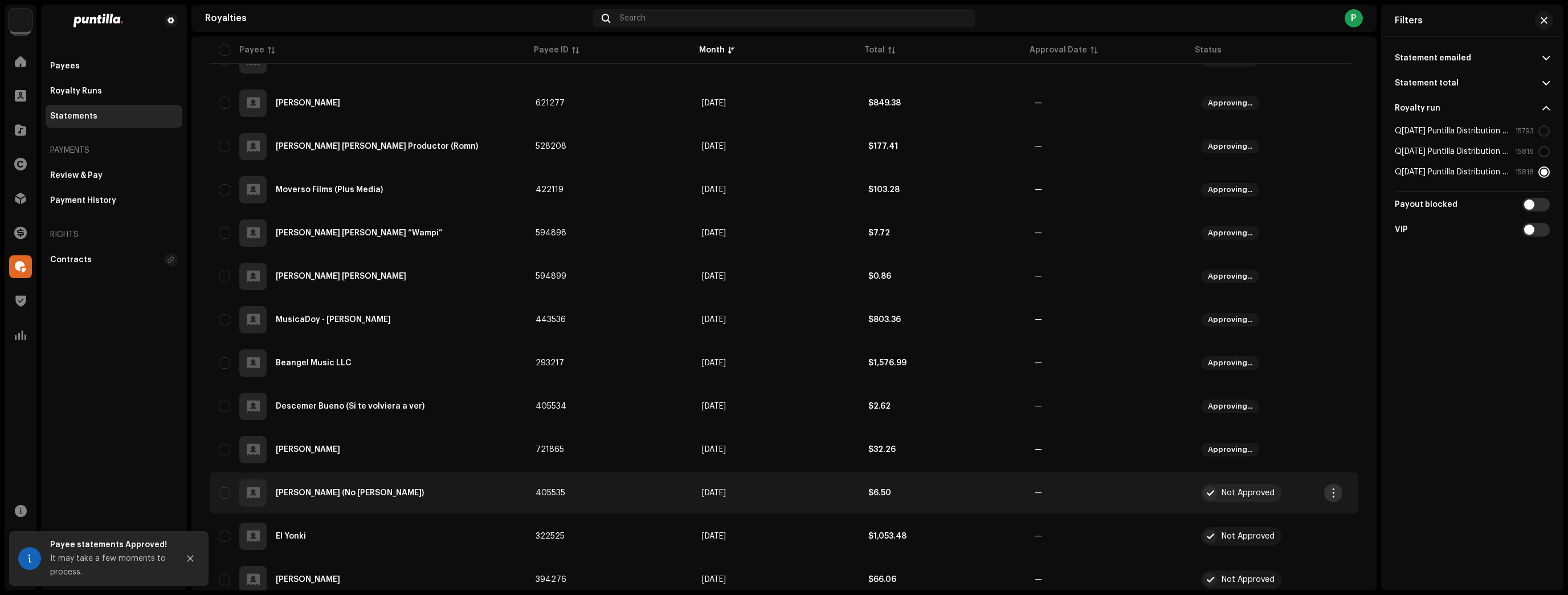
click at [1331, 490] on span "button" at bounding box center [1333, 492] width 8 height 9
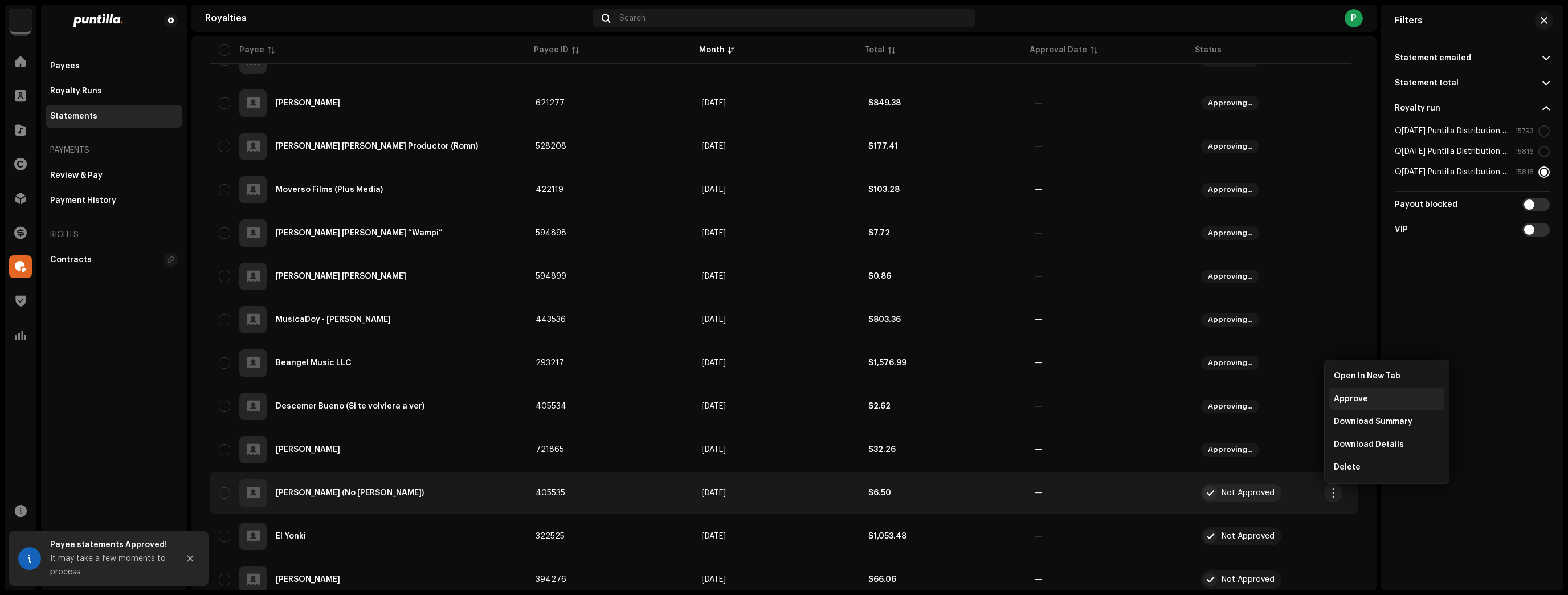
click at [1357, 397] on span "Approve" at bounding box center [1351, 399] width 34 height 9
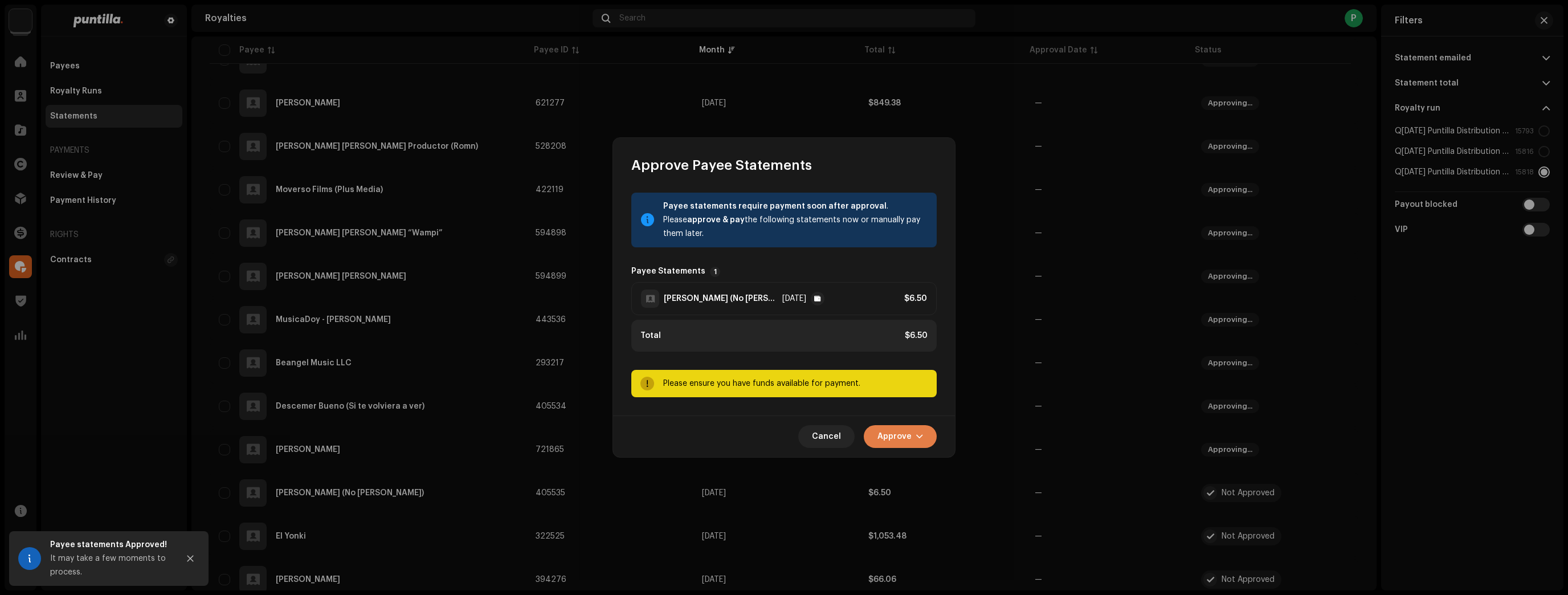
click at [901, 432] on span "Approve" at bounding box center [894, 436] width 34 height 23
click at [946, 465] on div "Approve Only" at bounding box center [929, 464] width 106 height 9
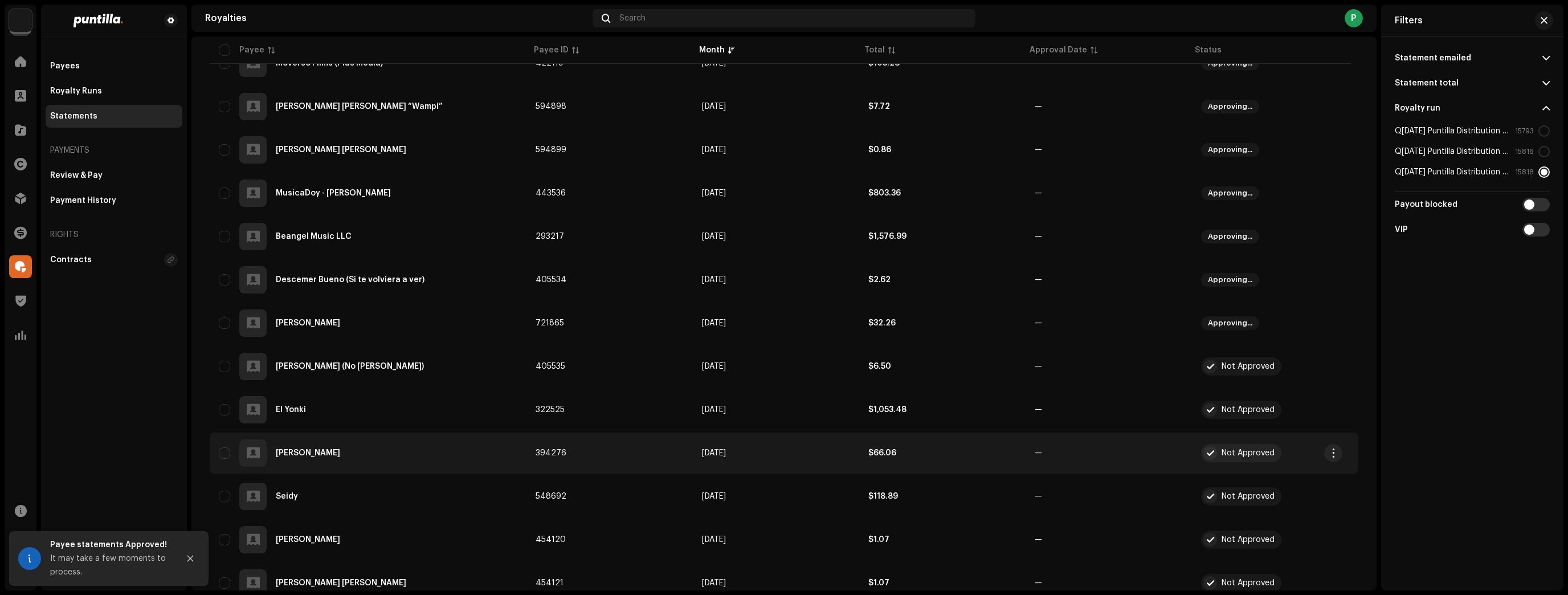
scroll to position [775, 0]
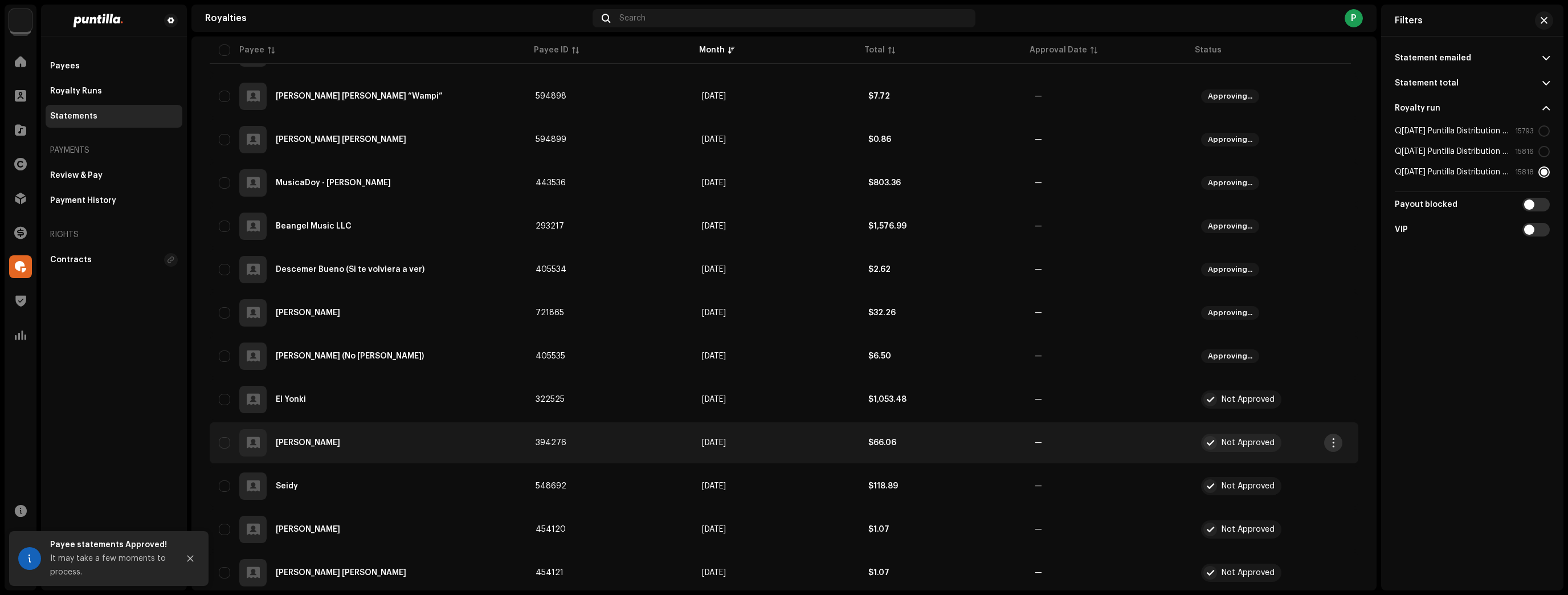
click at [1331, 447] on span "button" at bounding box center [1333, 442] width 8 height 9
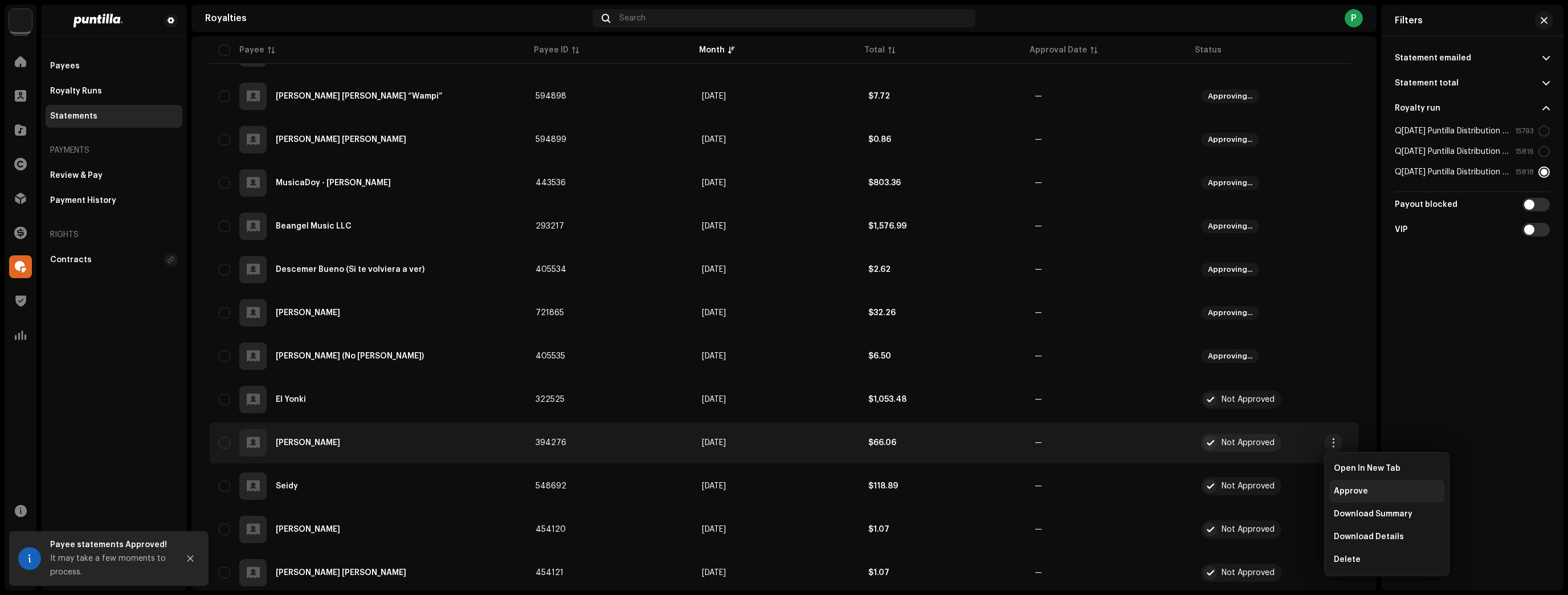
click at [1342, 489] on span "Approve" at bounding box center [1351, 491] width 34 height 9
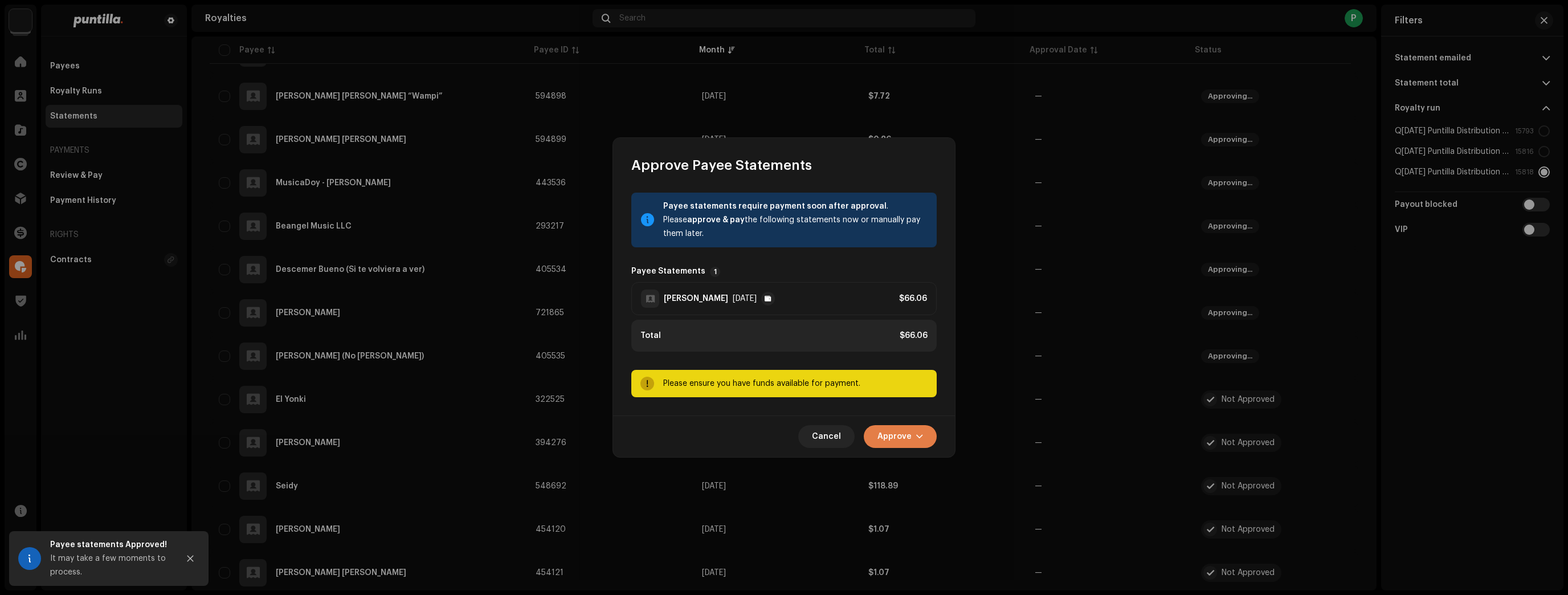
click at [879, 429] on button "Approve" at bounding box center [900, 436] width 73 height 23
click at [912, 456] on div "Approve Only" at bounding box center [929, 464] width 115 height 23
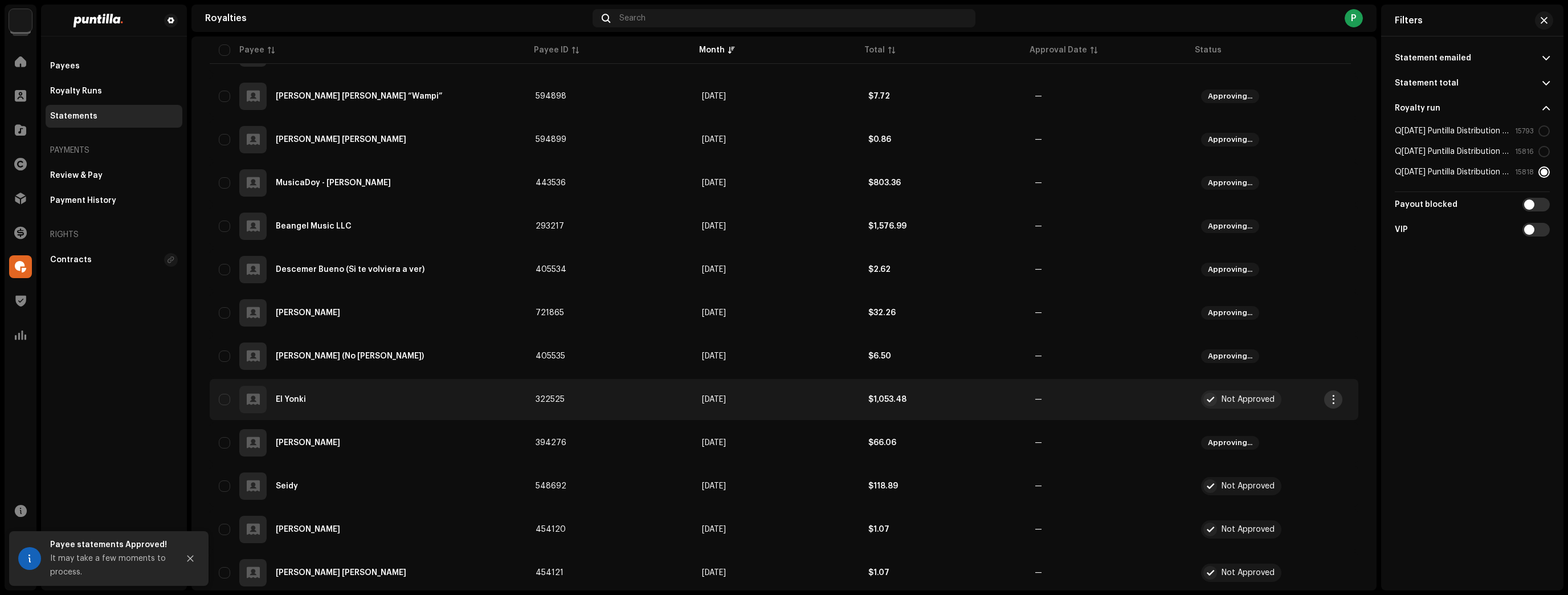
click at [1329, 401] on span "button" at bounding box center [1333, 399] width 8 height 9
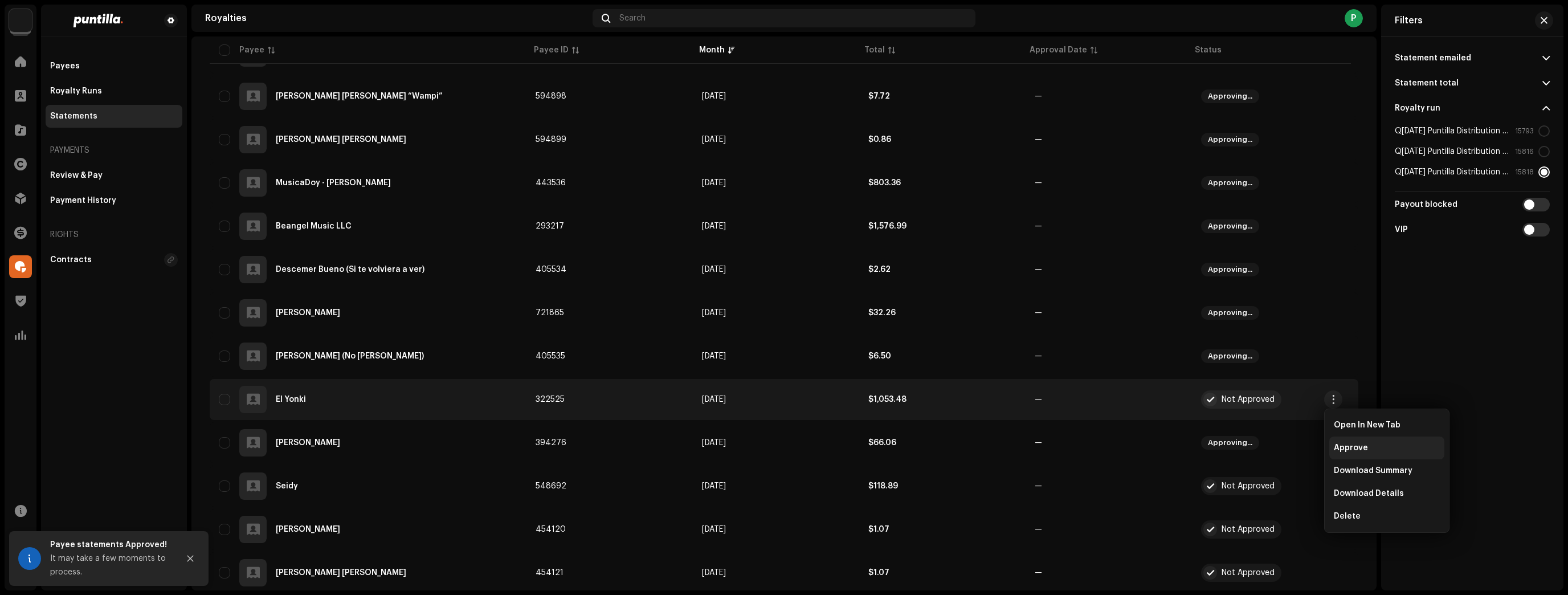
click at [1339, 445] on span "Approve" at bounding box center [1351, 447] width 34 height 9
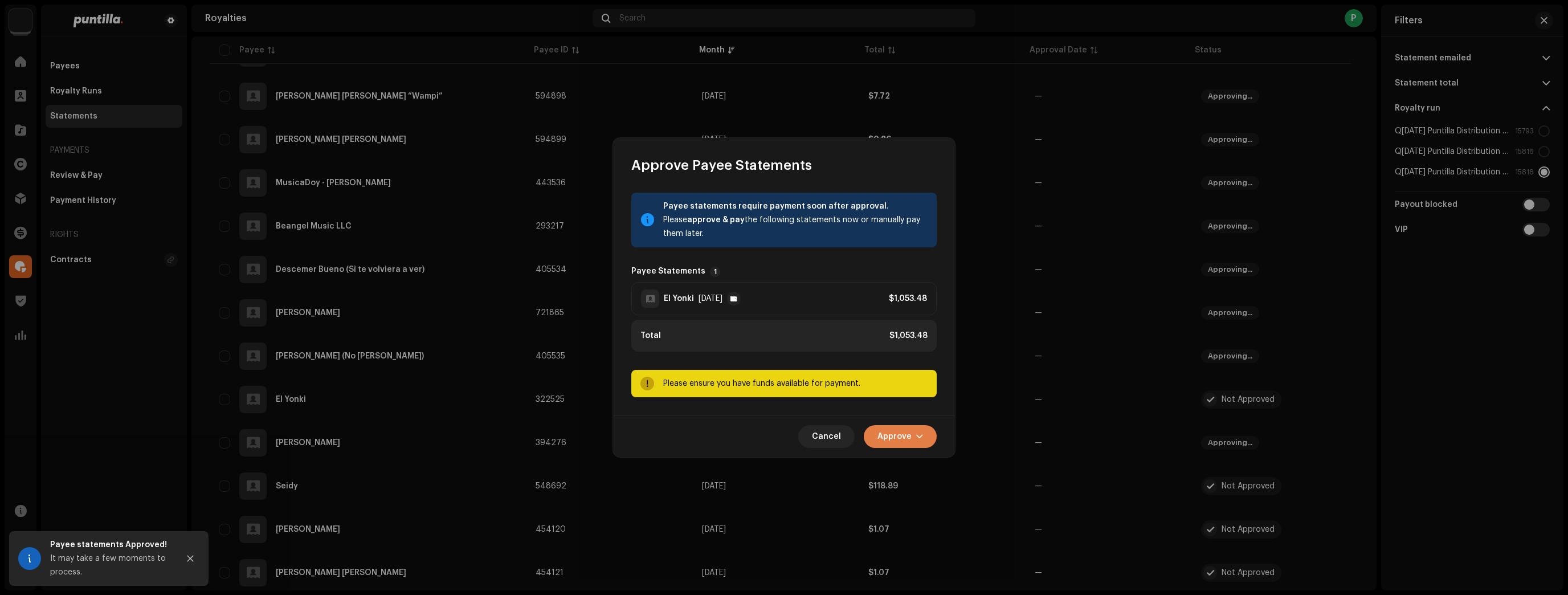
click at [912, 429] on button "Approve" at bounding box center [900, 436] width 73 height 23
click at [931, 455] on div "Approve Only" at bounding box center [929, 464] width 115 height 23
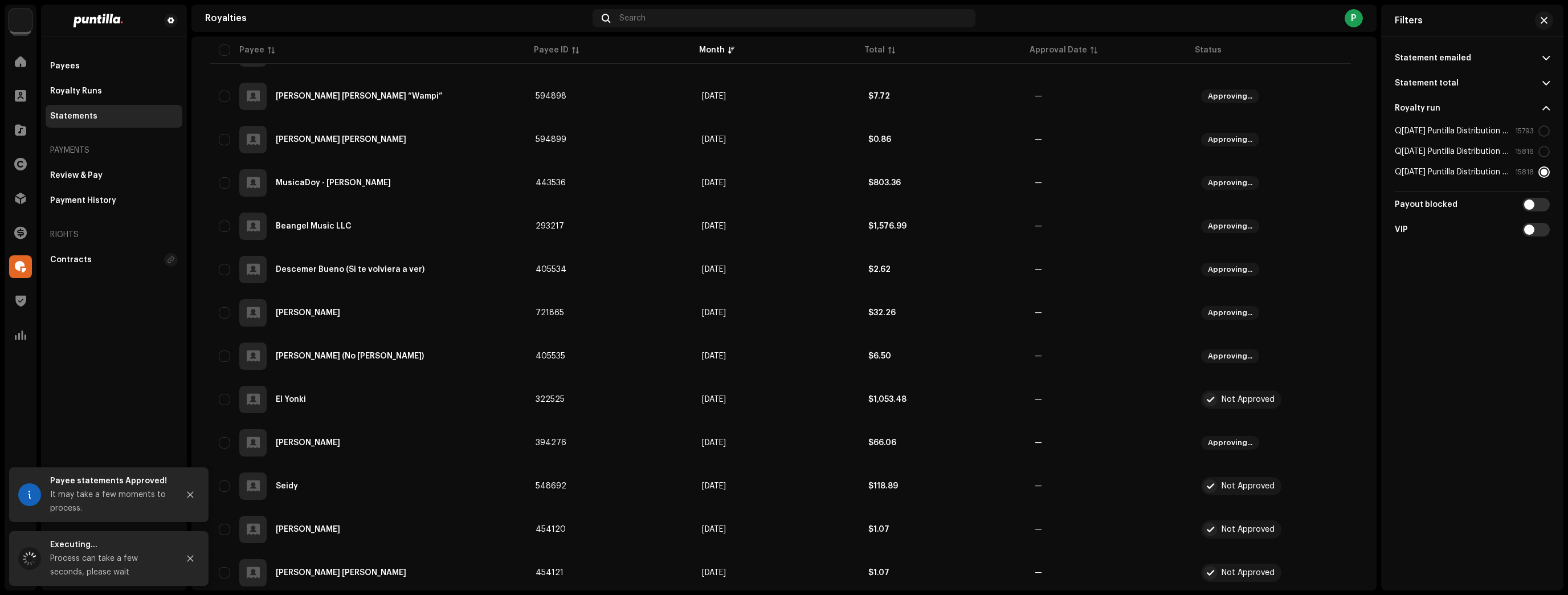
scroll to position [807, 0]
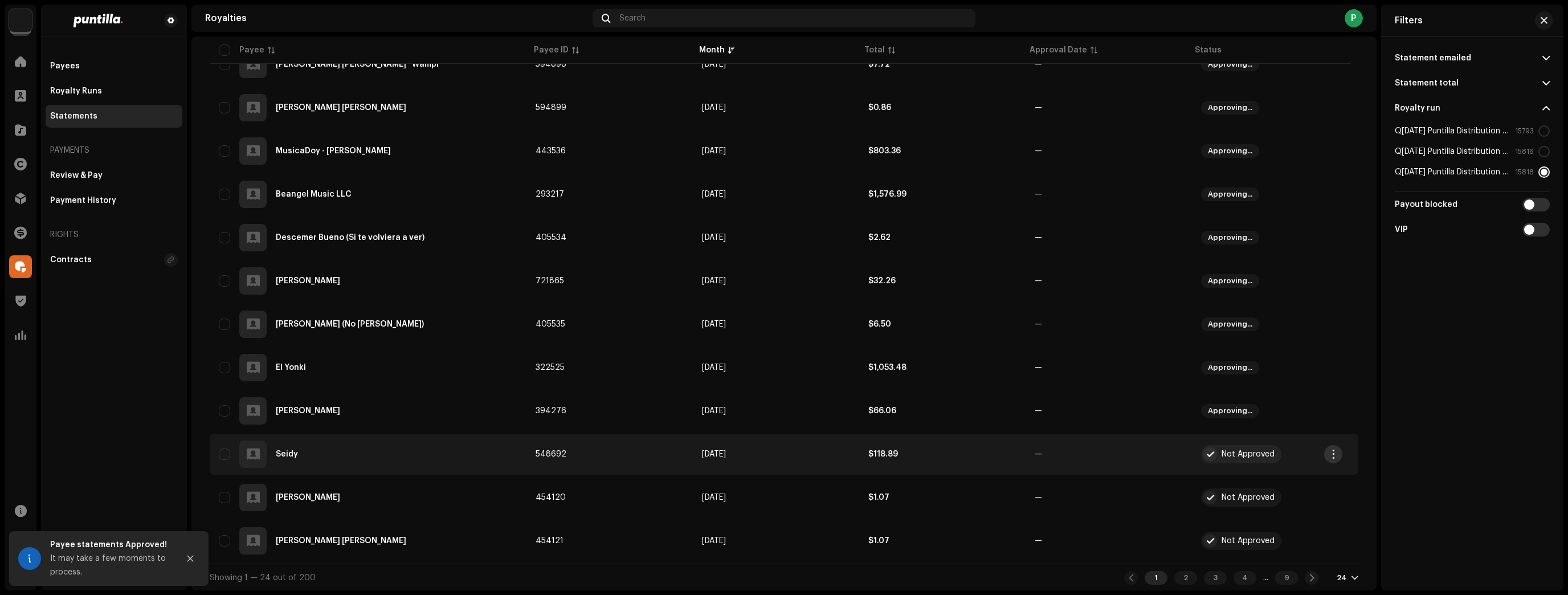
click at [1334, 453] on span "button" at bounding box center [1333, 453] width 8 height 9
click at [1340, 496] on div "Approve" at bounding box center [1387, 501] width 115 height 23
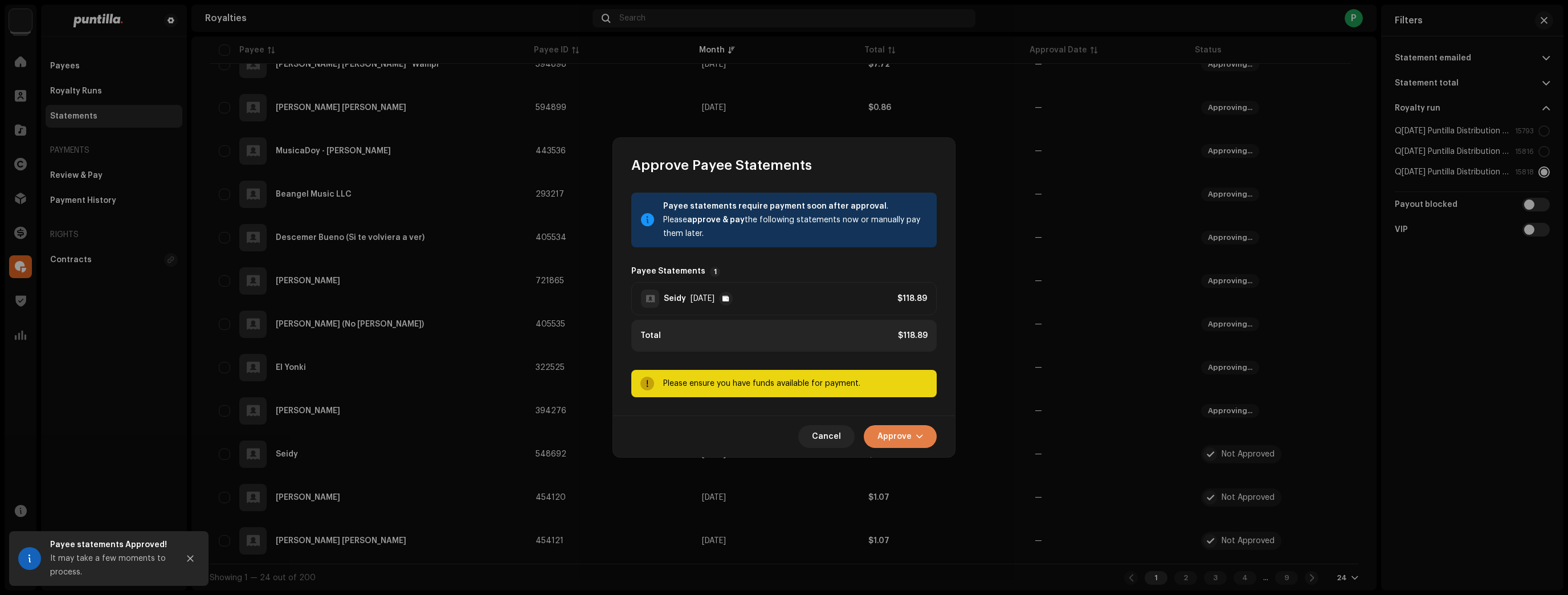
click at [869, 432] on button "Approve" at bounding box center [900, 436] width 73 height 23
click at [907, 458] on div "Approve Only" at bounding box center [929, 464] width 115 height 23
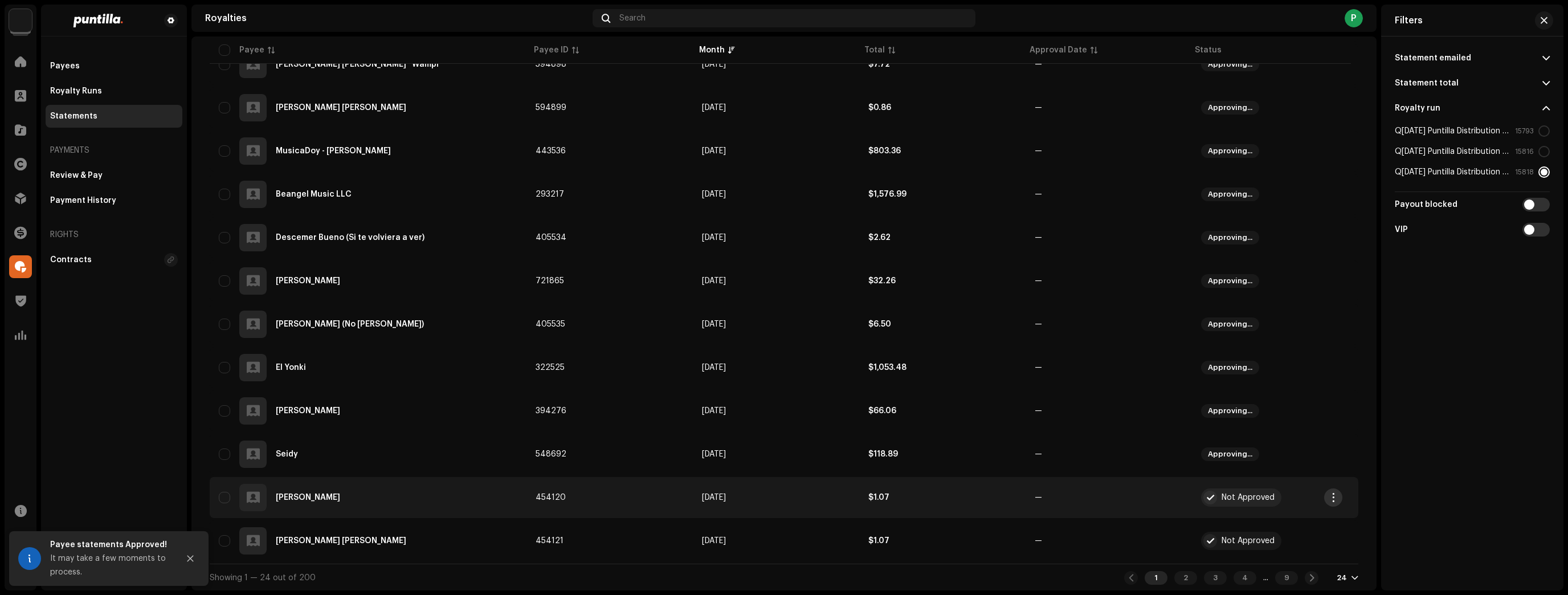
click at [1333, 499] on span "button" at bounding box center [1333, 497] width 8 height 9
click at [1351, 408] on div "Approve" at bounding box center [1387, 402] width 115 height 23
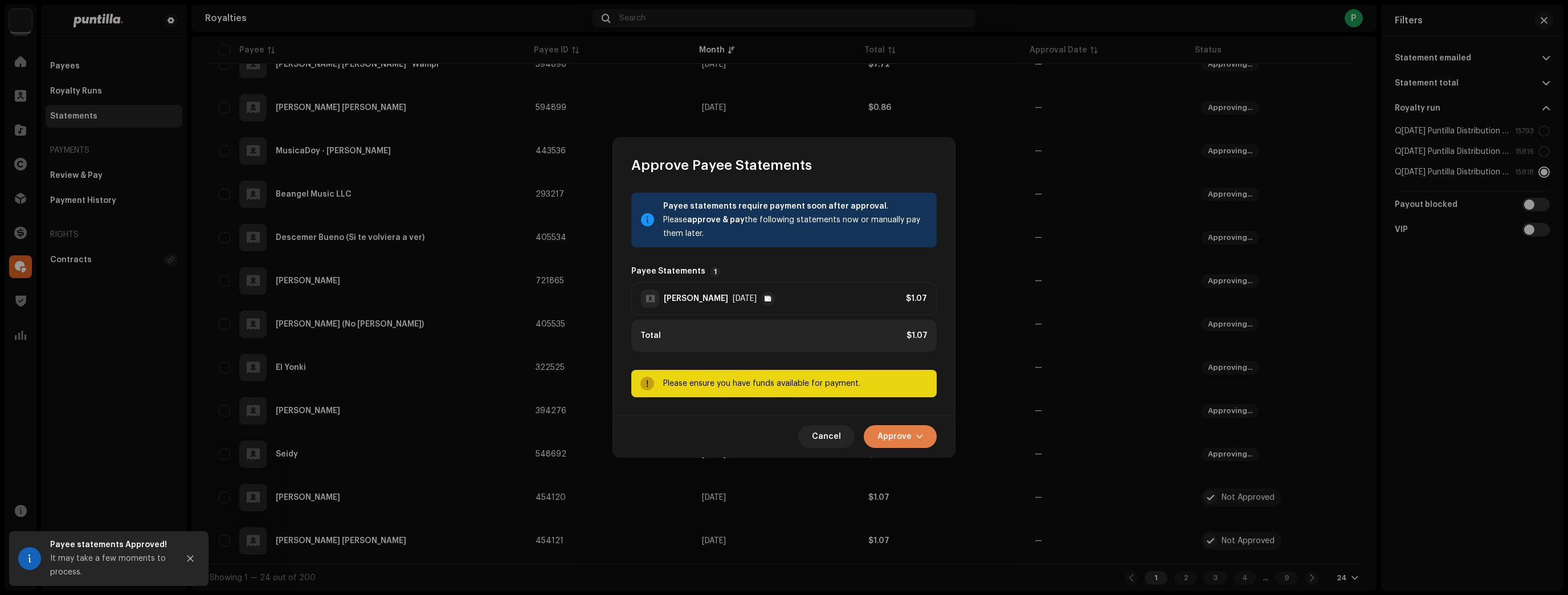
click at [918, 439] on span "button" at bounding box center [920, 436] width 7 height 9
click at [926, 458] on div "Approve Only" at bounding box center [929, 464] width 115 height 23
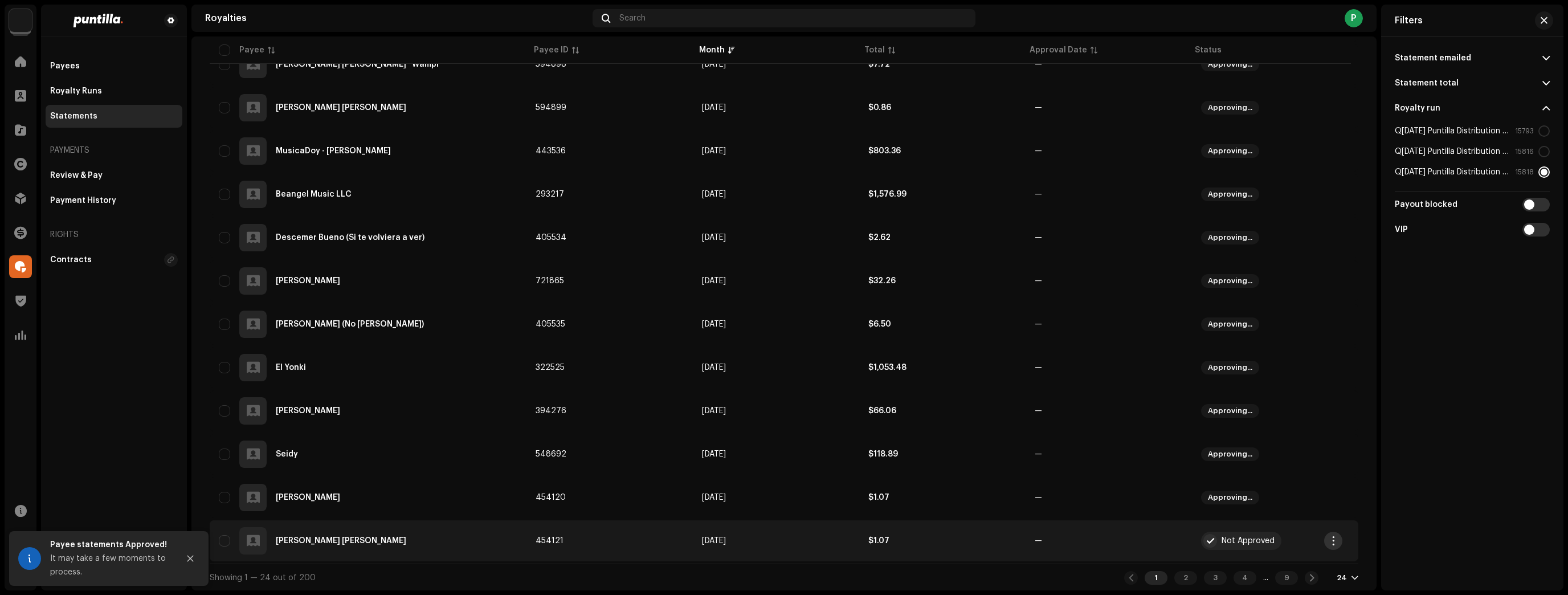
click at [1336, 540] on span "button" at bounding box center [1333, 540] width 8 height 9
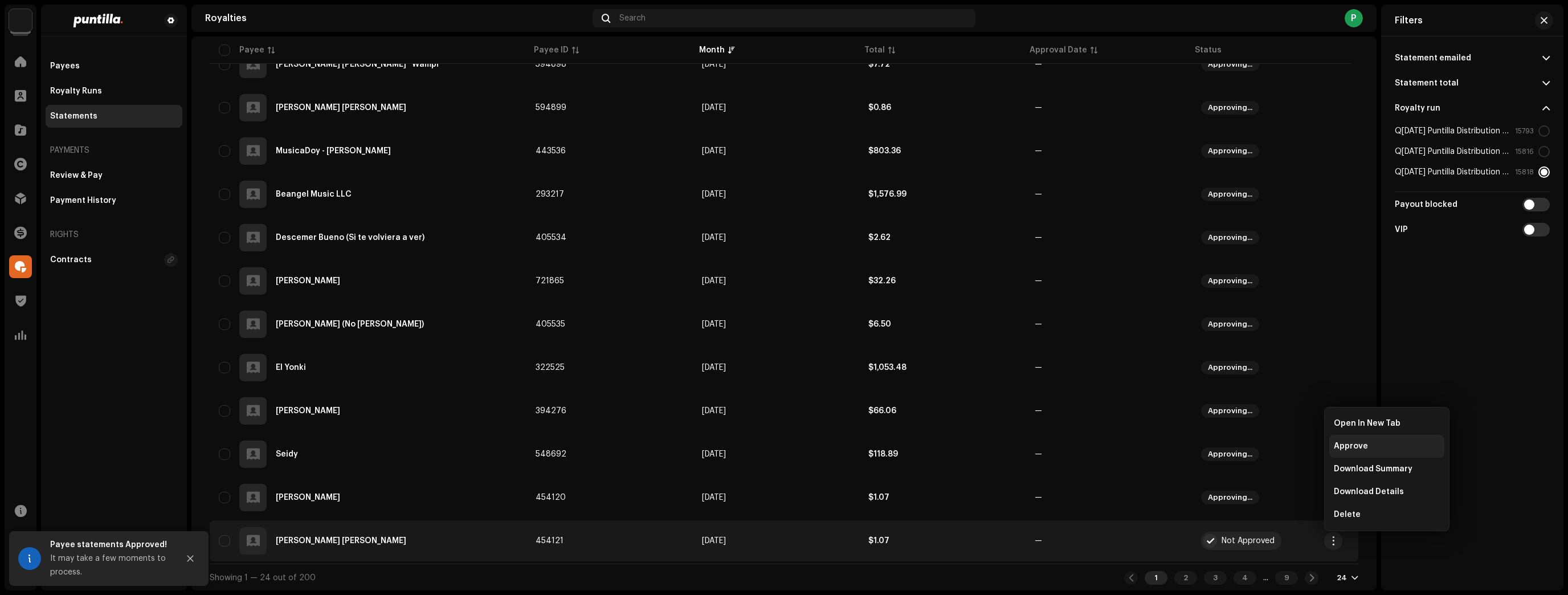
click at [1355, 449] on span "Approve" at bounding box center [1351, 446] width 34 height 9
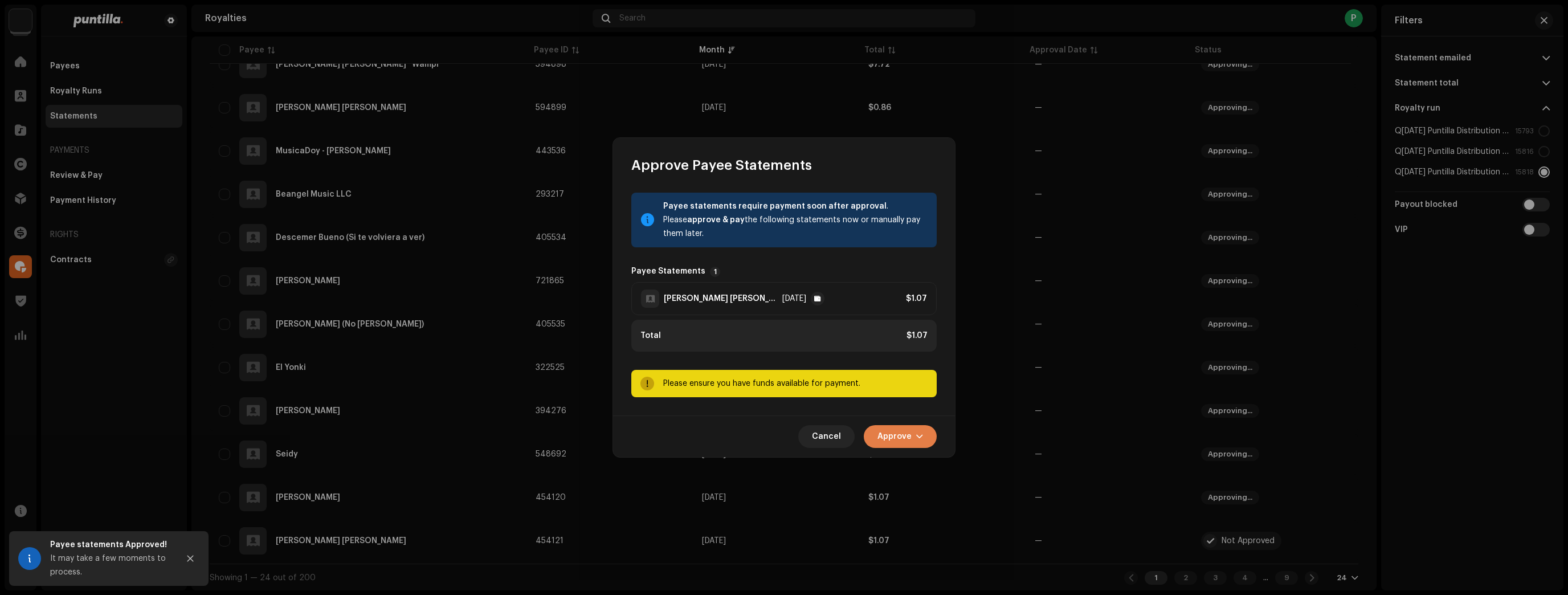
click at [899, 436] on span "Approve" at bounding box center [894, 436] width 34 height 23
click at [916, 460] on span "Approve Only" at bounding box center [903, 464] width 55 height 9
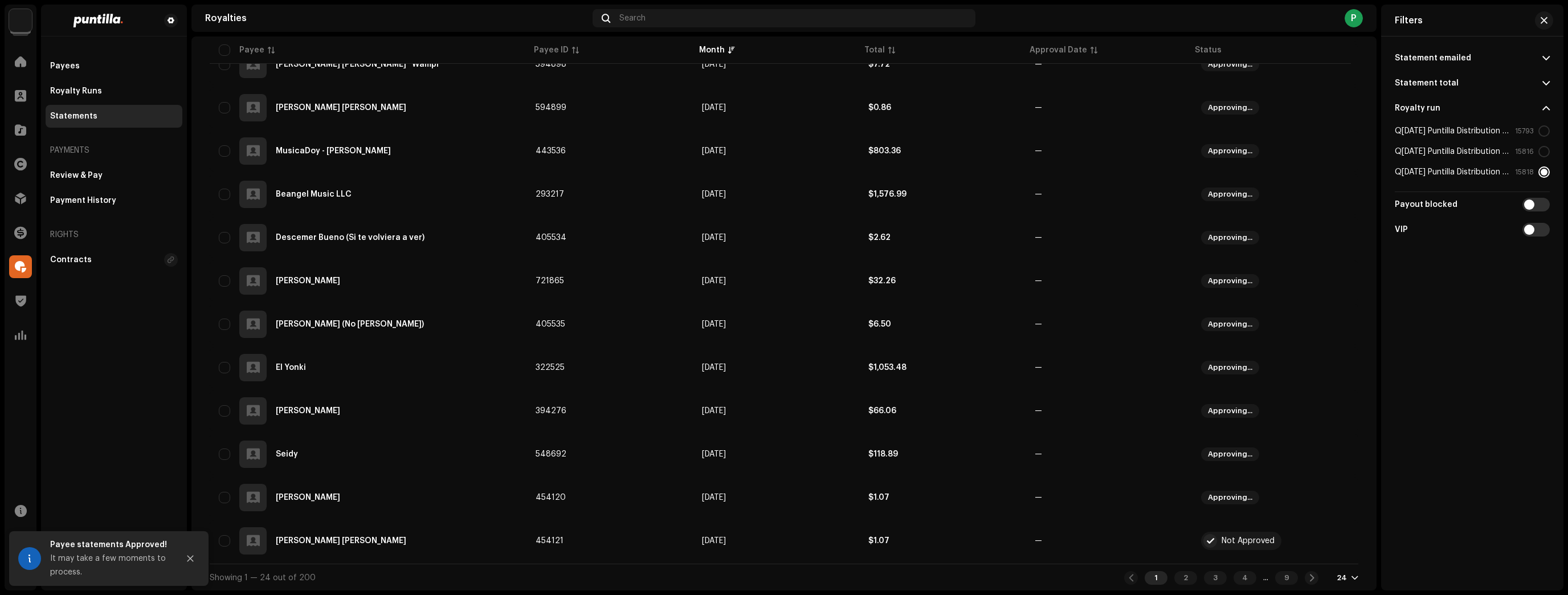
click at [1342, 573] on div "24" at bounding box center [1348, 577] width 22 height 9
click at [1346, 555] on div "72" at bounding box center [1360, 555] width 46 height 23
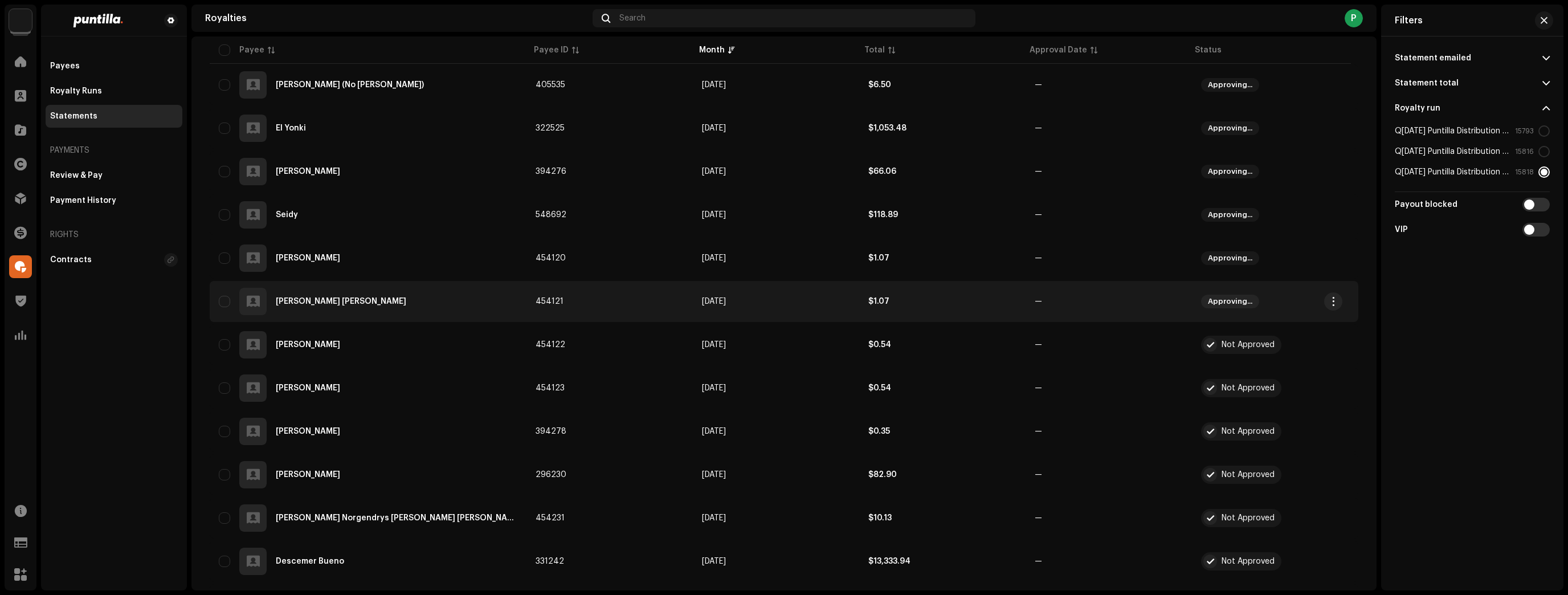
scroll to position [1048, 0]
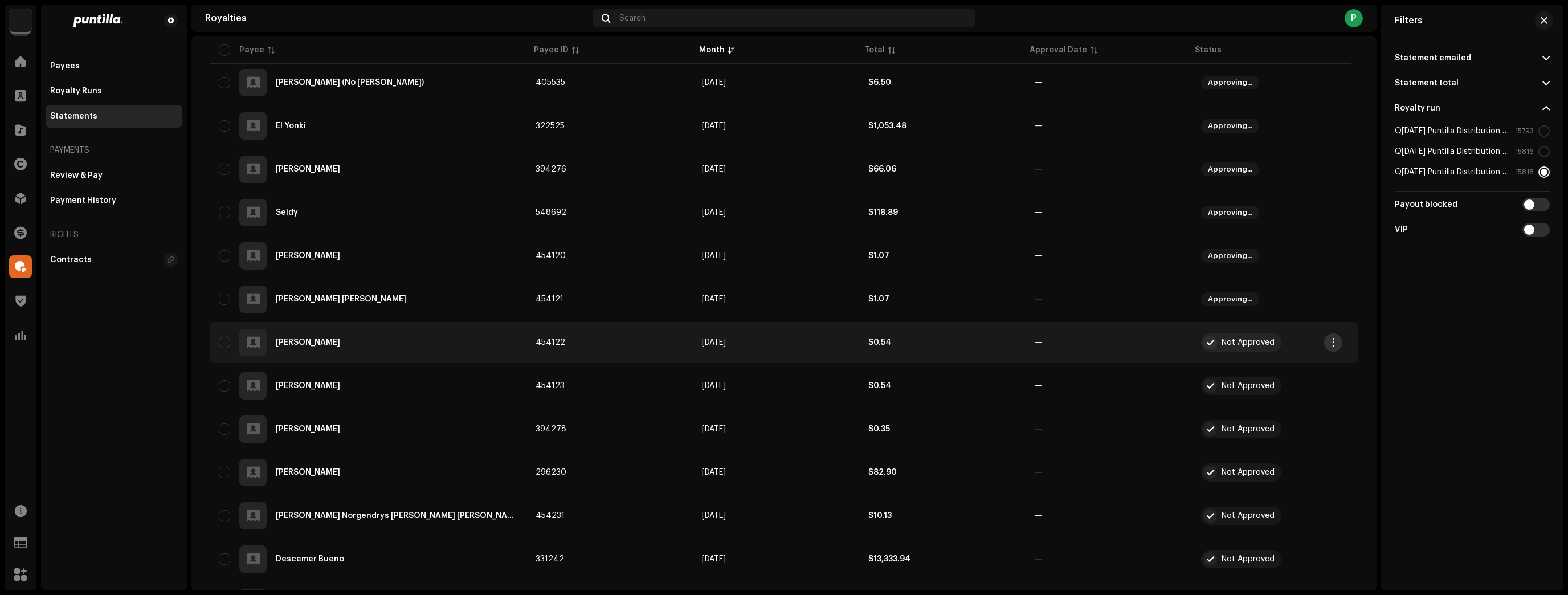
click at [1339, 339] on button "button" at bounding box center [1333, 342] width 18 height 18
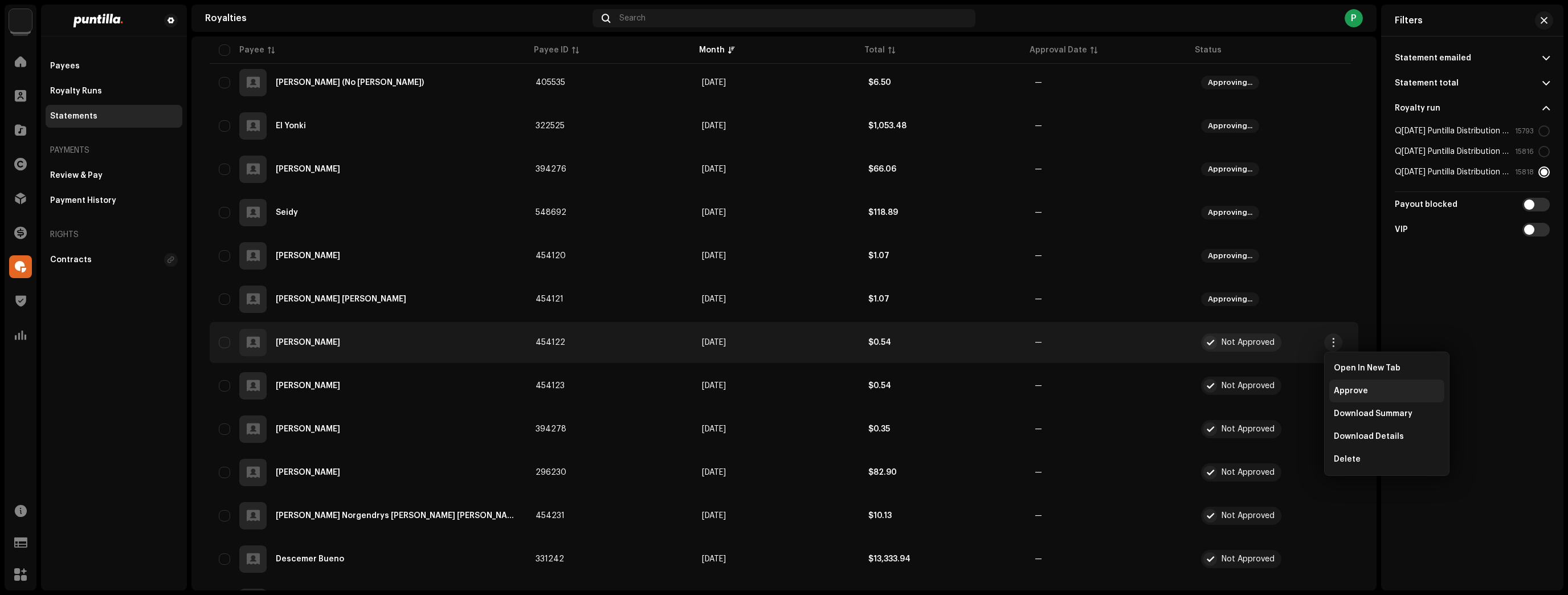
click at [1349, 395] on span "Approve" at bounding box center [1351, 391] width 34 height 9
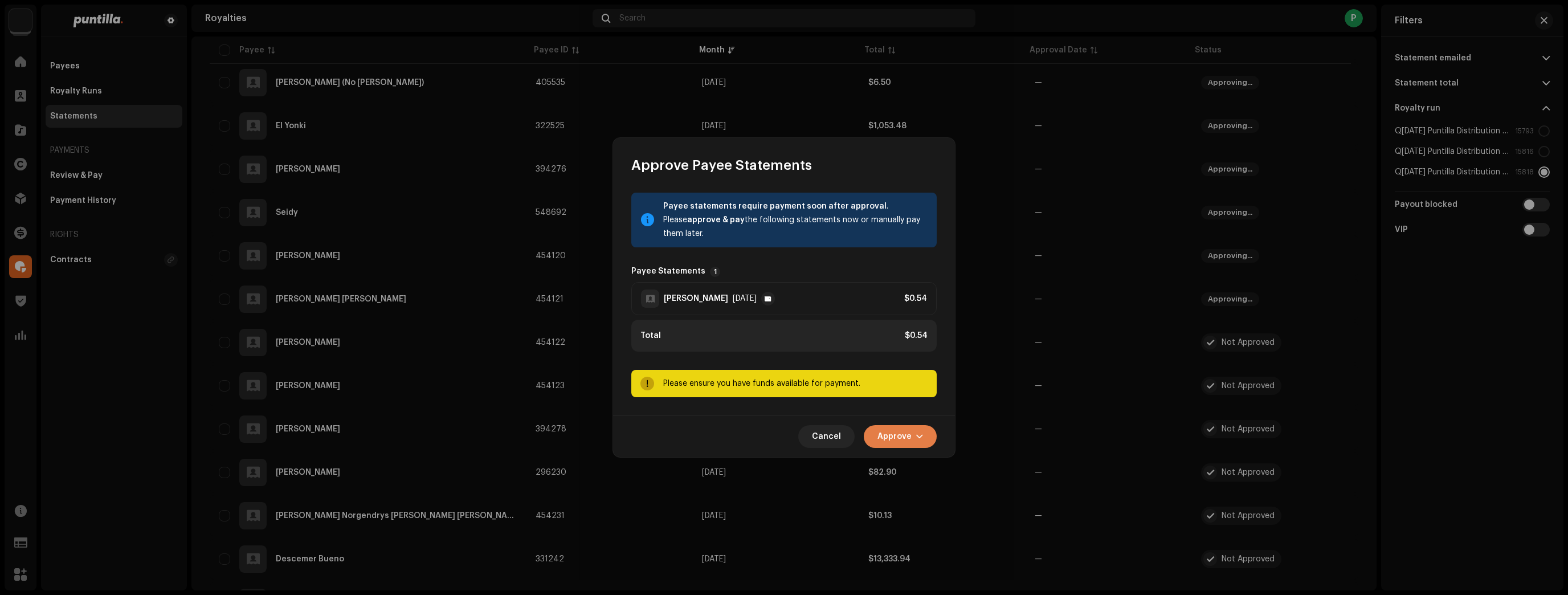
click at [923, 432] on button "Approve" at bounding box center [900, 436] width 73 height 23
click at [931, 460] on div "Approve Only" at bounding box center [929, 464] width 106 height 9
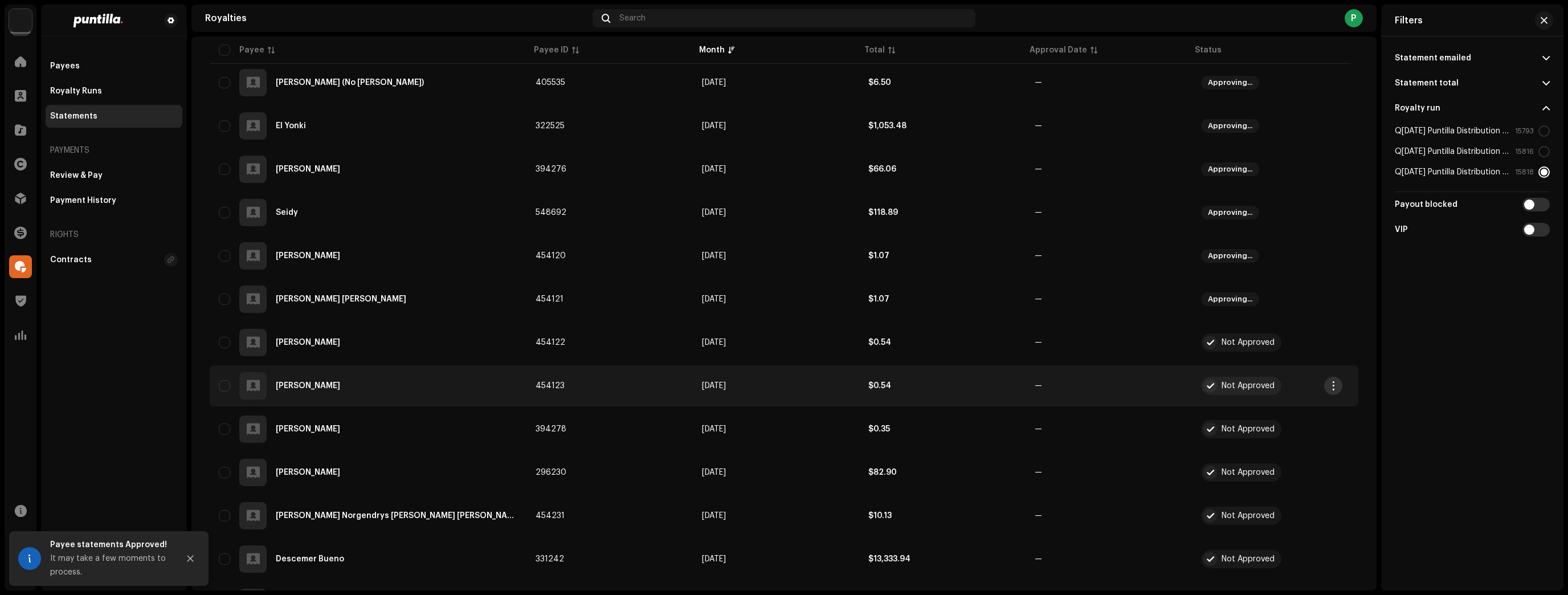
click at [1330, 384] on span "button" at bounding box center [1333, 385] width 8 height 9
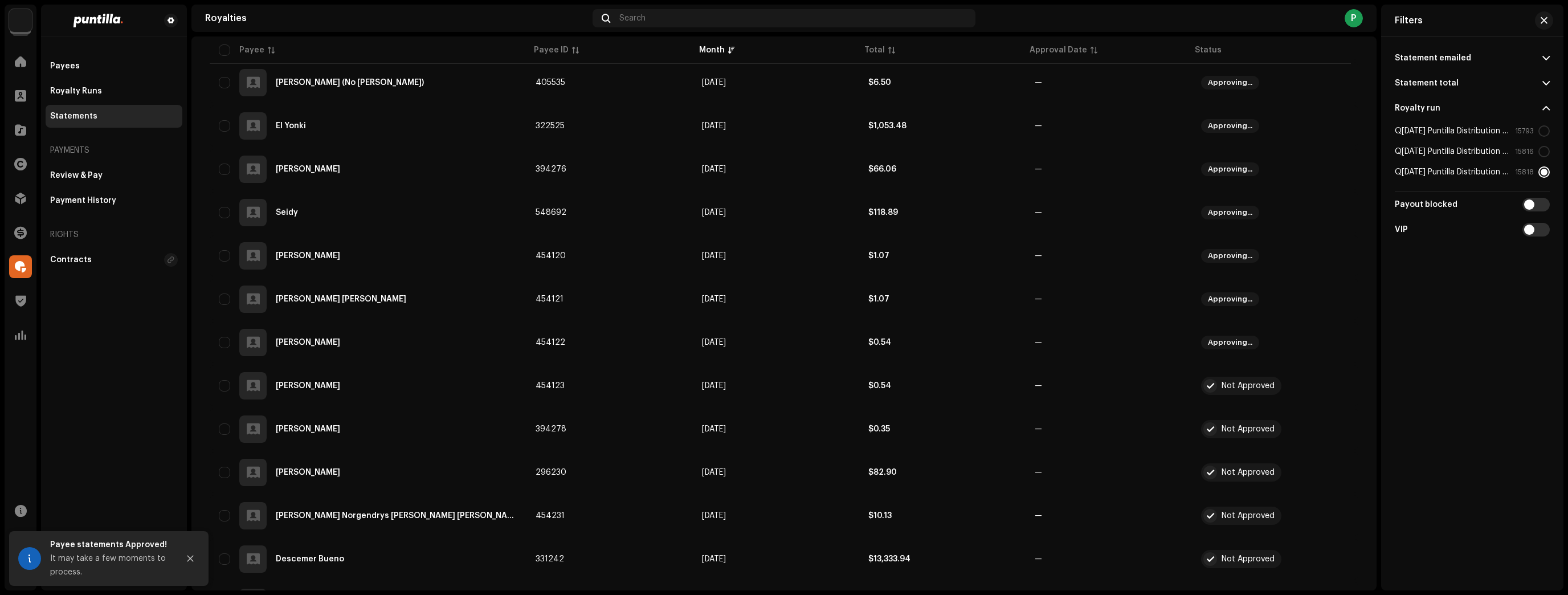
click at [1340, 429] on button "button" at bounding box center [1349, 429] width 18 height 18
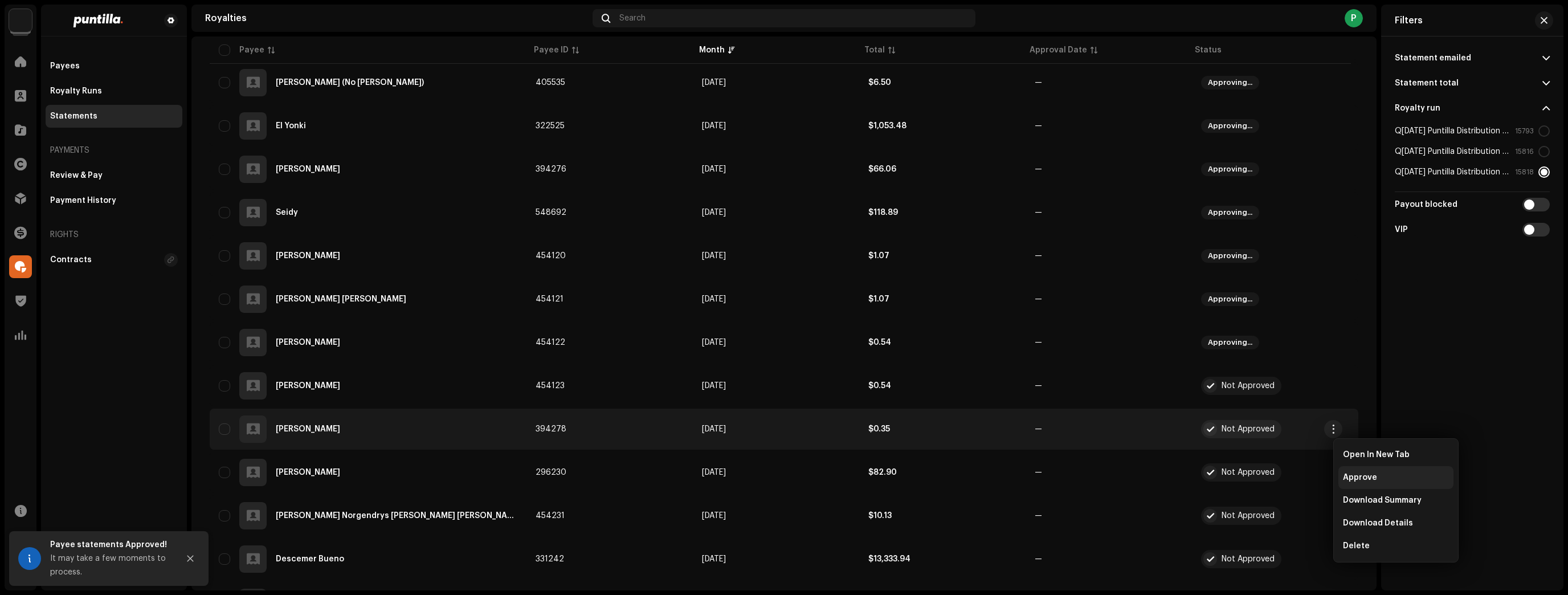
click at [1340, 473] on div "Approve" at bounding box center [1396, 477] width 115 height 23
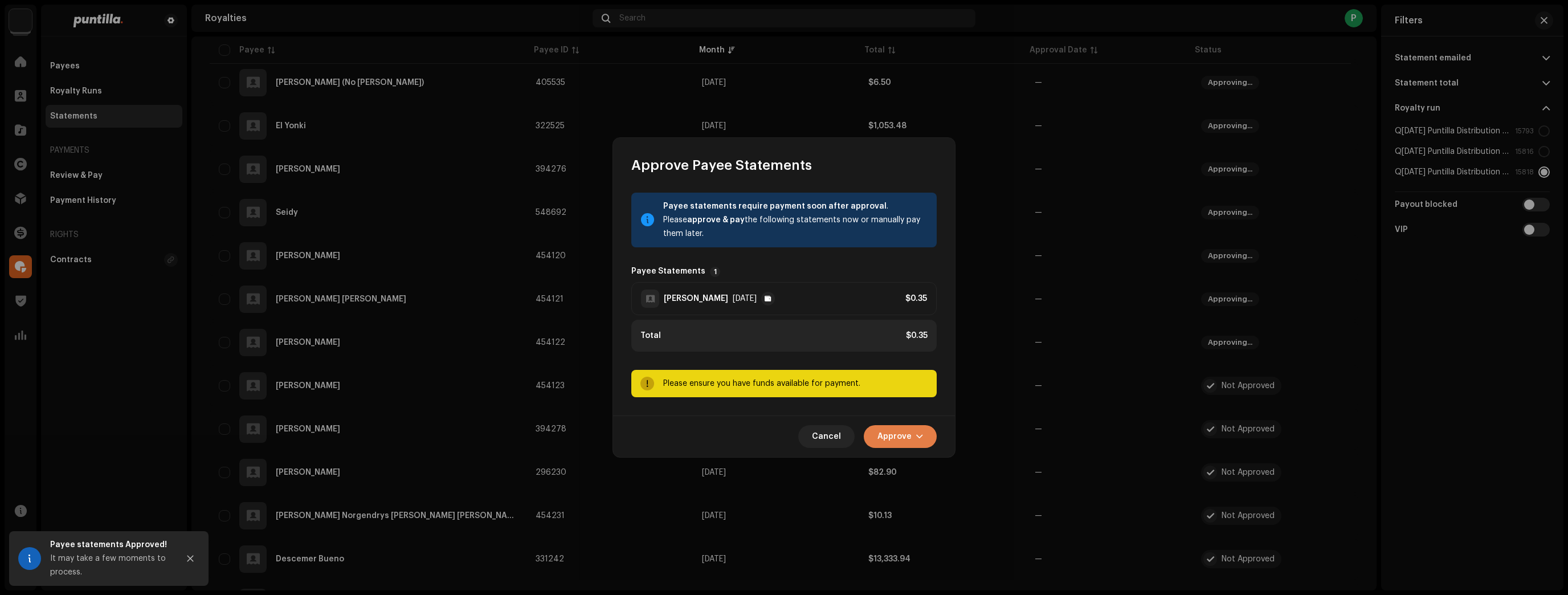
click at [924, 436] on button "Approve" at bounding box center [900, 436] width 73 height 23
click at [929, 472] on div "Approve Only" at bounding box center [929, 464] width 115 height 23
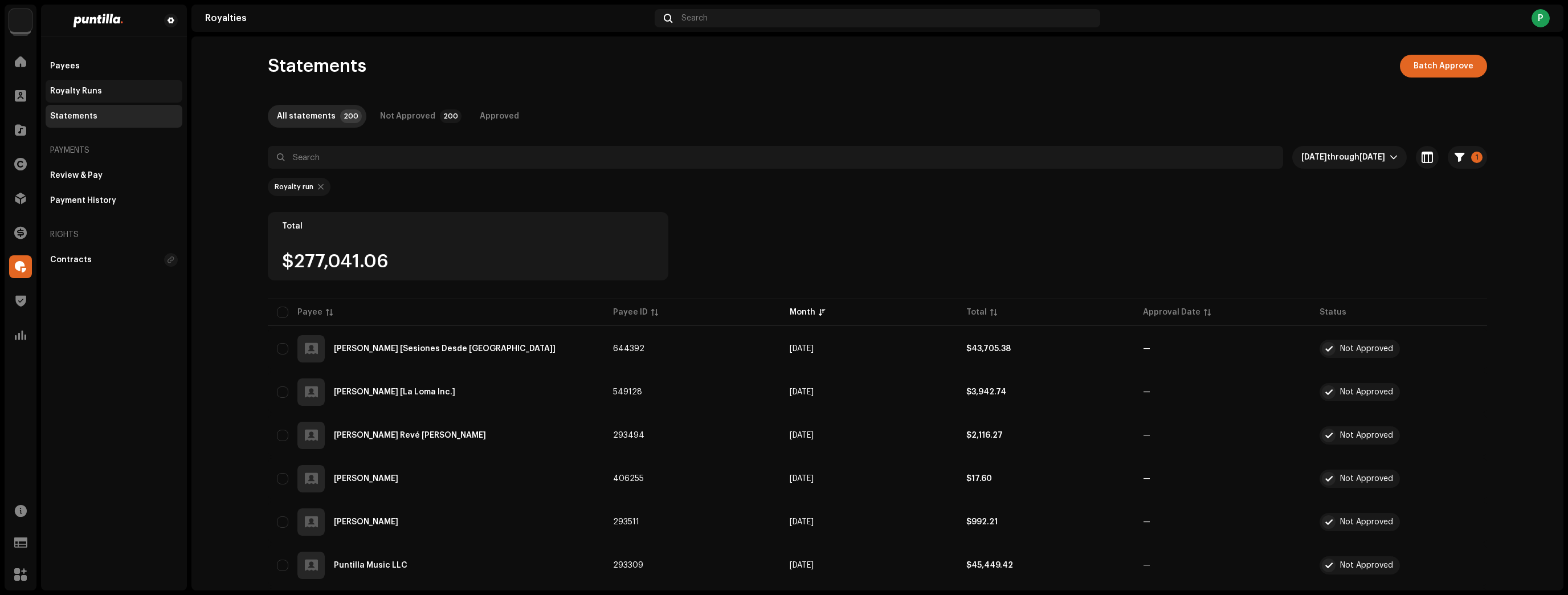
click at [120, 81] on div "Royalty Runs" at bounding box center [114, 91] width 137 height 23
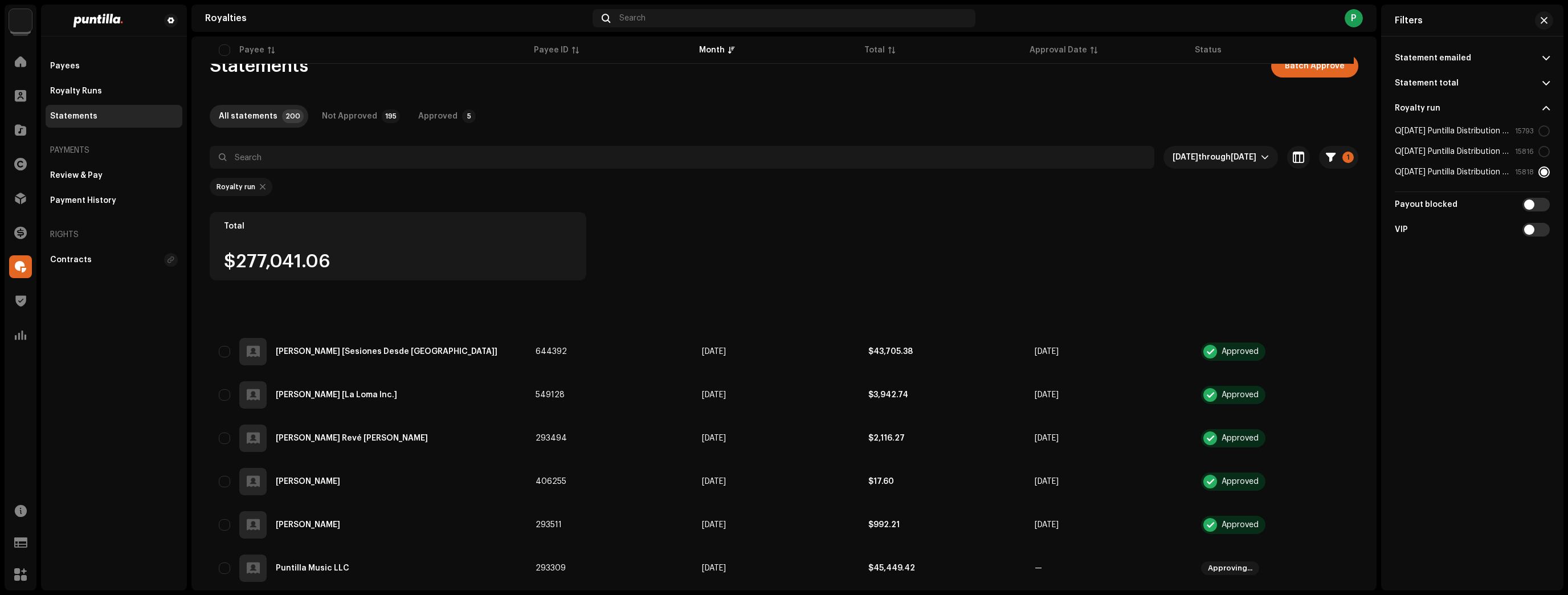
scroll to position [1048, 0]
